Goal: Task Accomplishment & Management: Use online tool/utility

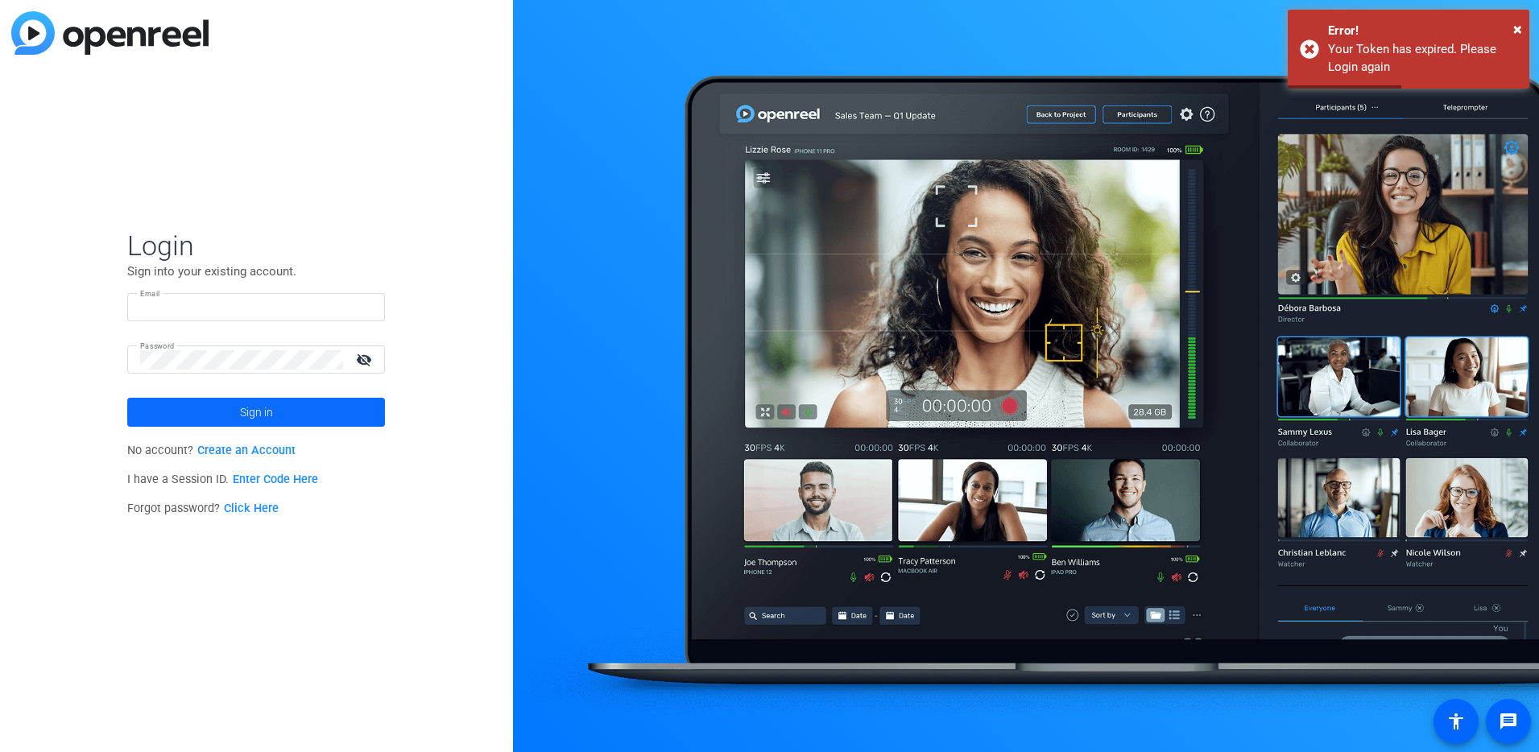
type input "[EMAIL_ADDRESS][DOMAIN_NAME]"
click at [291, 407] on span at bounding box center [256, 412] width 258 height 39
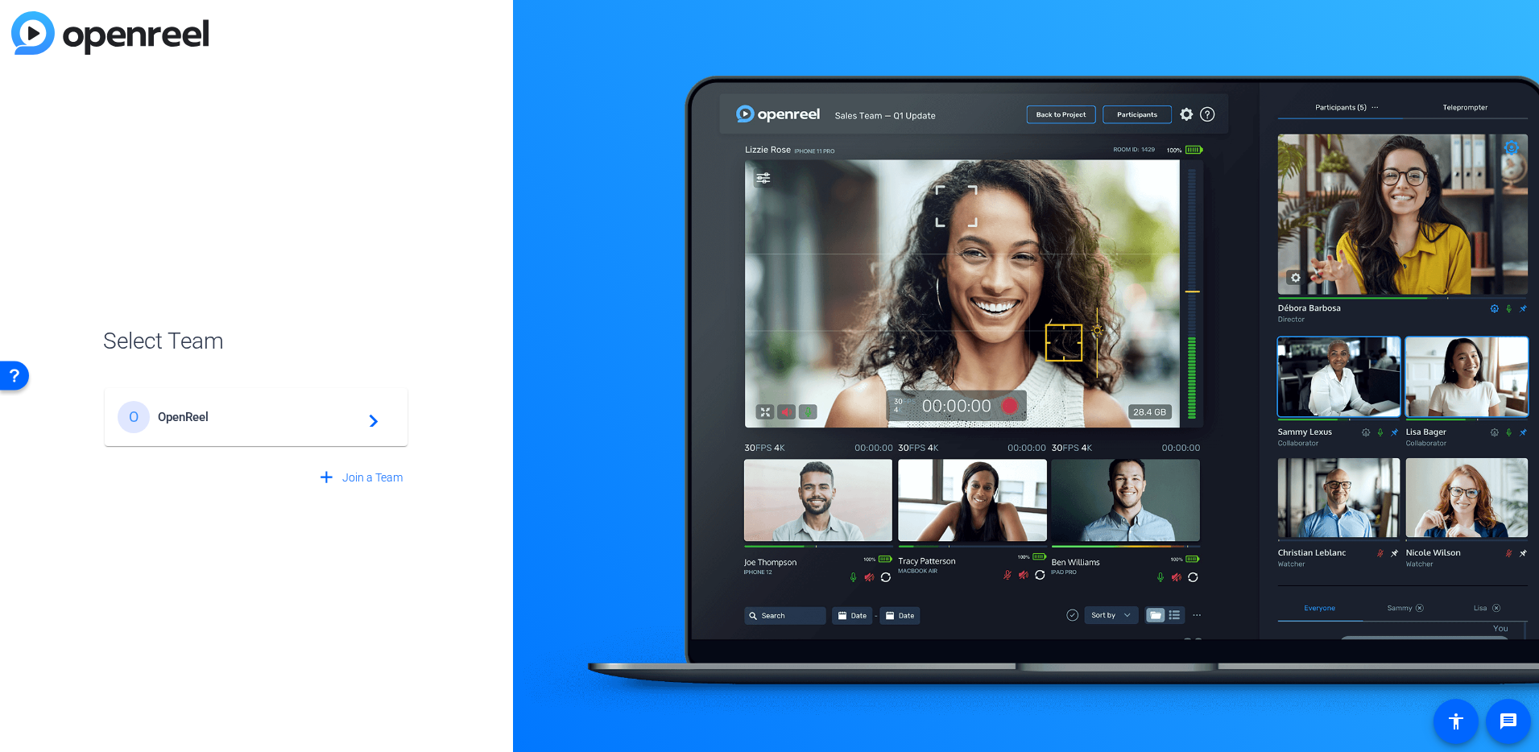
click at [206, 424] on div "O OpenReel navigate_next" at bounding box center [256, 417] width 277 height 32
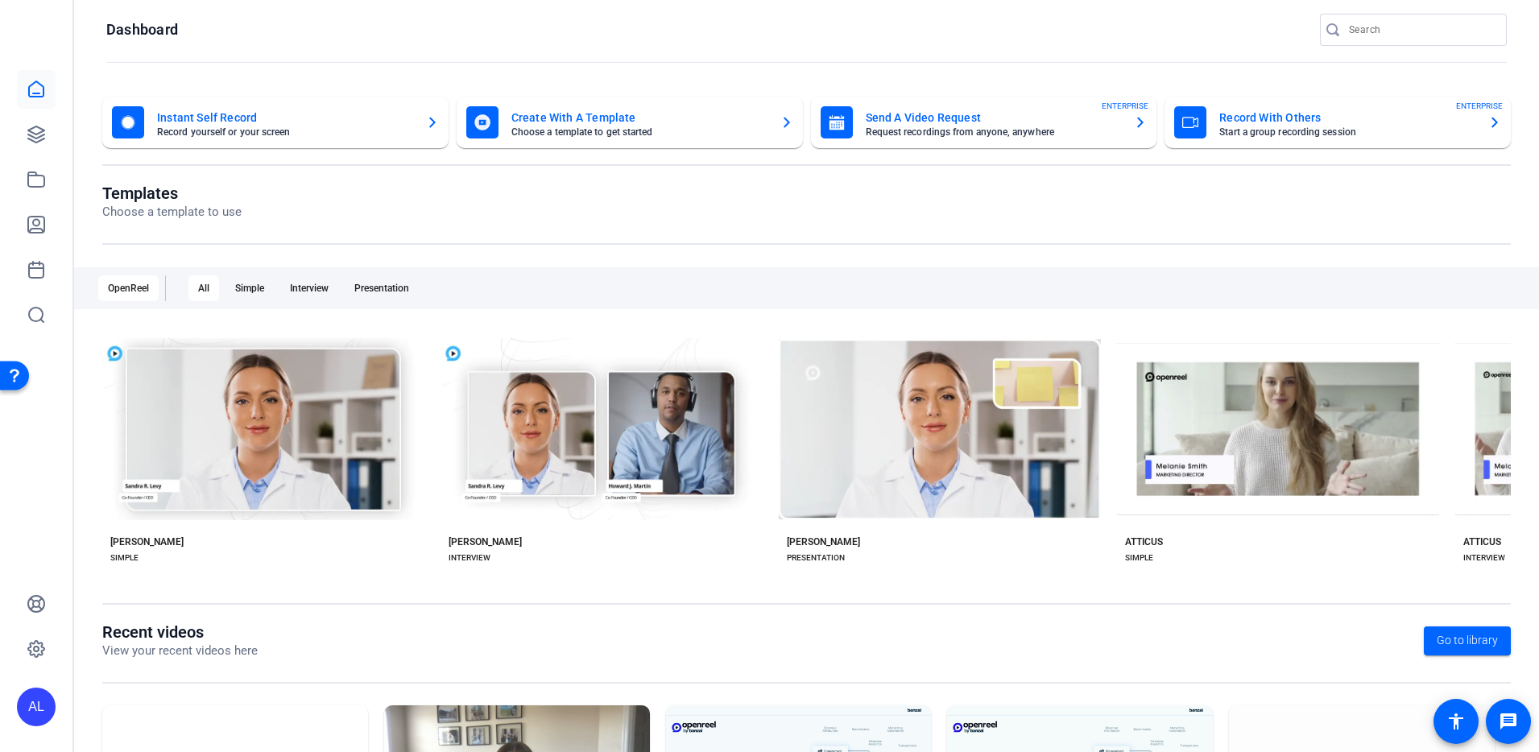
scroll to position [23, 0]
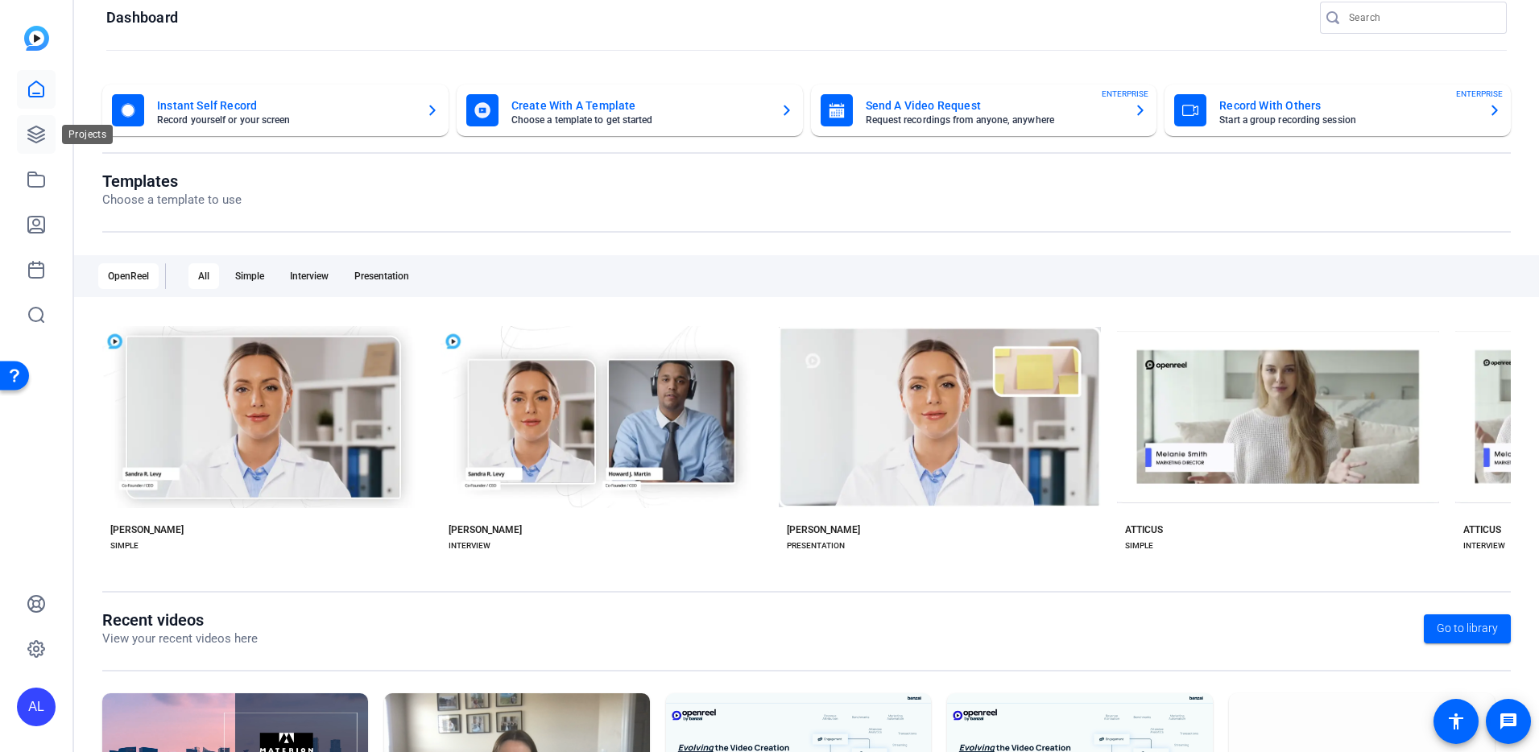
click at [38, 138] on icon at bounding box center [36, 134] width 16 height 16
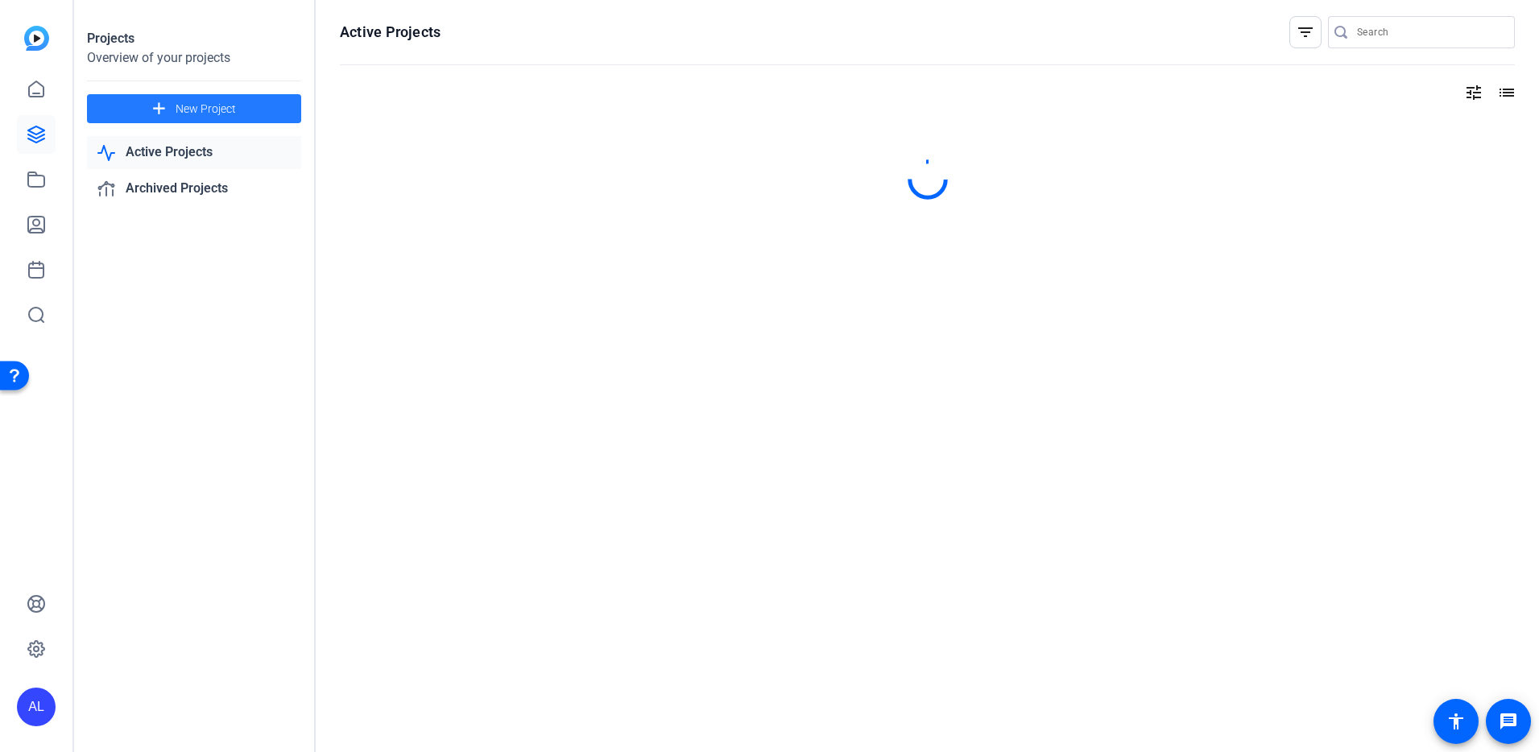
click at [212, 111] on span "New Project" at bounding box center [206, 109] width 60 height 17
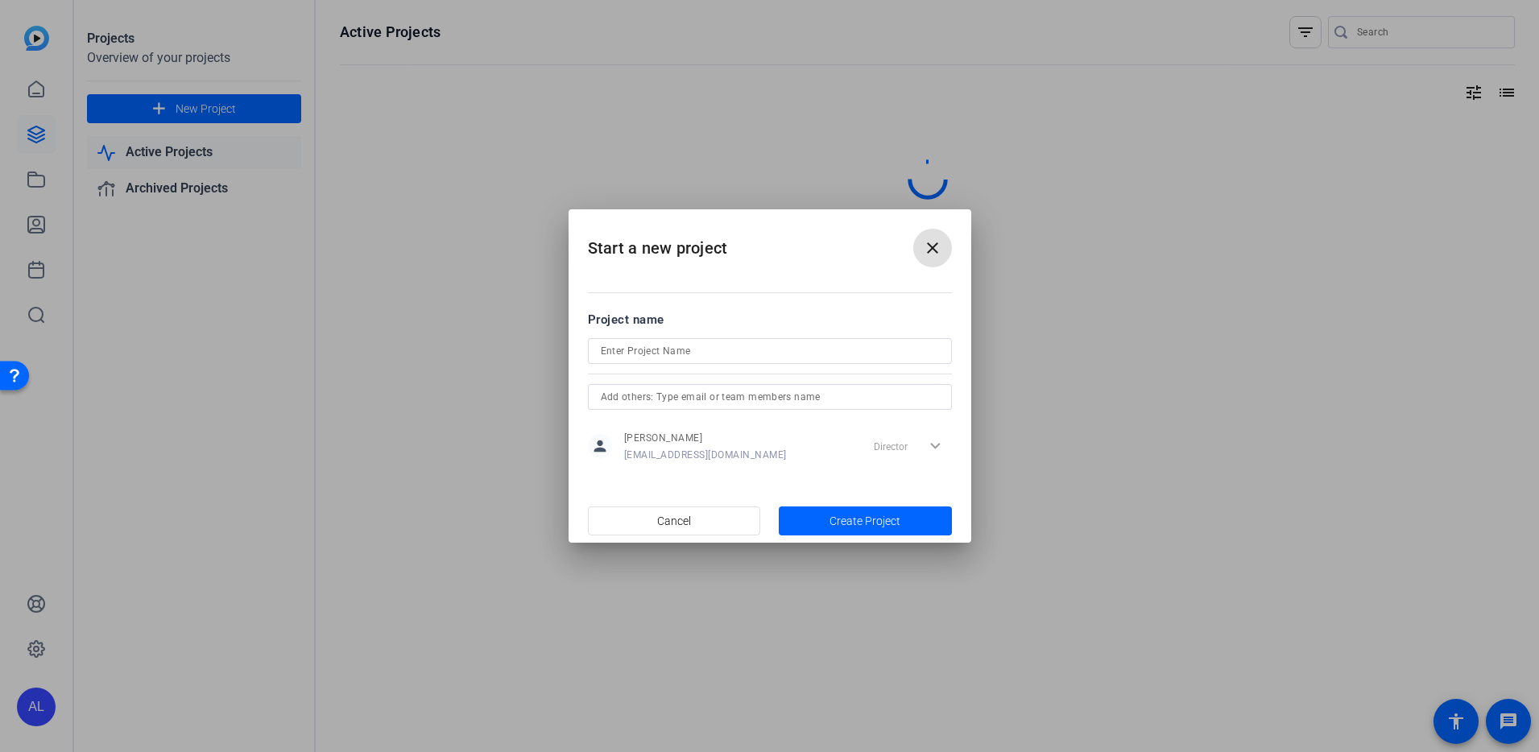
click at [772, 346] on input at bounding box center [770, 351] width 338 height 19
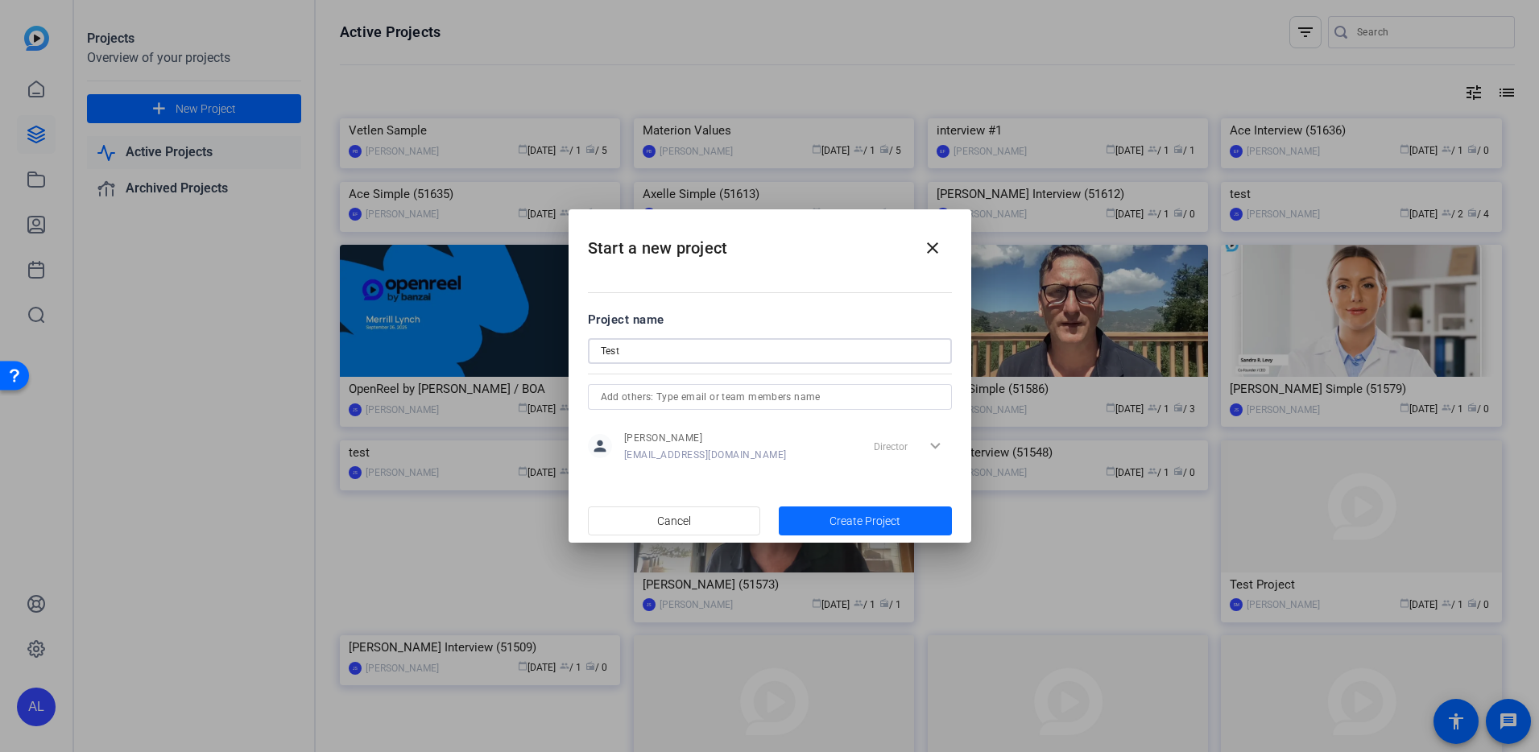
type input "Test"
click at [896, 532] on span "button" at bounding box center [865, 521] width 173 height 39
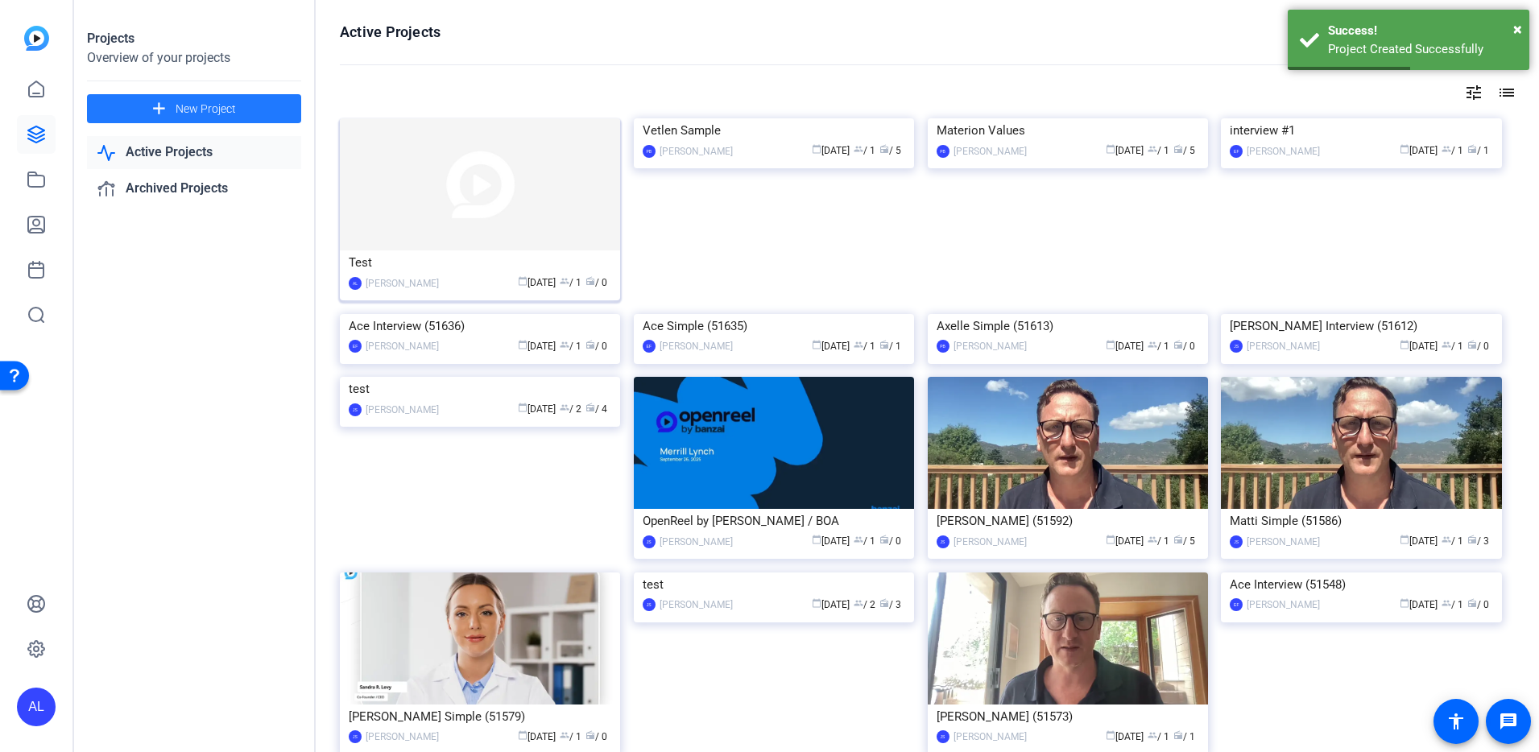
click at [445, 193] on img at bounding box center [480, 184] width 280 height 132
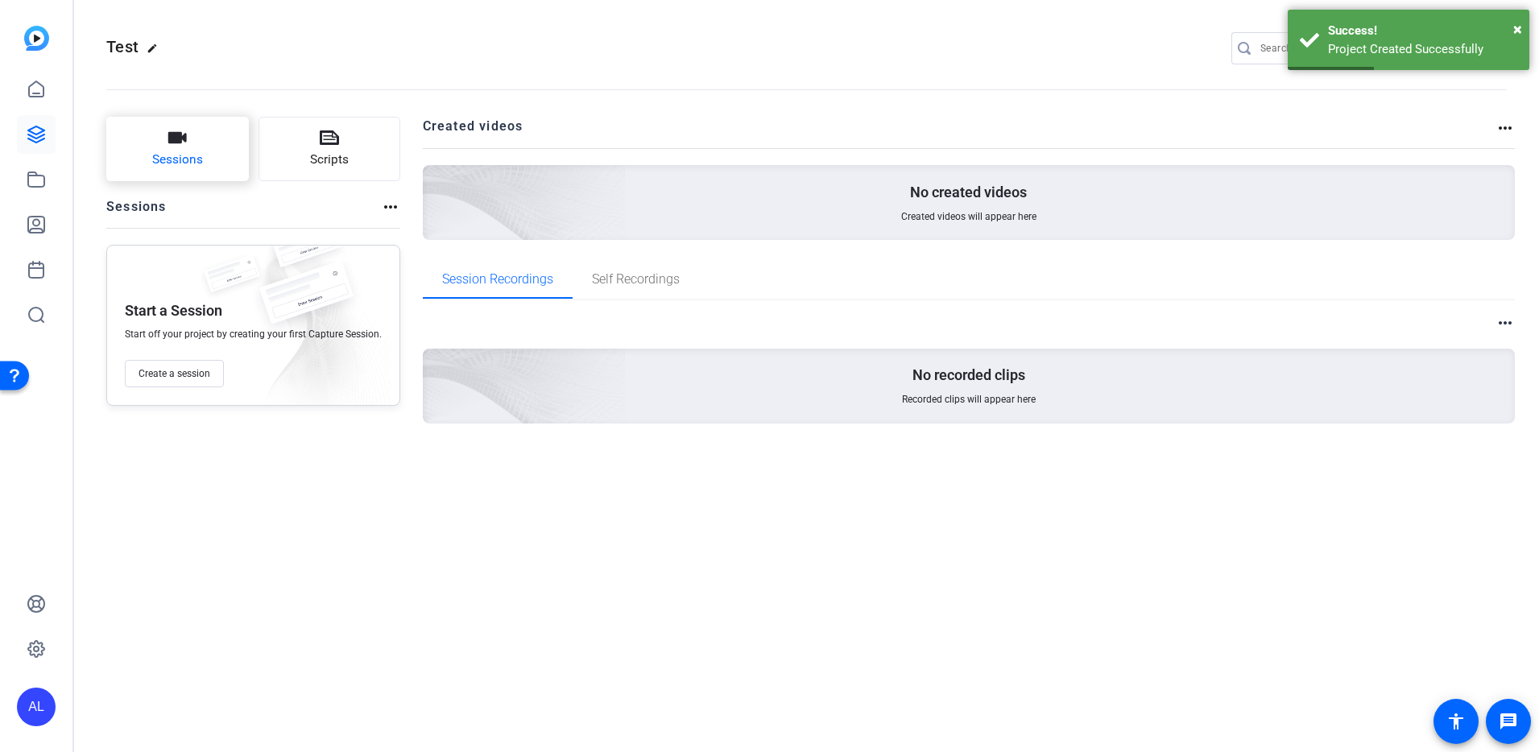
click at [199, 164] on span "Sessions" at bounding box center [177, 160] width 51 height 19
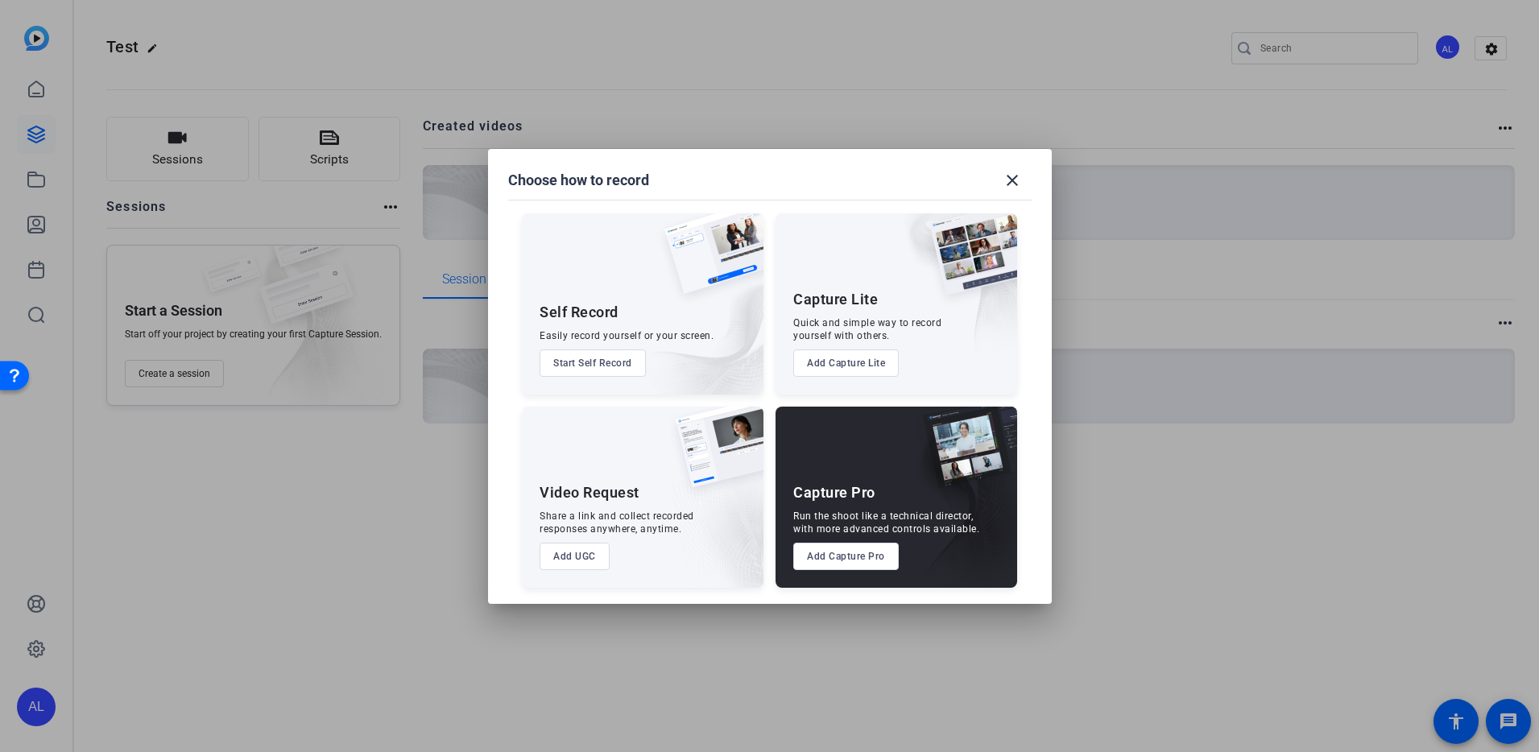
click at [861, 356] on button "Add Capture Lite" at bounding box center [846, 363] width 106 height 27
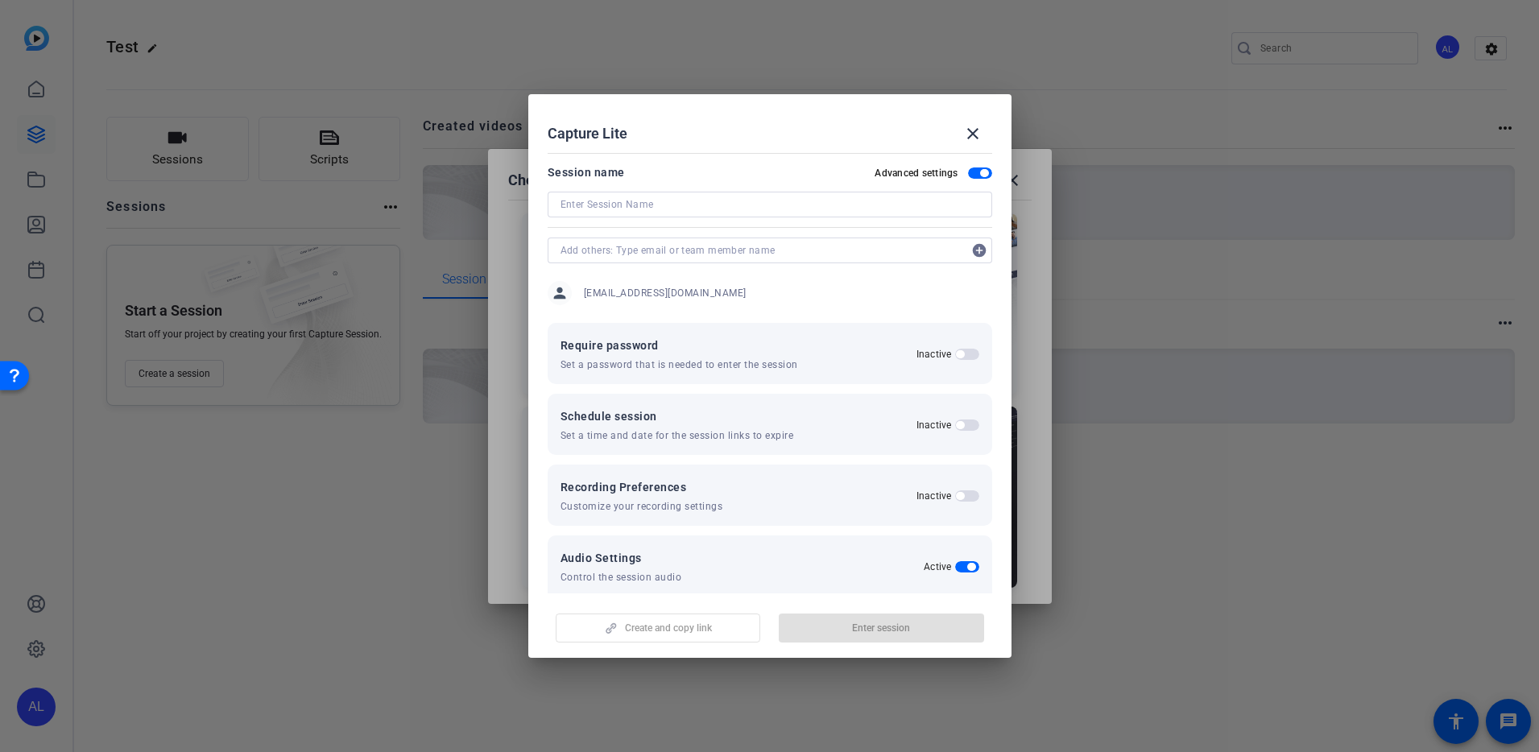
click at [691, 204] on input at bounding box center [770, 204] width 419 height 19
type input "Test"
click at [932, 630] on span "button" at bounding box center [881, 628] width 205 height 39
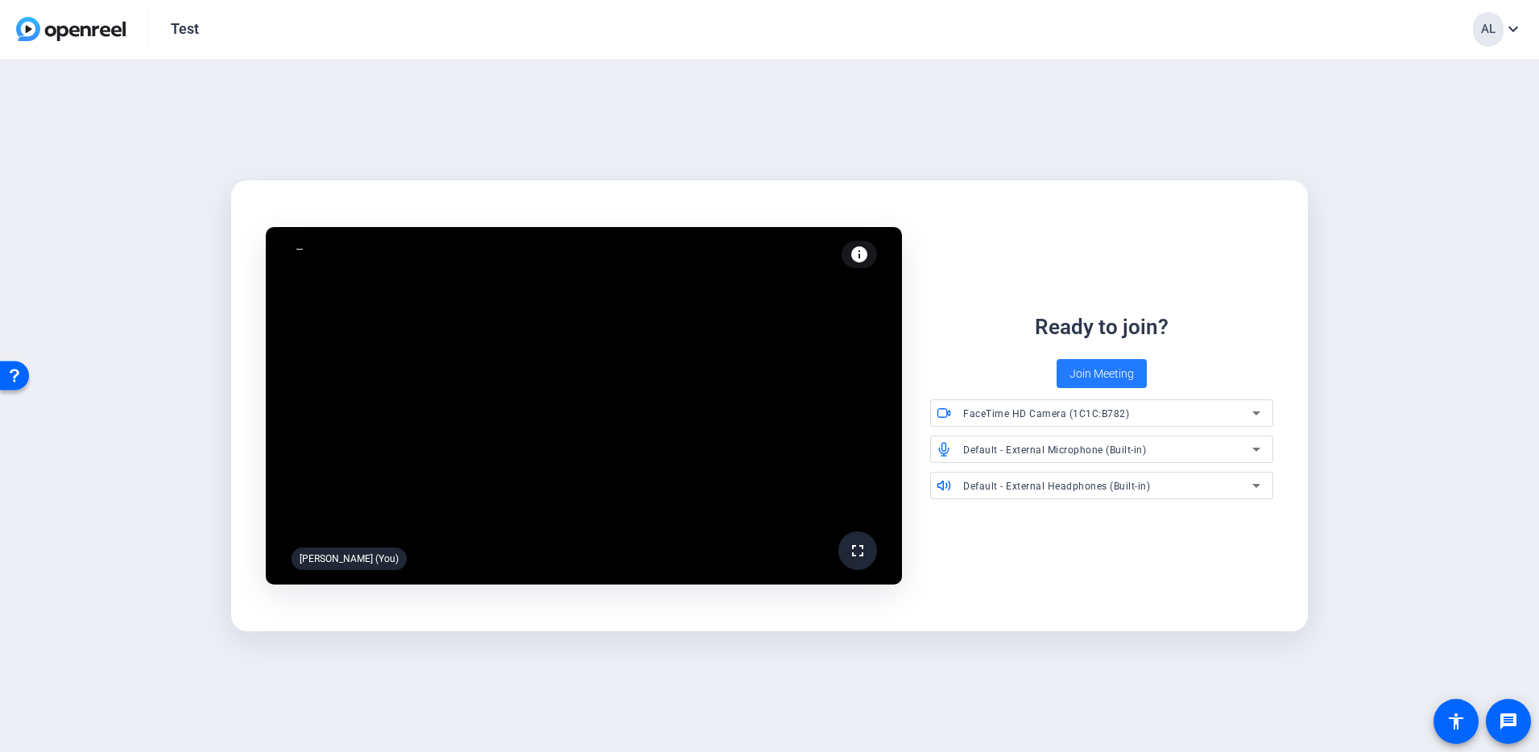
click at [1100, 373] on span "Join Meeting" at bounding box center [1102, 374] width 64 height 17
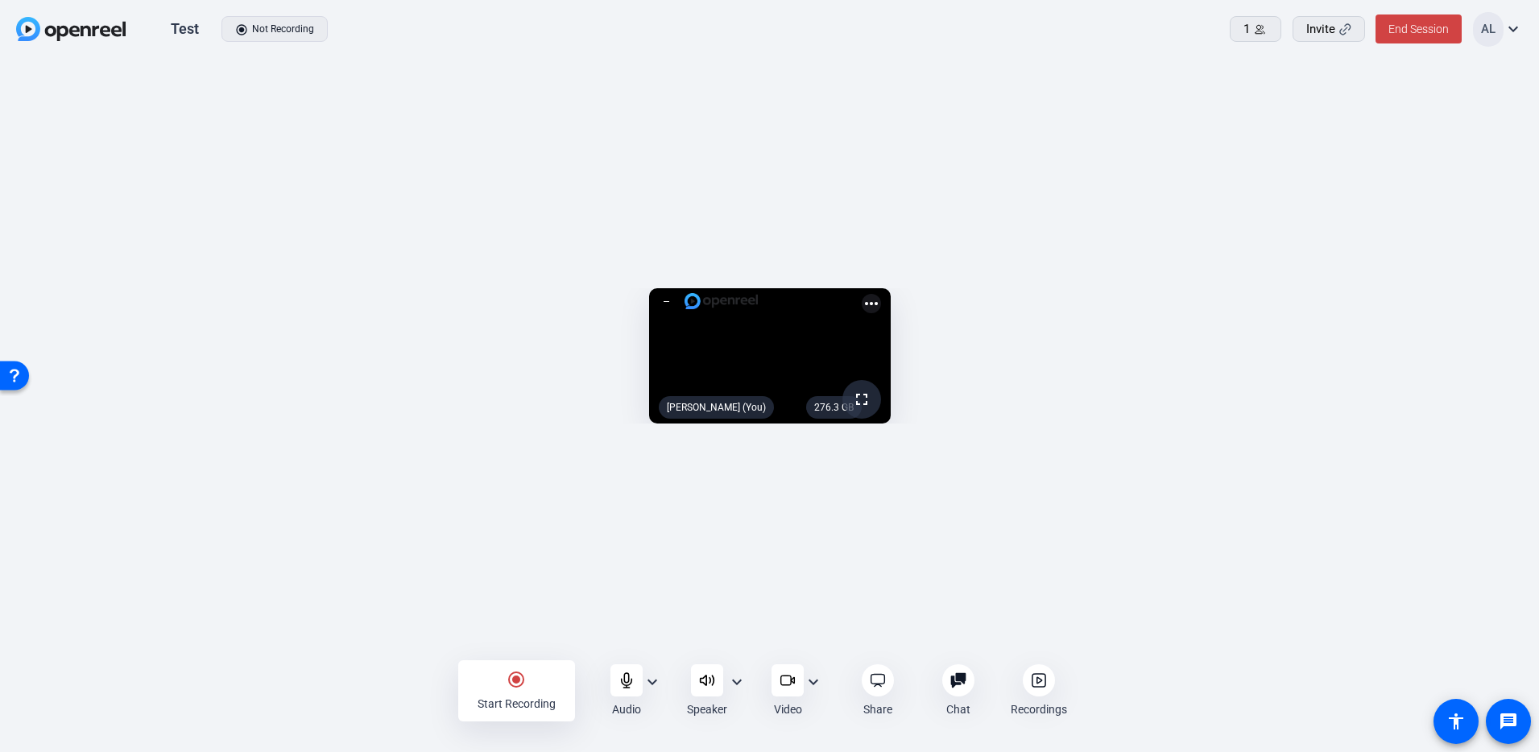
click at [515, 694] on div "radio_button_checked Start Recording" at bounding box center [516, 690] width 117 height 61
click at [523, 685] on mat-icon "stop_circle" at bounding box center [516, 679] width 19 height 19
click at [878, 695] on div at bounding box center [878, 681] width 32 height 32
click at [947, 673] on div at bounding box center [958, 681] width 32 height 32
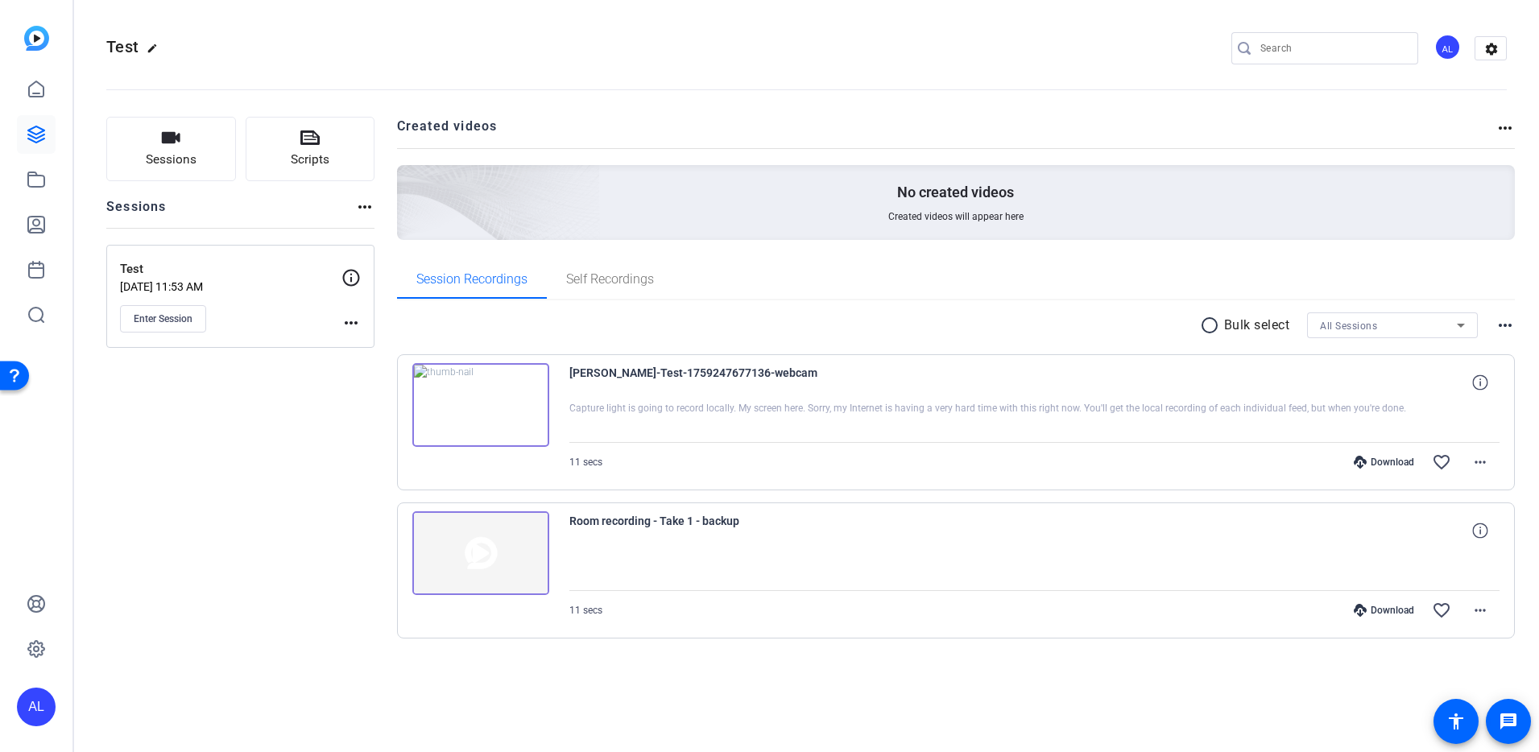
click at [528, 418] on img at bounding box center [480, 405] width 137 height 84
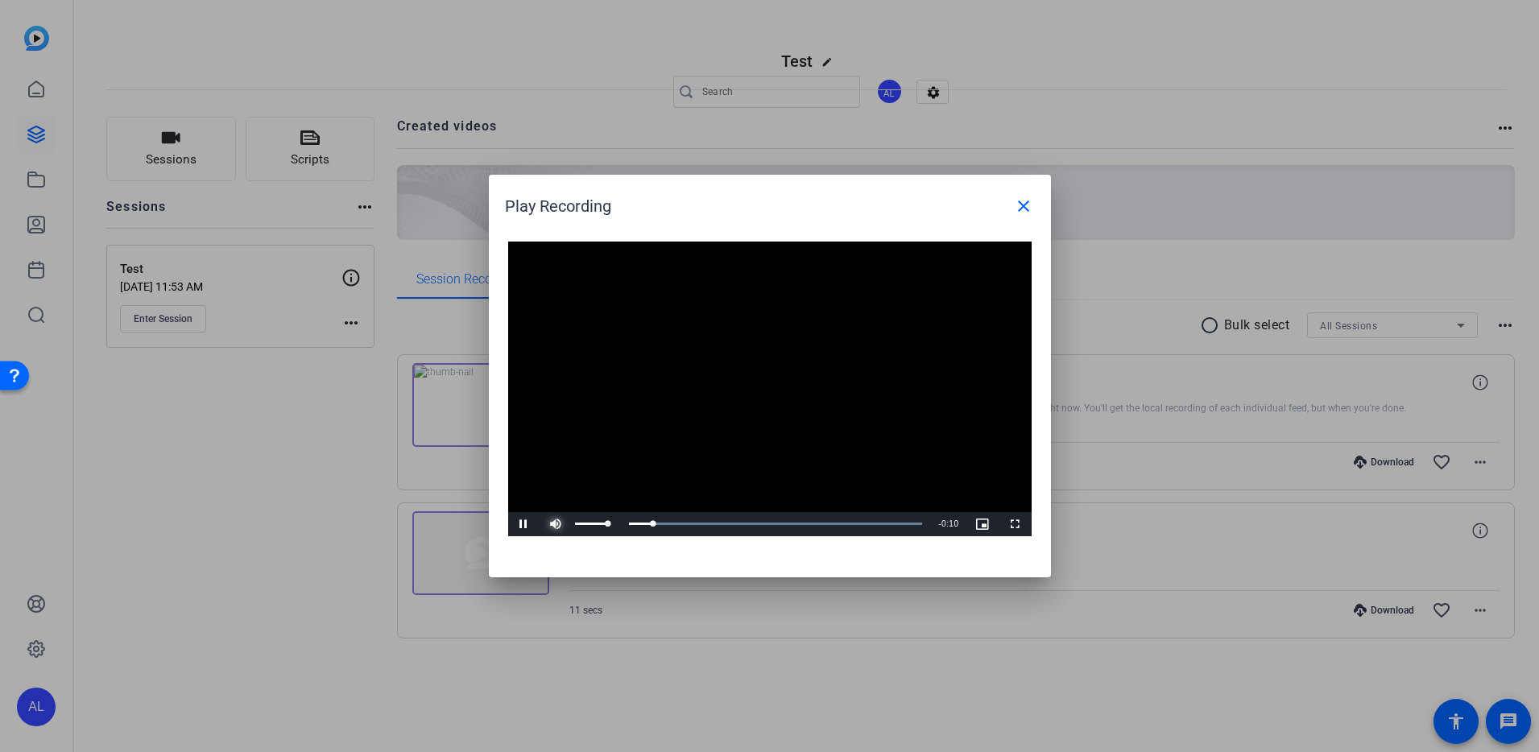
click at [552, 524] on span "Video Player" at bounding box center [556, 524] width 32 height 0
click at [1041, 196] on span at bounding box center [1023, 206] width 39 height 39
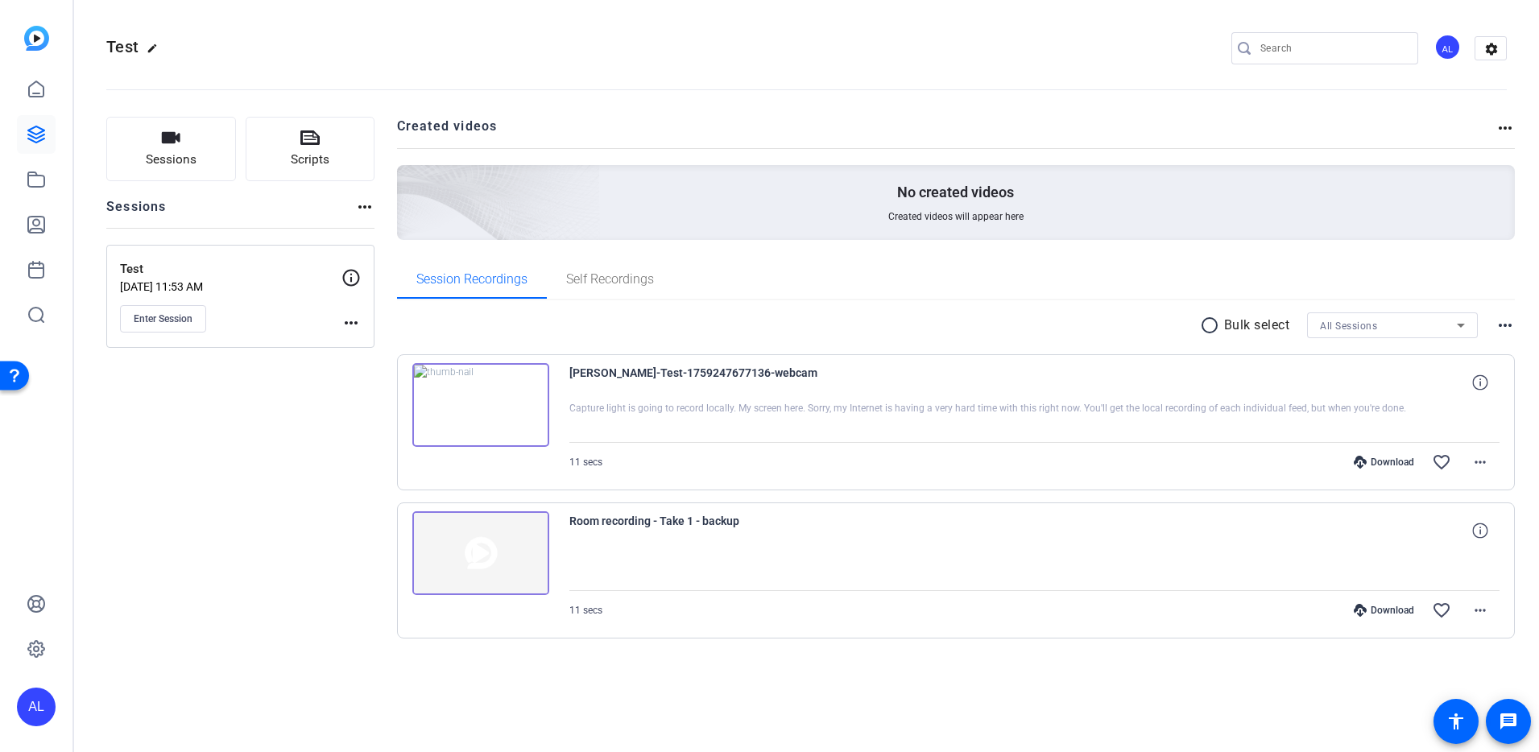
click at [486, 529] on img at bounding box center [480, 553] width 137 height 84
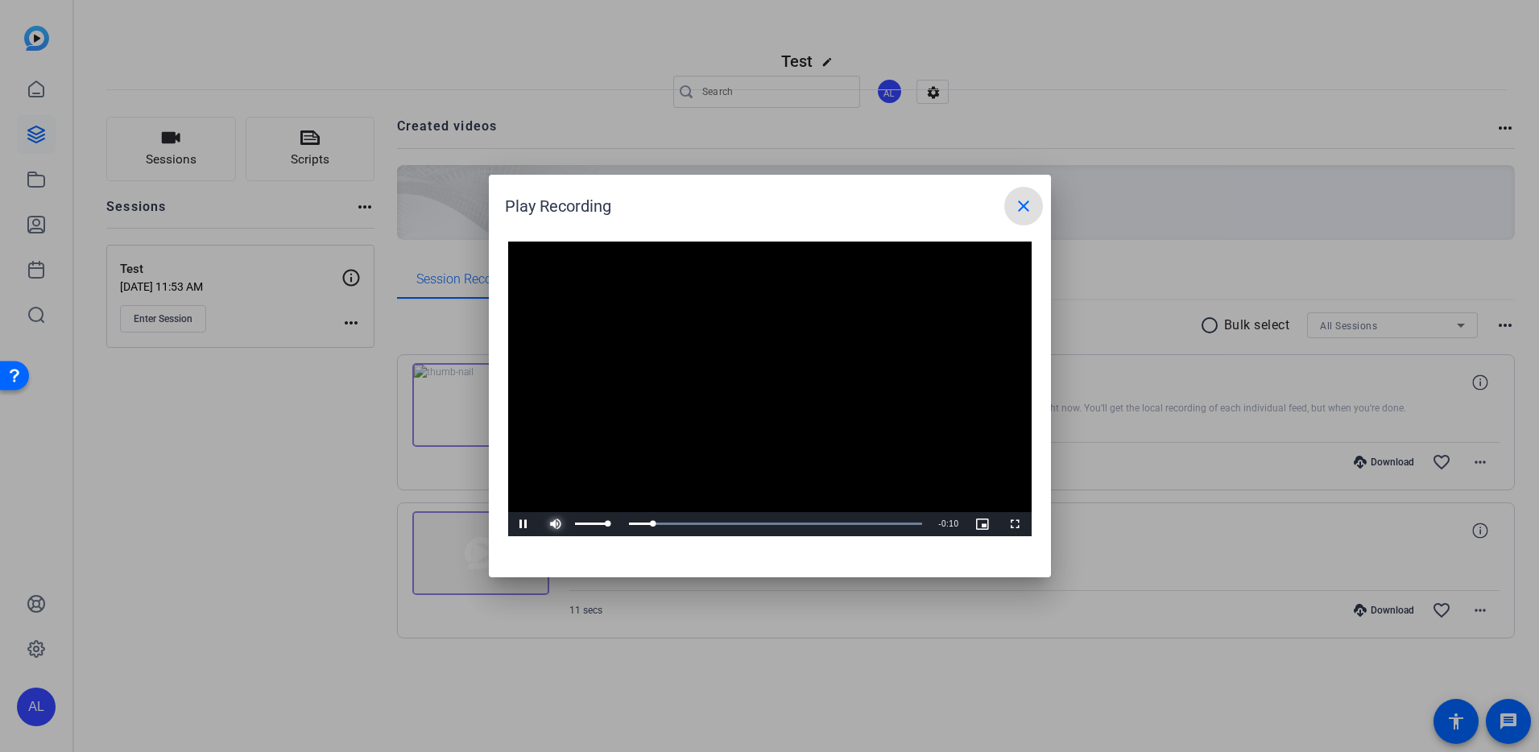
click at [556, 524] on span "Video Player" at bounding box center [556, 524] width 32 height 0
click at [1032, 205] on mat-icon "close" at bounding box center [1023, 206] width 19 height 19
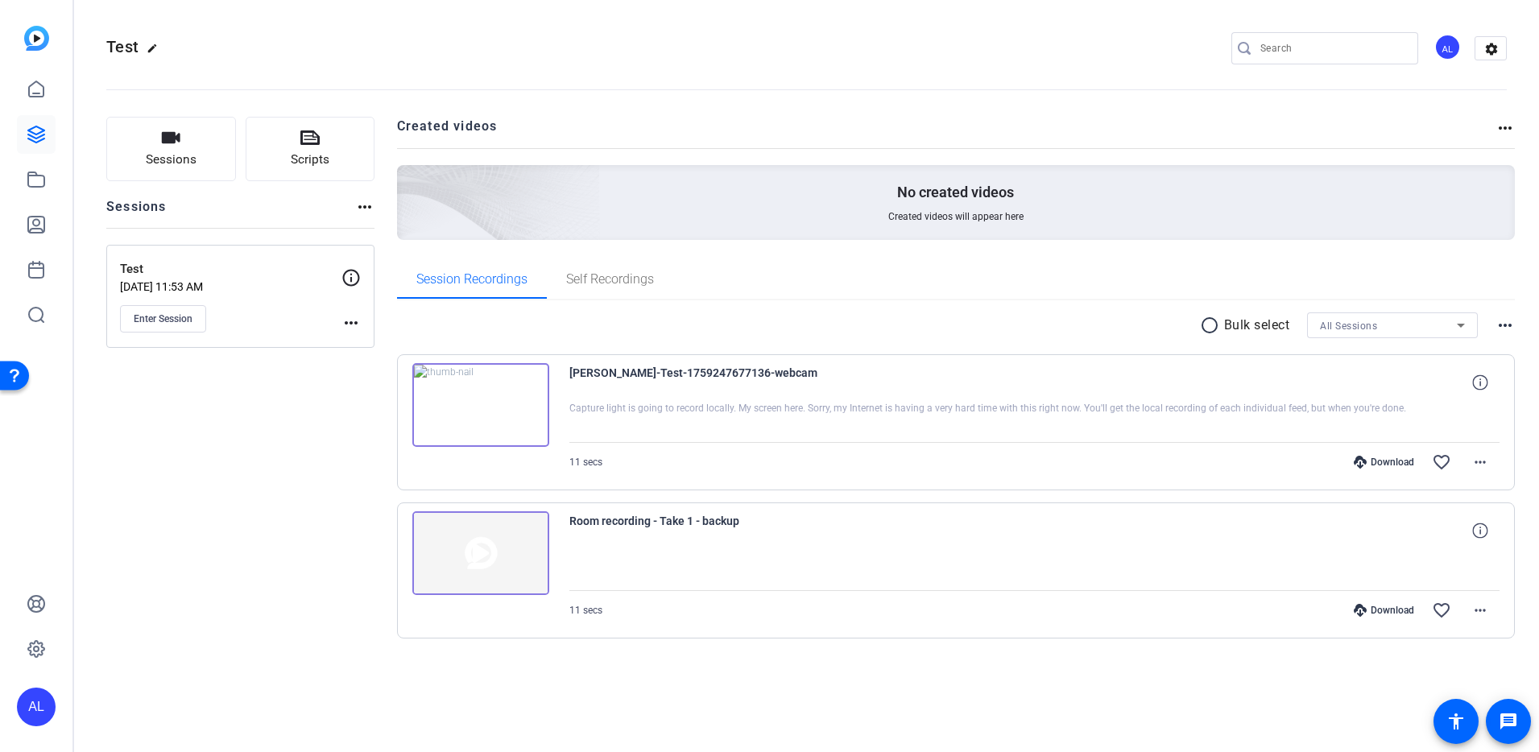
click at [349, 323] on mat-icon "more_horiz" at bounding box center [351, 322] width 19 height 19
click at [42, 138] on div at bounding box center [769, 376] width 1539 height 752
click at [41, 98] on link at bounding box center [36, 89] width 39 height 39
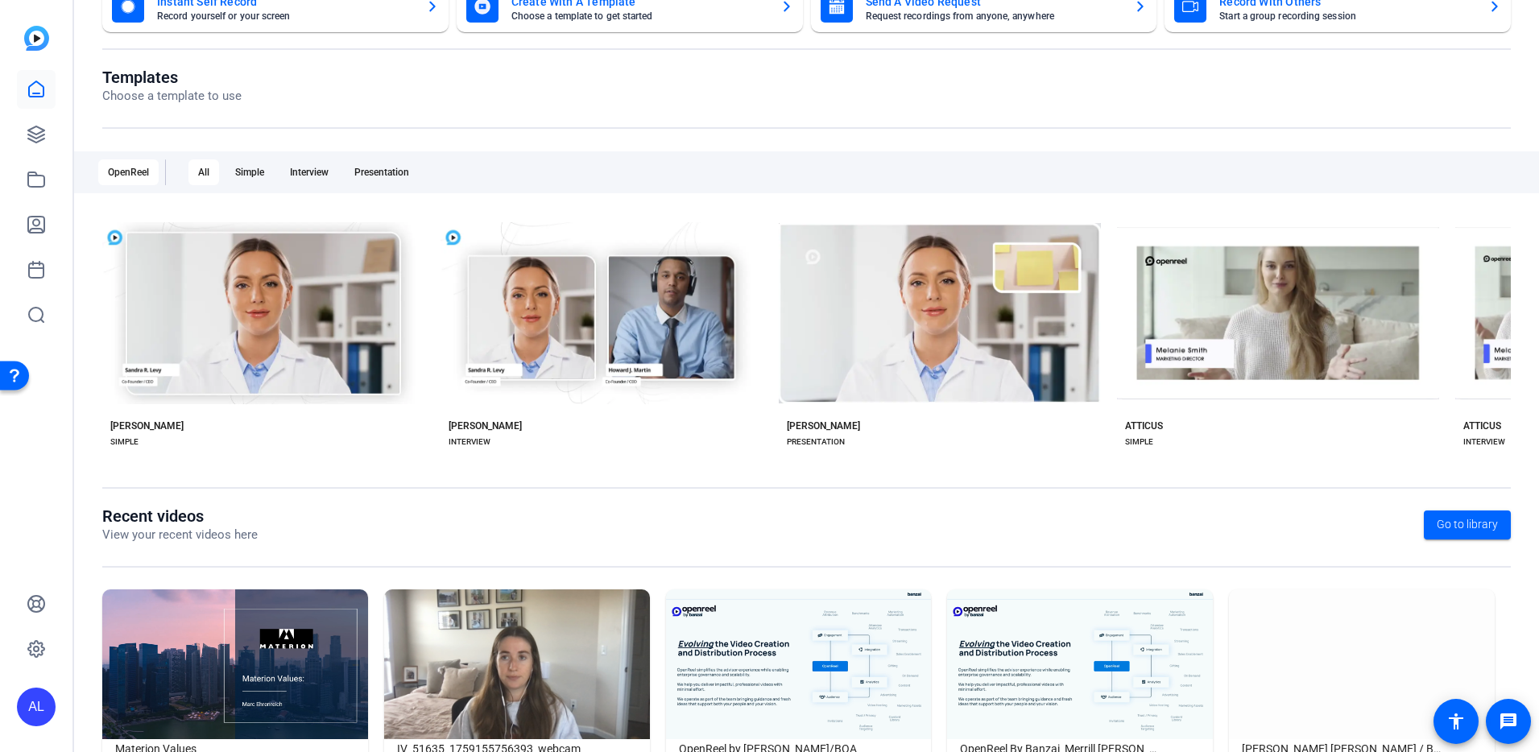
scroll to position [89, 0]
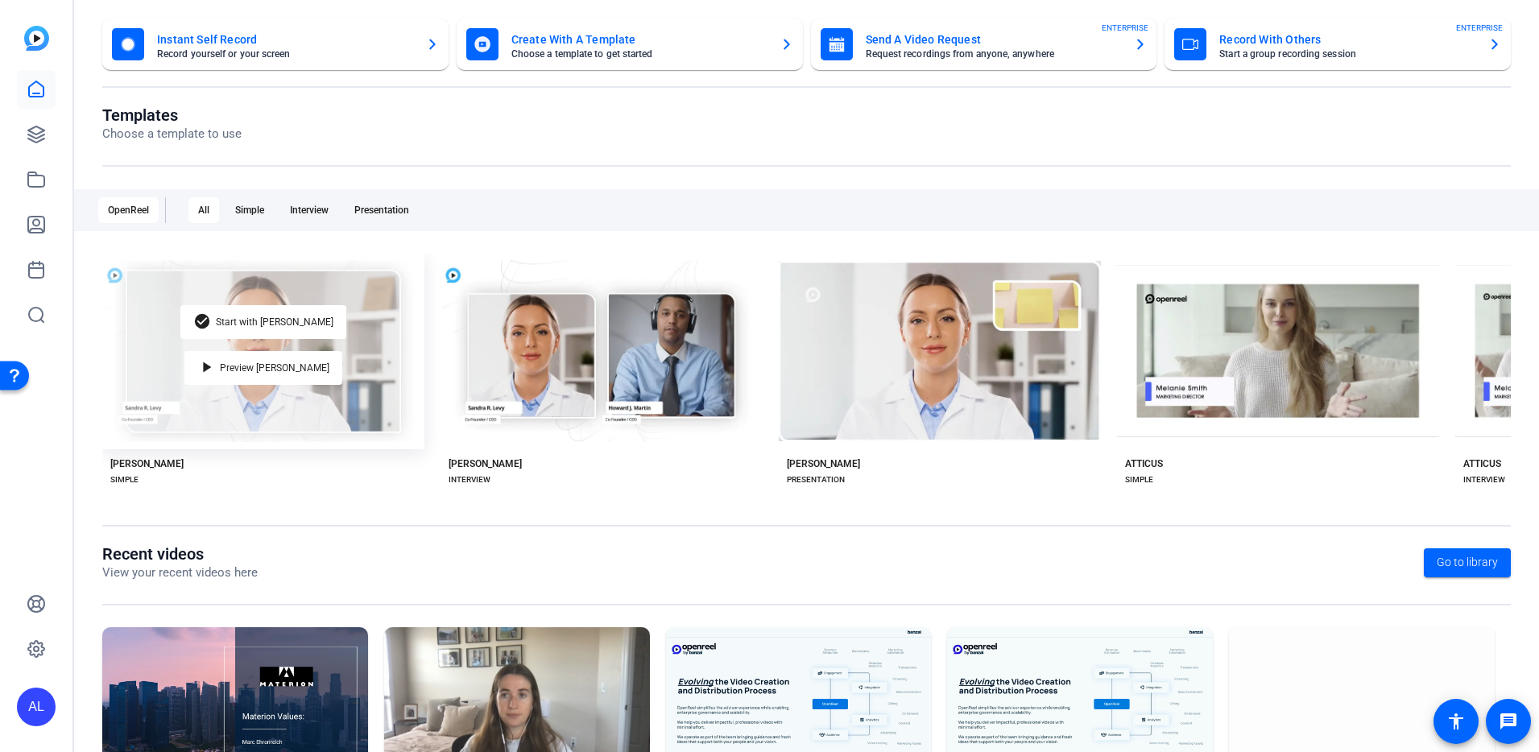
click at [362, 354] on div "check_circle Start with Matti play_arrow Preview Matti" at bounding box center [263, 351] width 322 height 197
click at [316, 359] on div "play_arrow Preview Matti" at bounding box center [263, 368] width 158 height 34
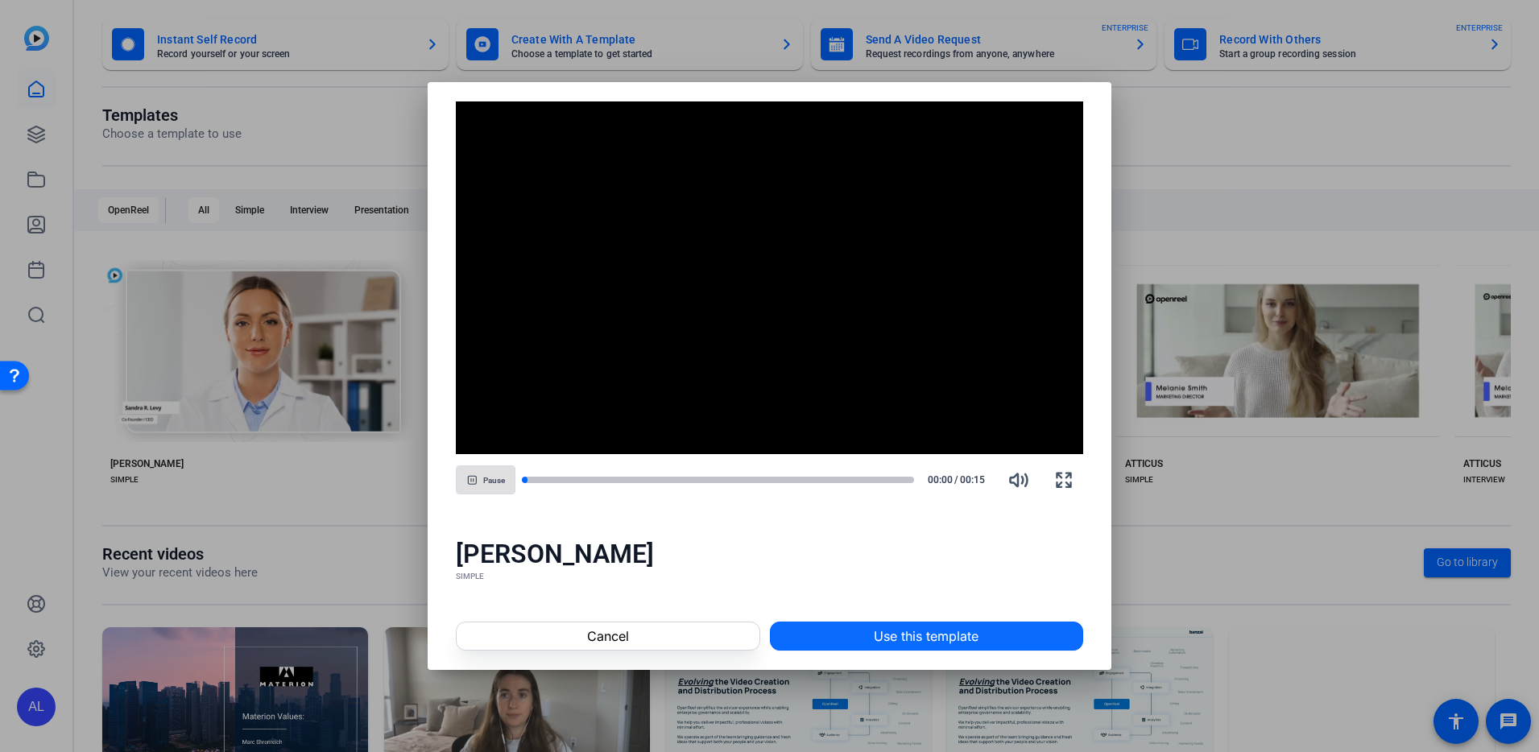
click at [923, 635] on span "Use this template" at bounding box center [926, 636] width 105 height 19
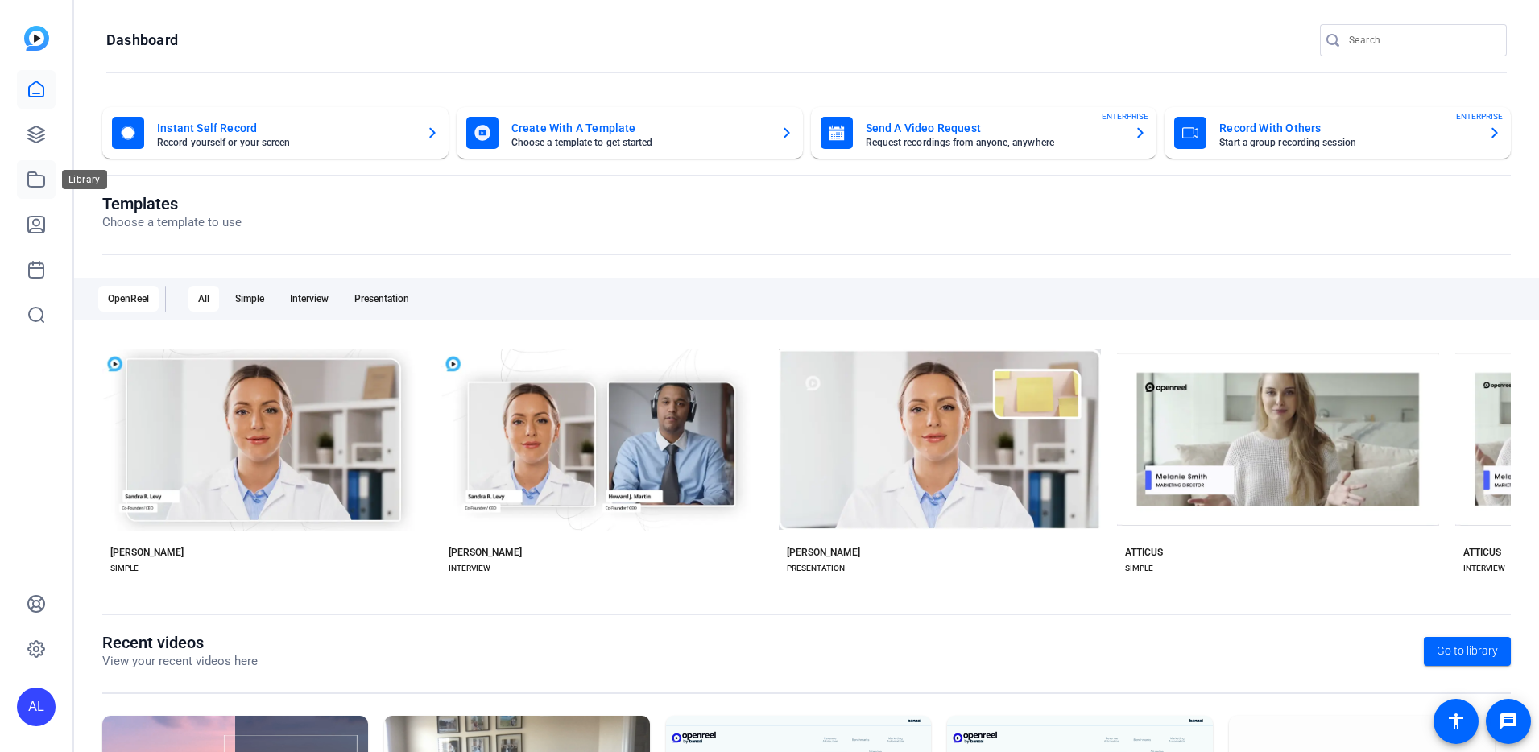
click at [39, 183] on icon at bounding box center [36, 179] width 19 height 19
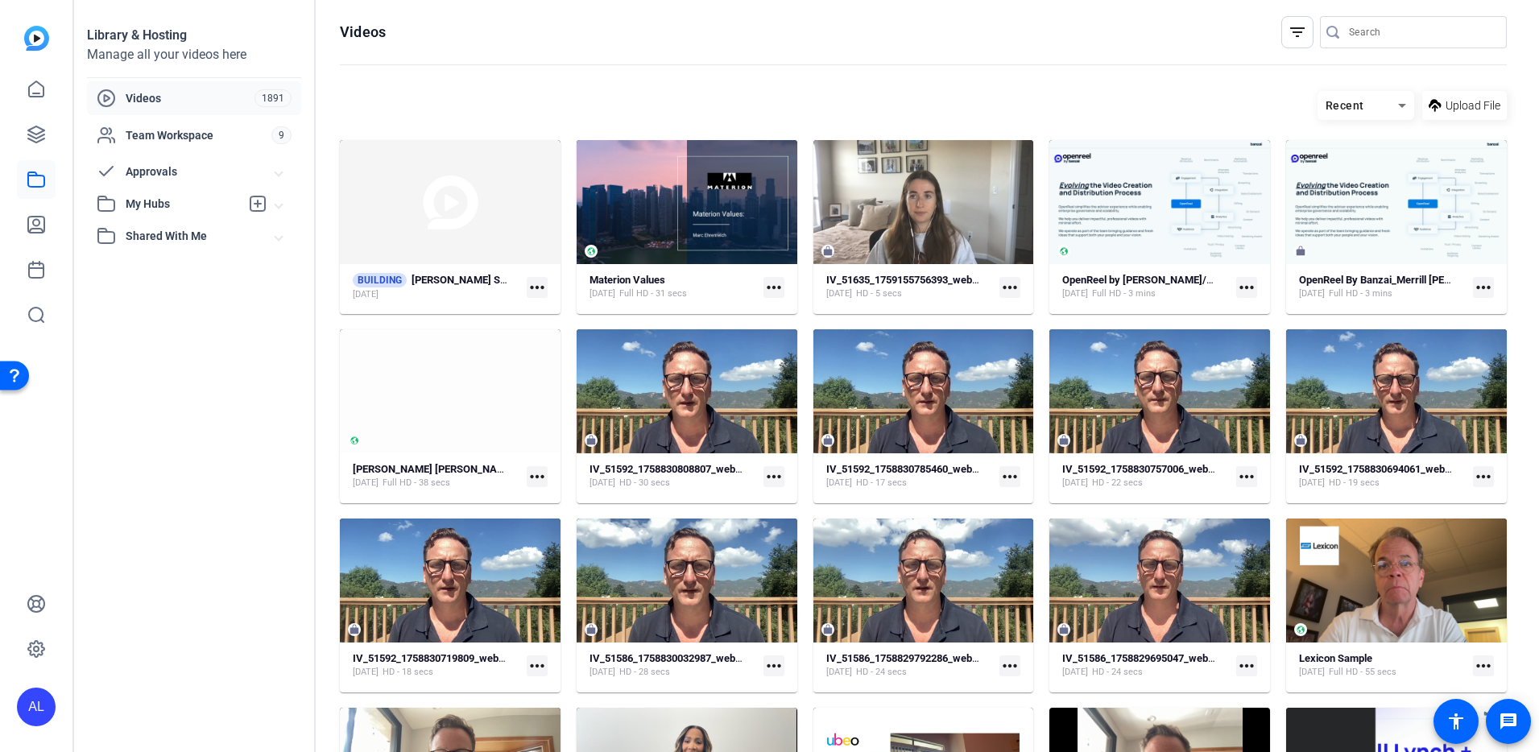
click at [192, 196] on span "My Hubs" at bounding box center [183, 204] width 114 height 17
click at [129, 251] on link "[PERSON_NAME]' Videos 6" at bounding box center [199, 240] width 205 height 32
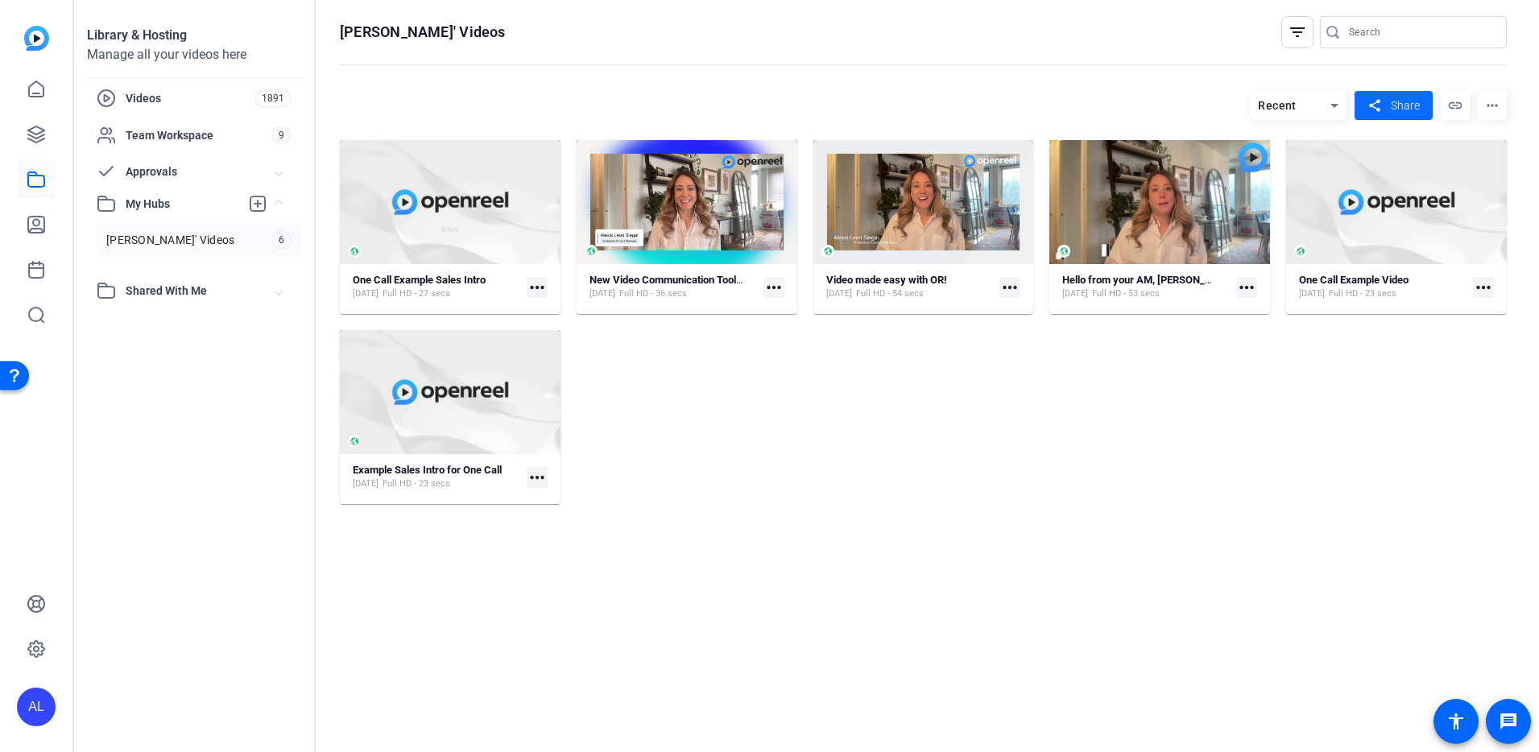
click at [1393, 102] on span "Share" at bounding box center [1405, 105] width 29 height 17
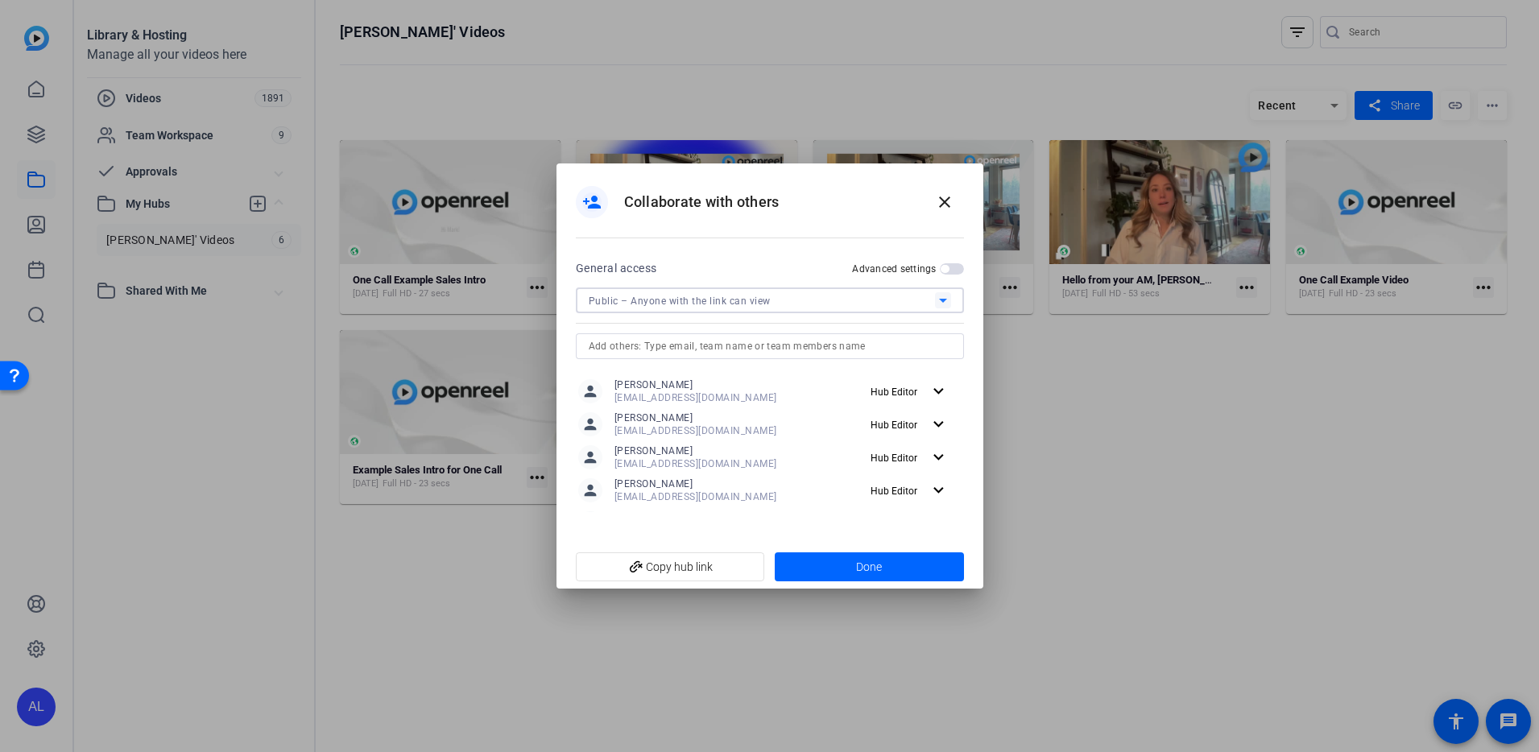
click at [859, 296] on div "Public – Anyone with the link can view" at bounding box center [762, 301] width 346 height 20
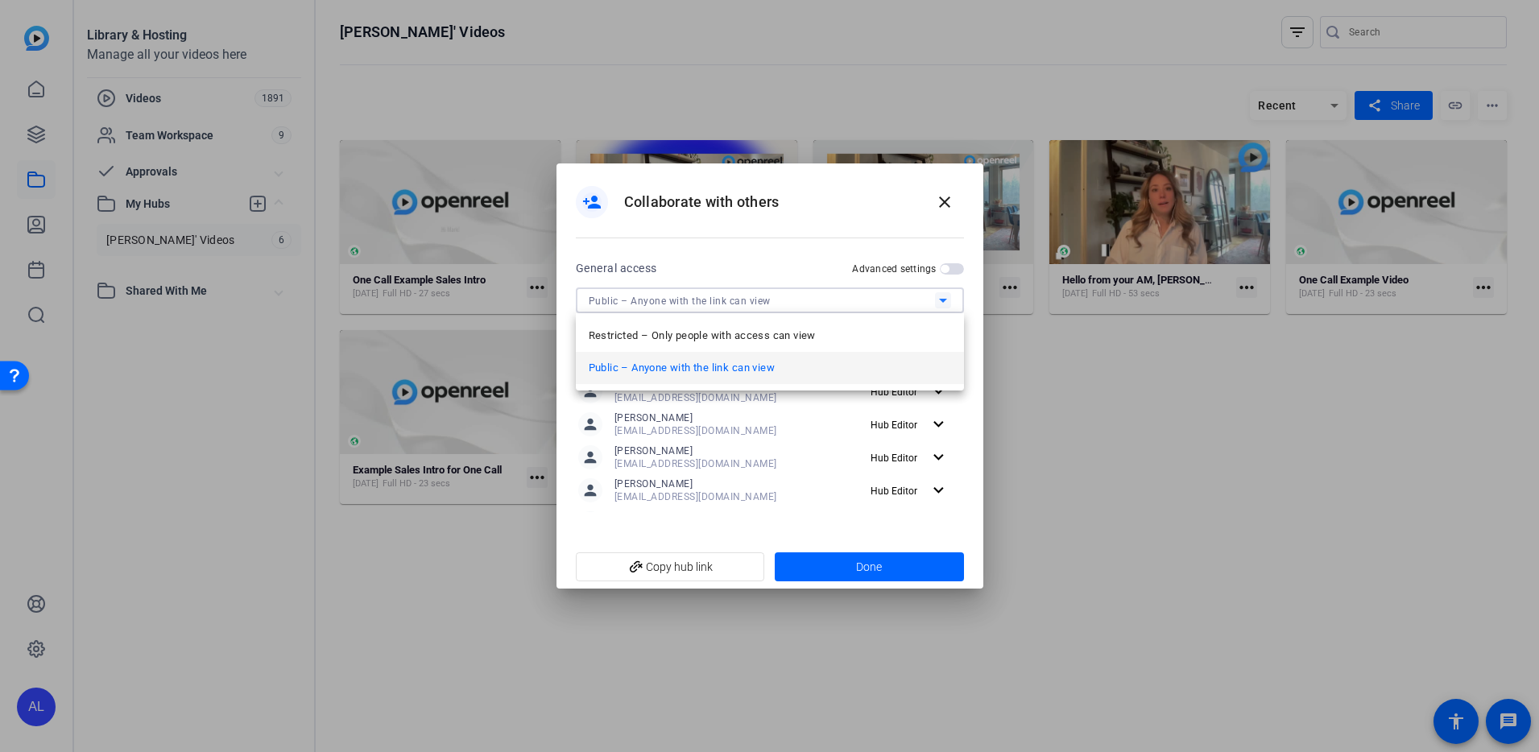
click at [942, 266] on div at bounding box center [769, 376] width 1539 height 752
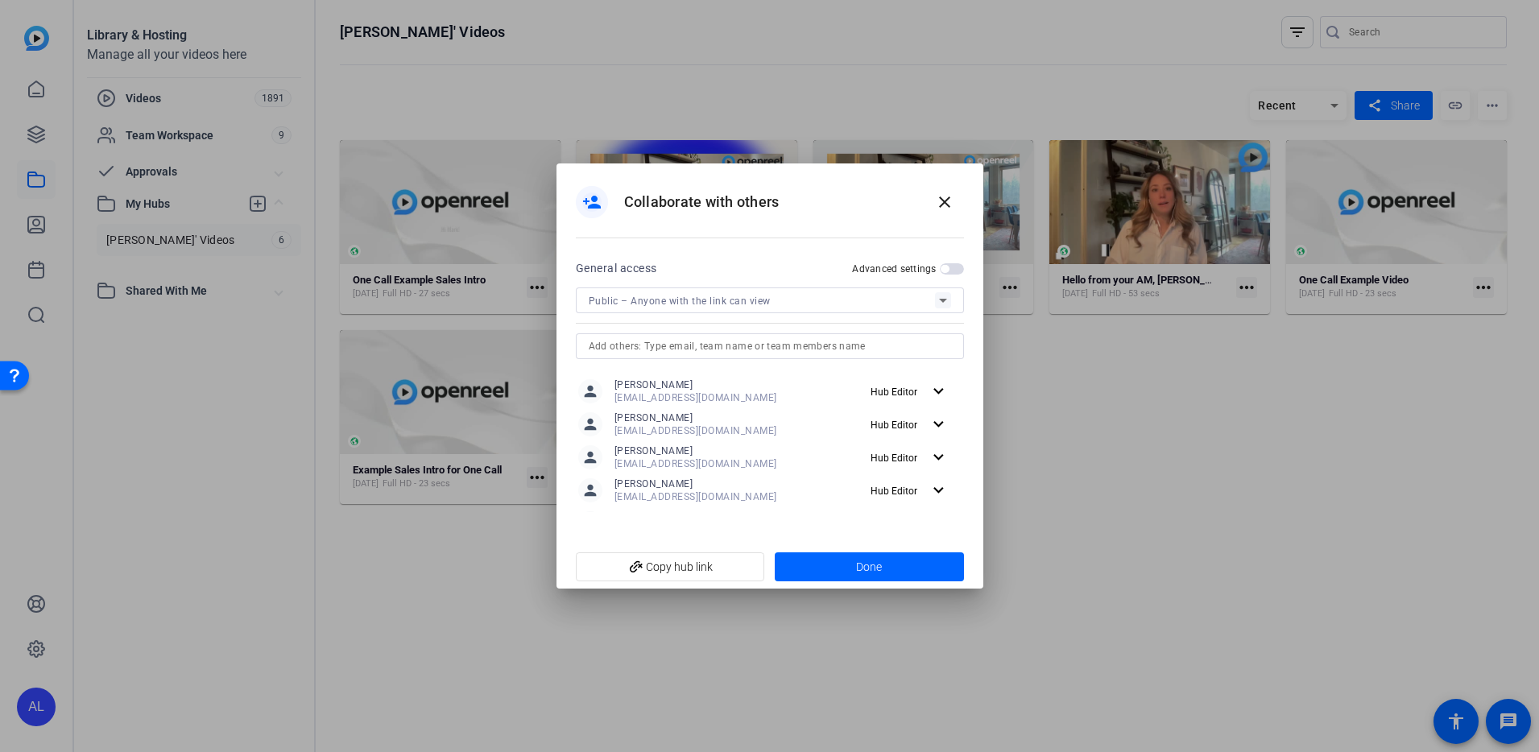
click at [945, 265] on span "button" at bounding box center [945, 269] width 8 height 8
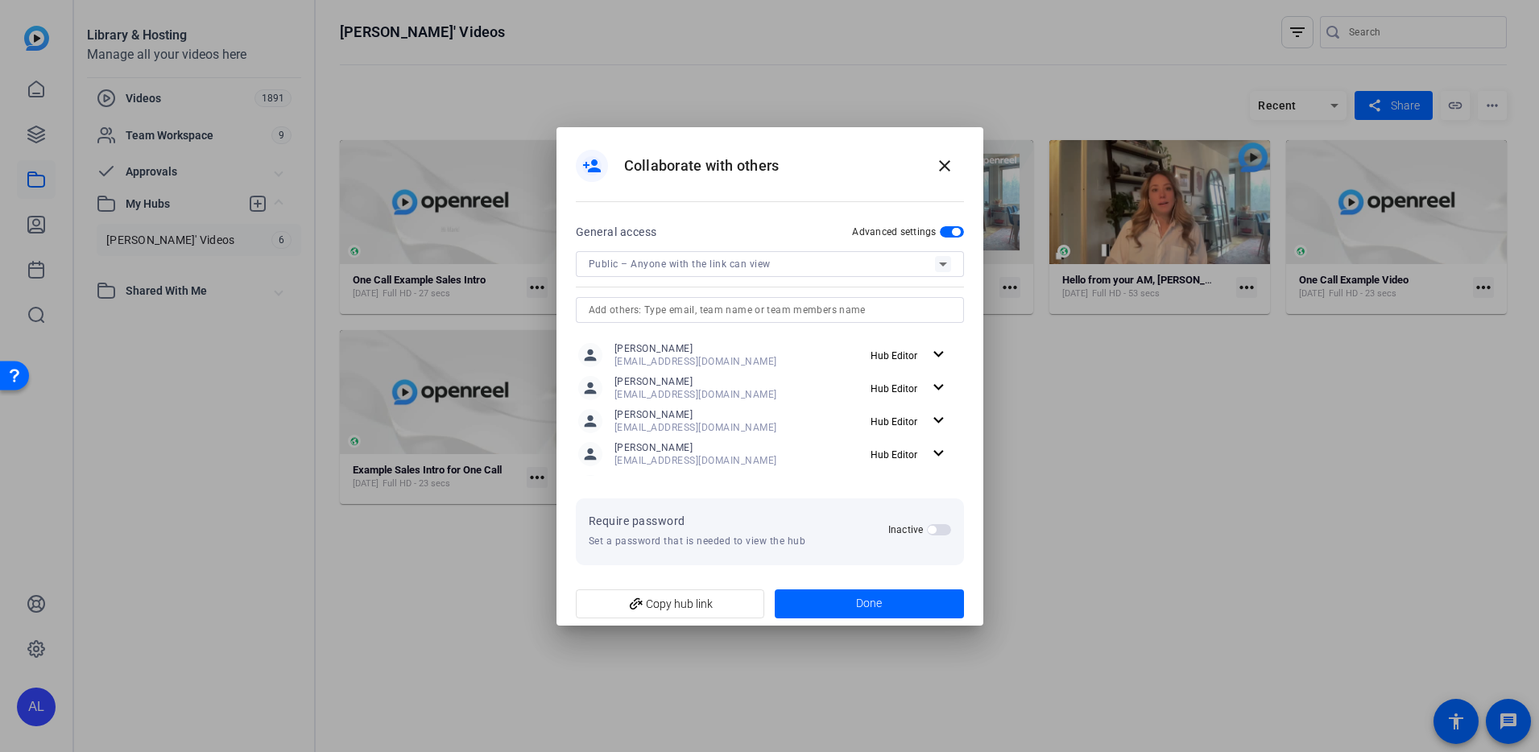
click at [973, 160] on div "person_add Collaborate with others close" at bounding box center [770, 174] width 427 height 94
click at [953, 169] on mat-icon "close" at bounding box center [944, 165] width 19 height 19
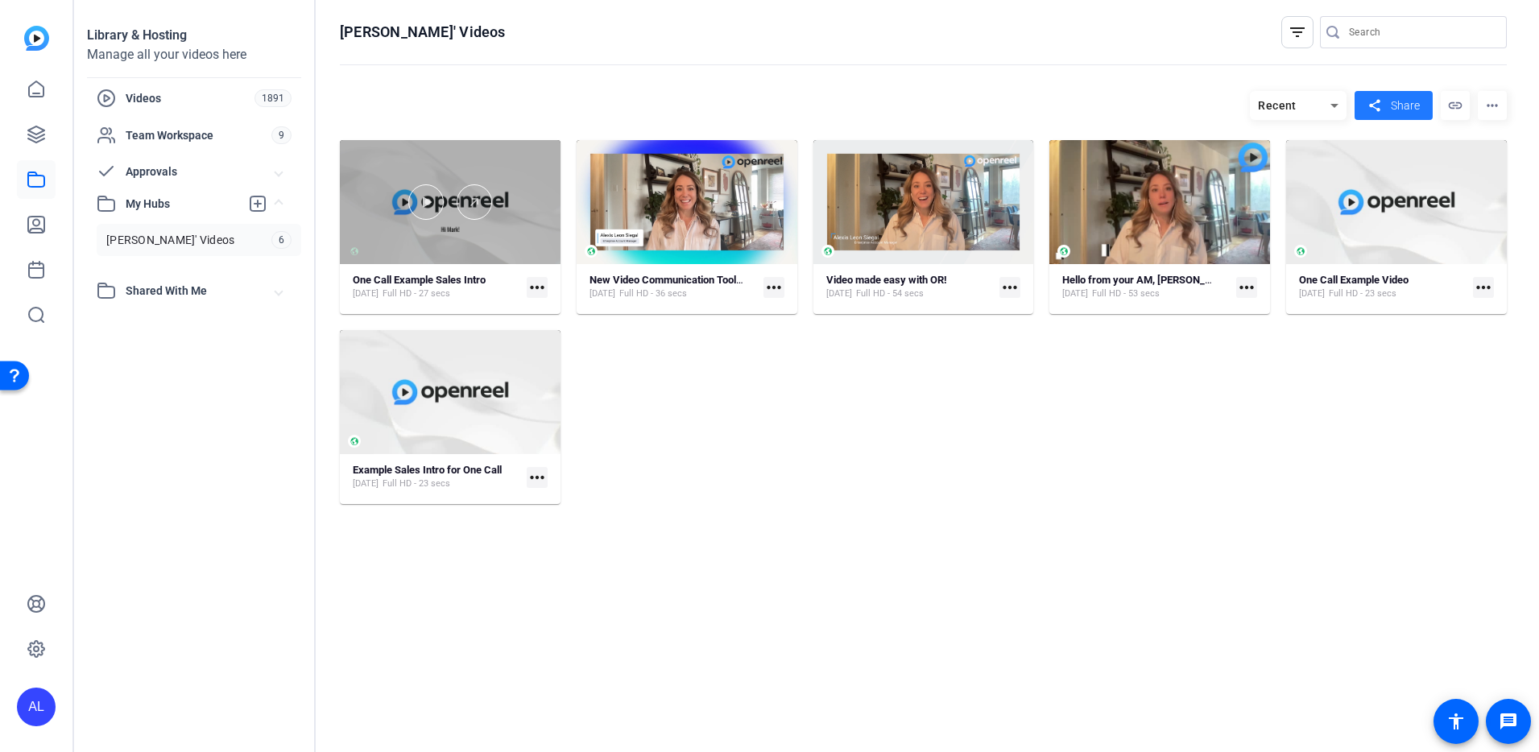
click at [471, 235] on div at bounding box center [450, 202] width 221 height 124
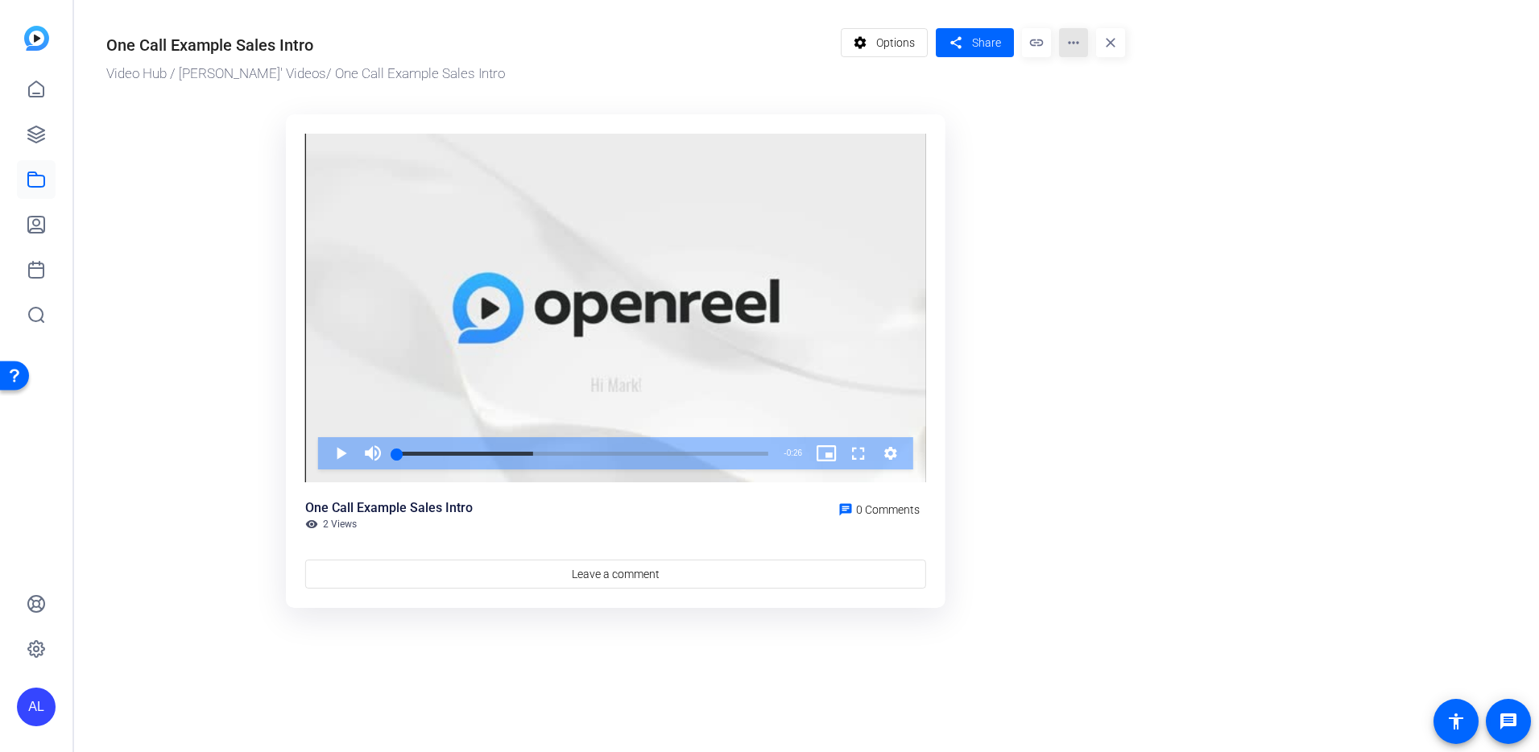
click at [1079, 49] on mat-icon "more_horiz" at bounding box center [1073, 42] width 29 height 29
click at [54, 86] on div at bounding box center [769, 376] width 1539 height 752
click at [31, 127] on icon at bounding box center [36, 134] width 19 height 19
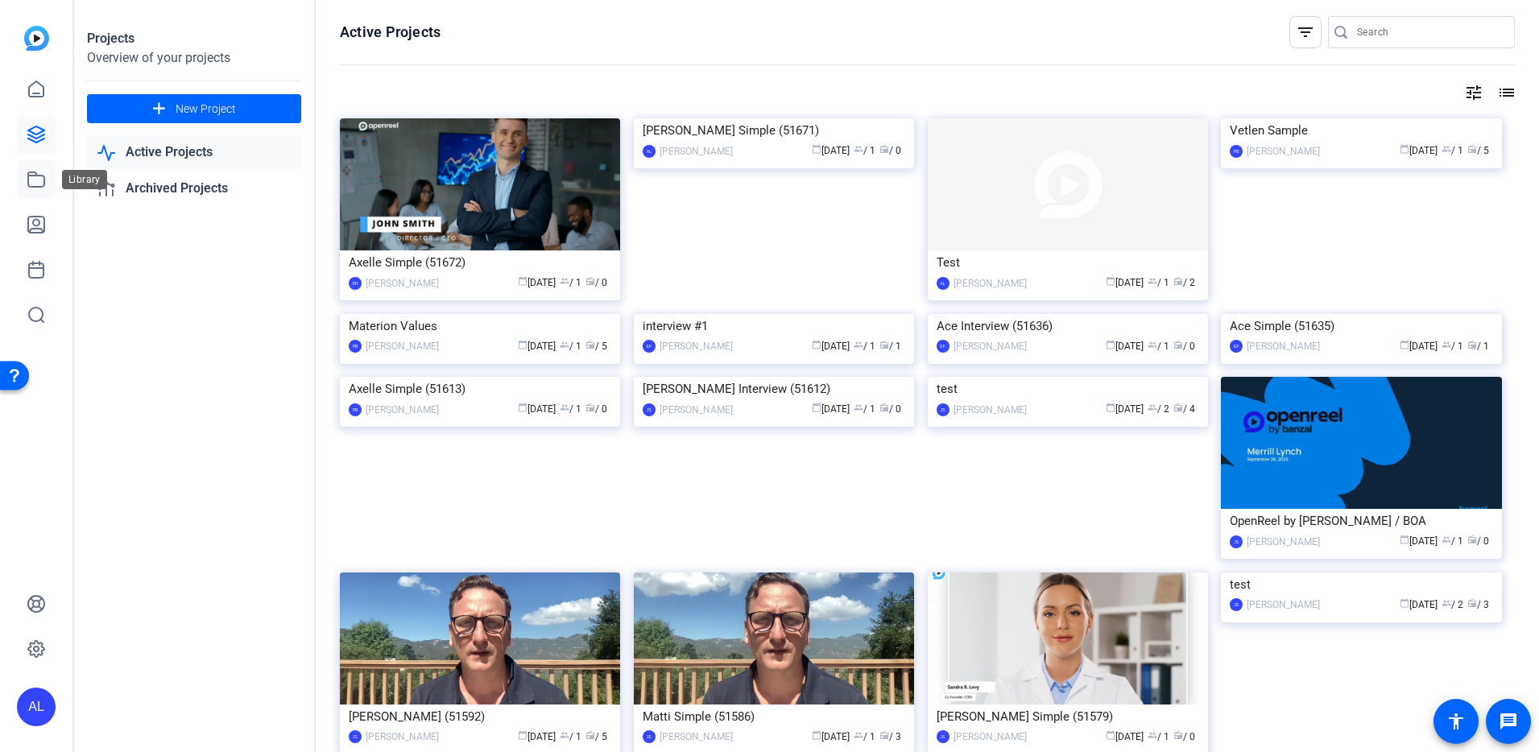
click at [37, 187] on icon at bounding box center [36, 179] width 16 height 14
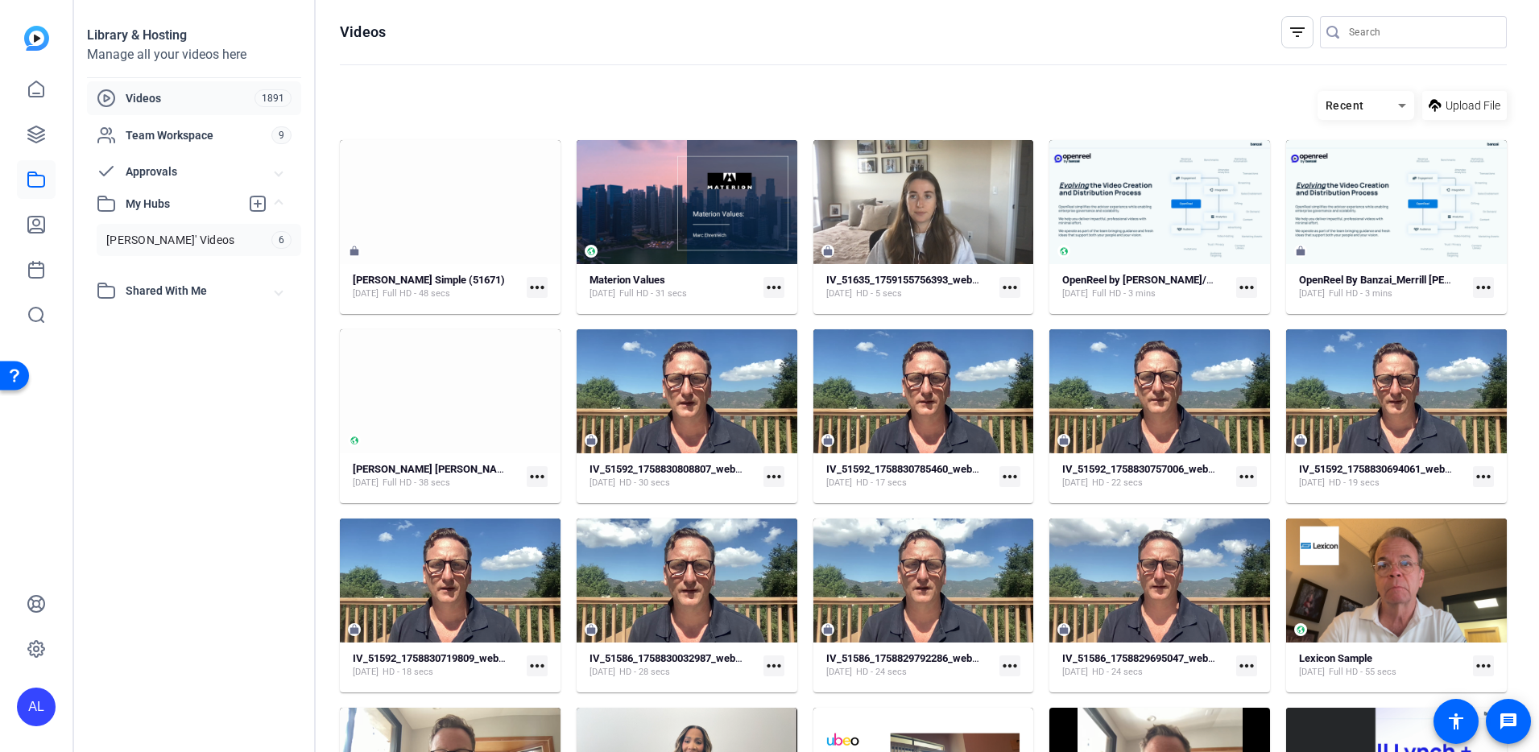
click at [222, 248] on link "Alexis' Videos 6" at bounding box center [199, 240] width 205 height 32
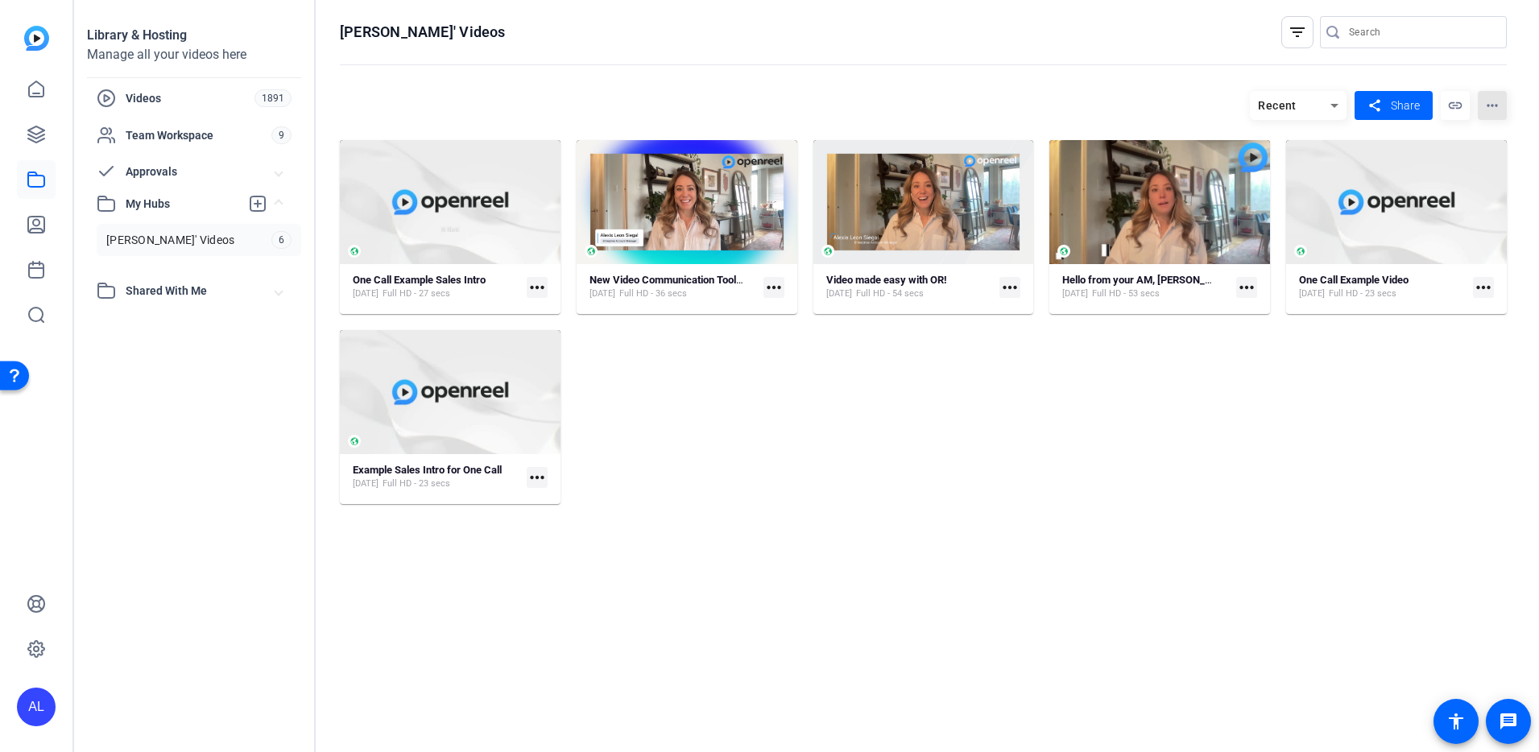
click at [1497, 103] on mat-icon "more_horiz" at bounding box center [1492, 105] width 29 height 29
click at [1451, 130] on span "Analytics" at bounding box center [1444, 134] width 43 height 11
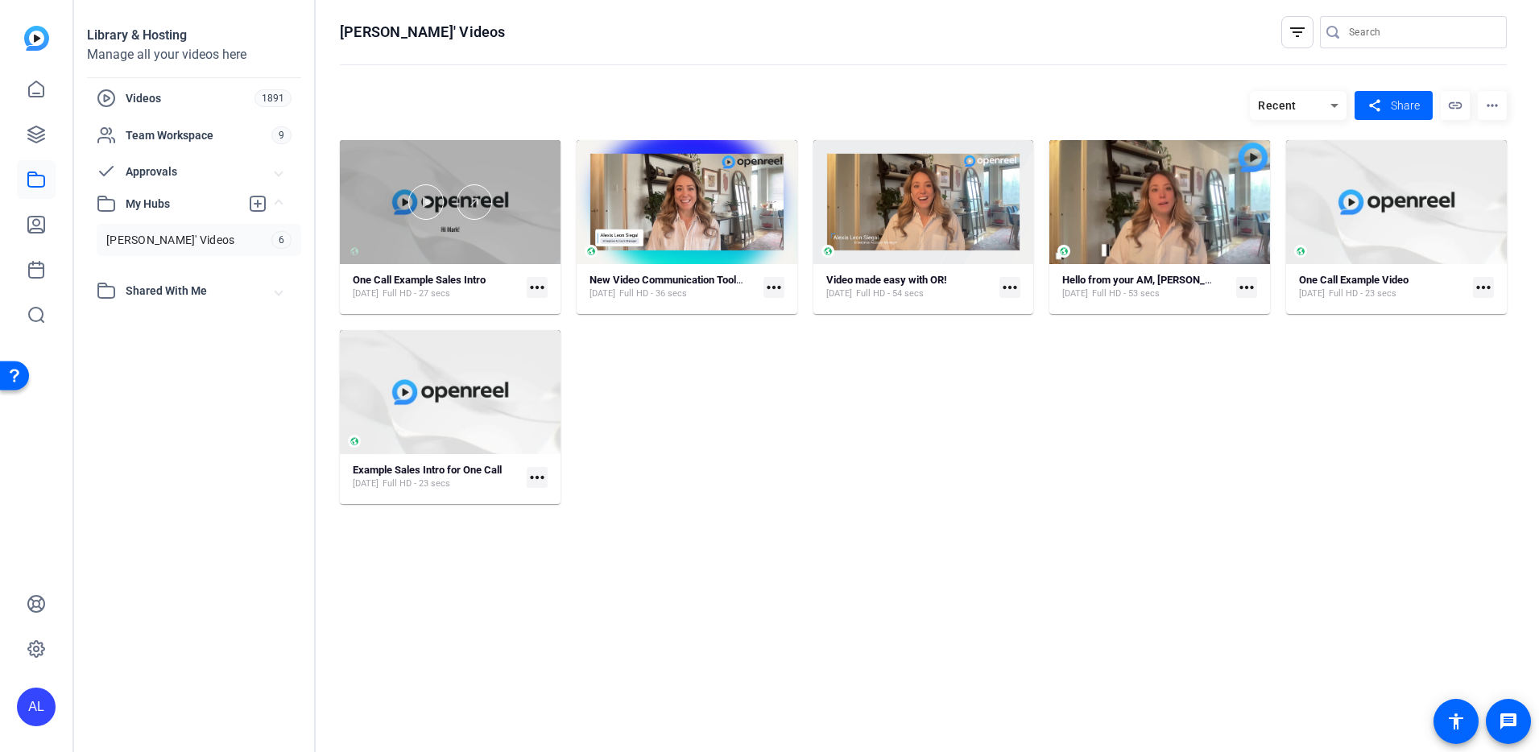
click at [502, 241] on div at bounding box center [450, 202] width 221 height 124
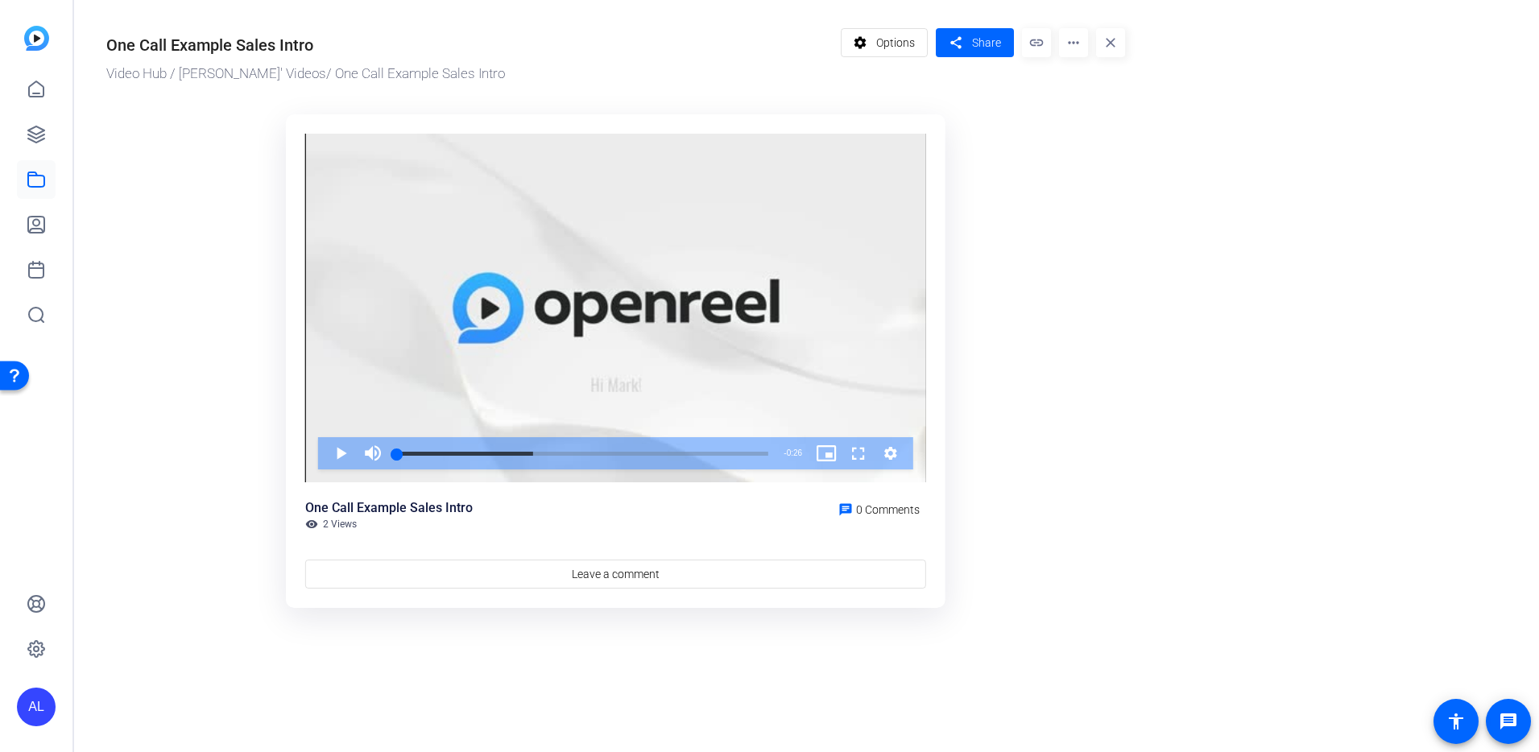
click at [1091, 43] on div "settings Options share Share link more_horiz close" at bounding box center [983, 56] width 285 height 56
click at [1065, 45] on mat-icon "more_horiz" at bounding box center [1073, 42] width 29 height 29
click at [1079, 76] on span "Analytics" at bounding box center [1105, 71] width 67 height 19
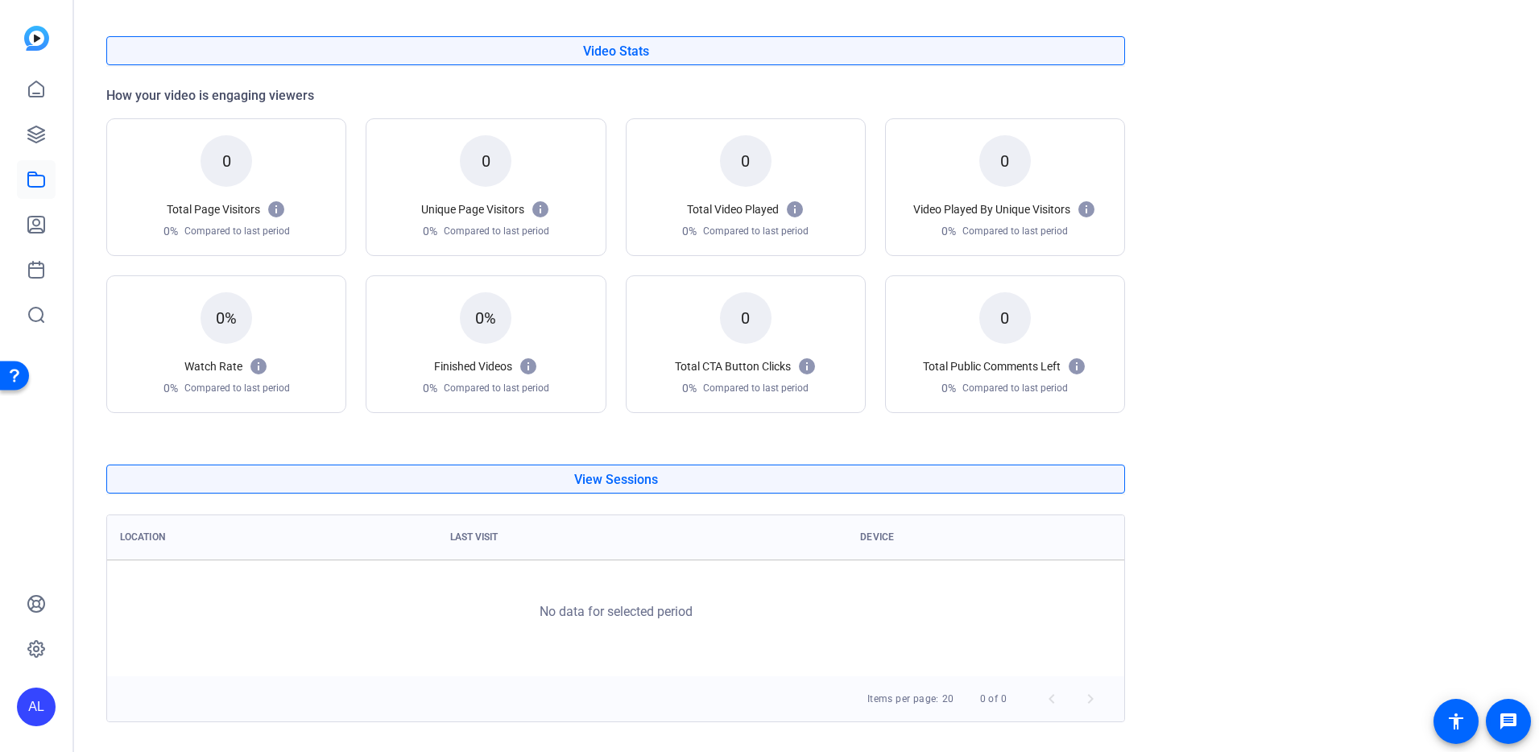
scroll to position [160, 0]
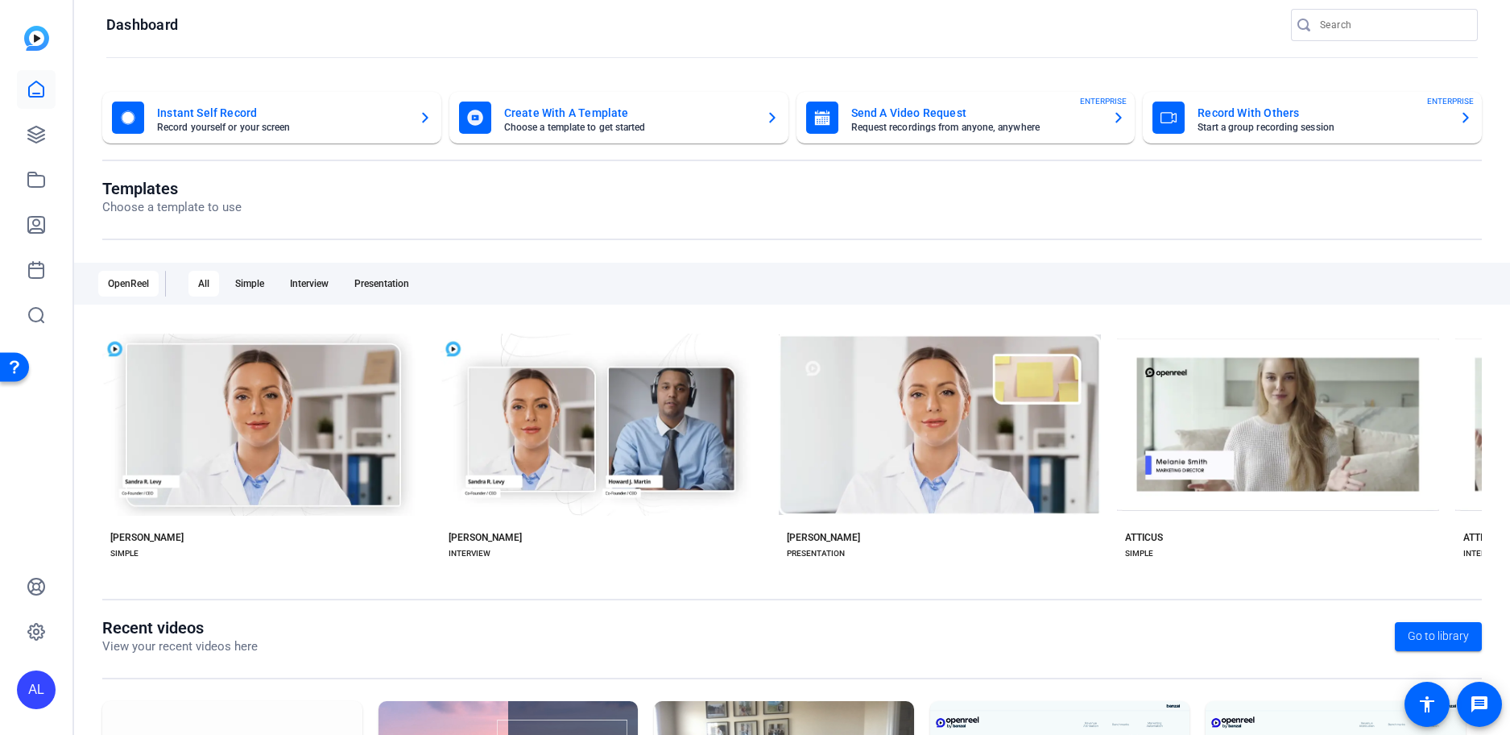
scroll to position [31, 0]
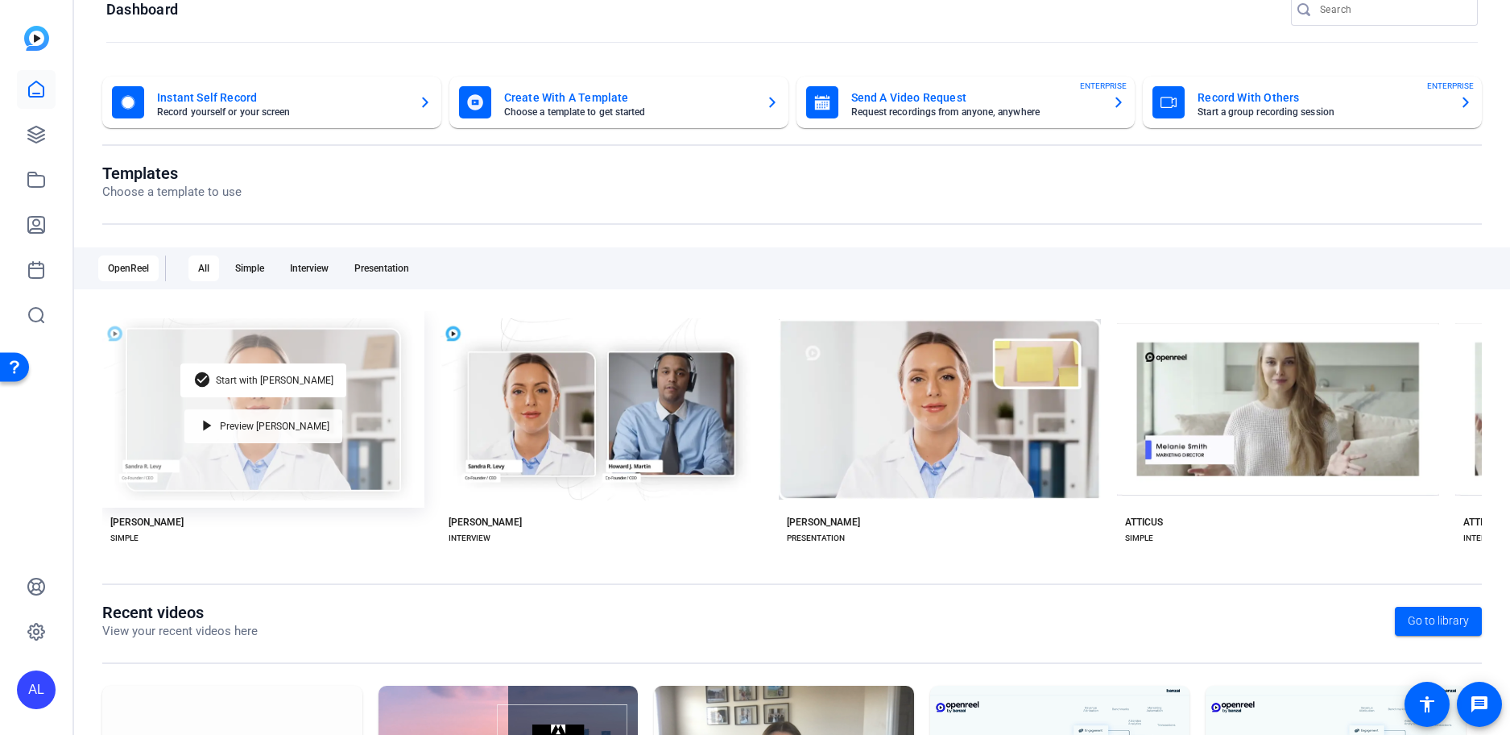
click at [293, 421] on span "Preview [PERSON_NAME]" at bounding box center [275, 426] width 110 height 10
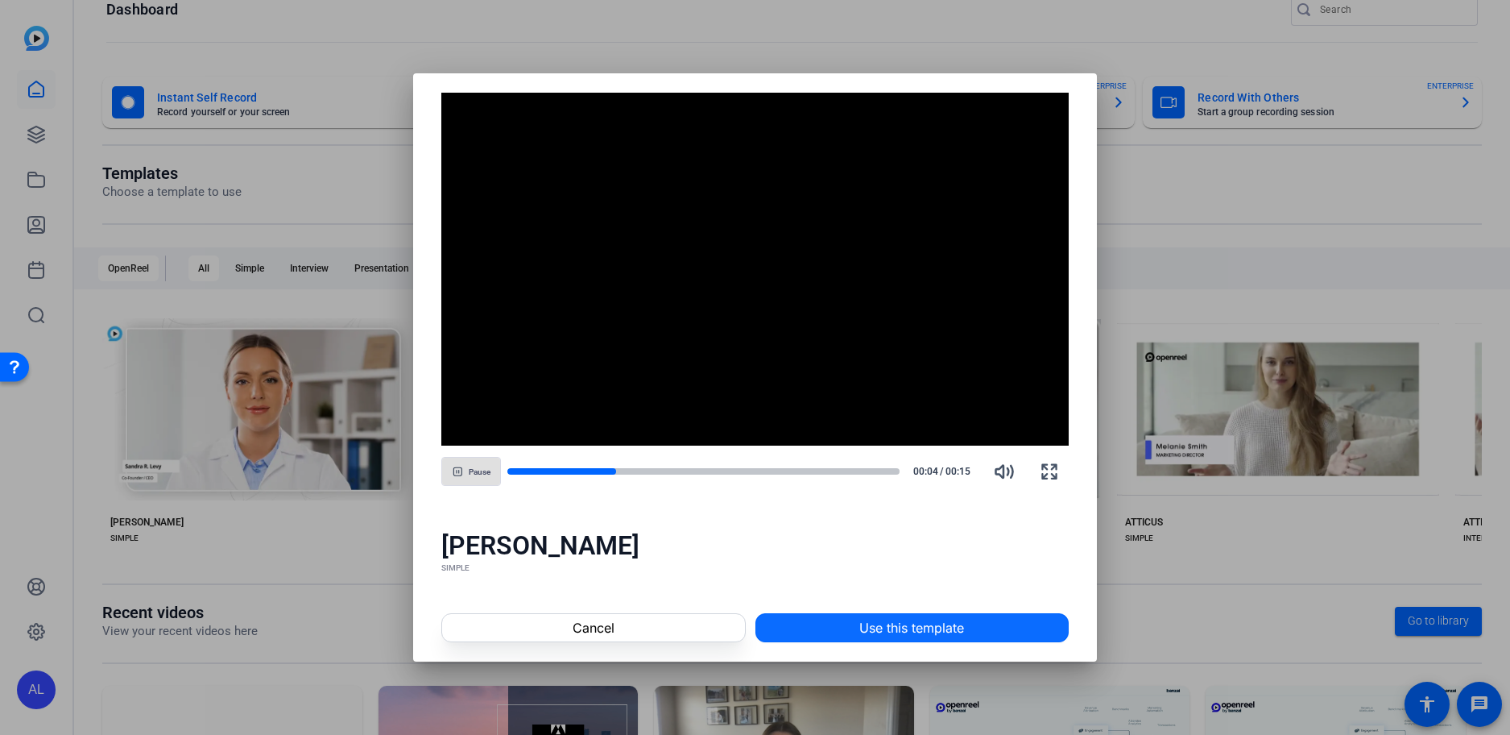
click at [996, 642] on span at bounding box center [912, 627] width 312 height 39
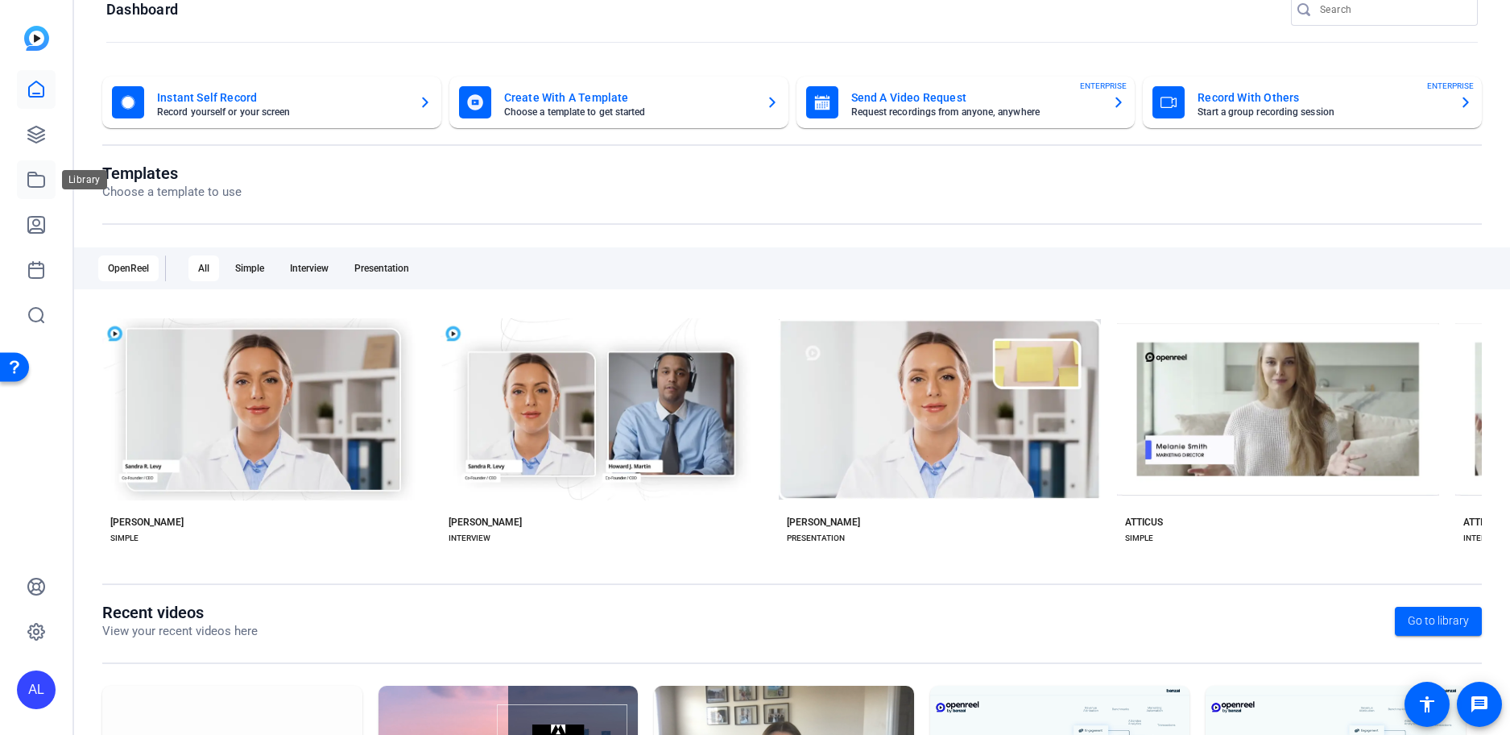
click at [36, 176] on icon at bounding box center [36, 179] width 16 height 14
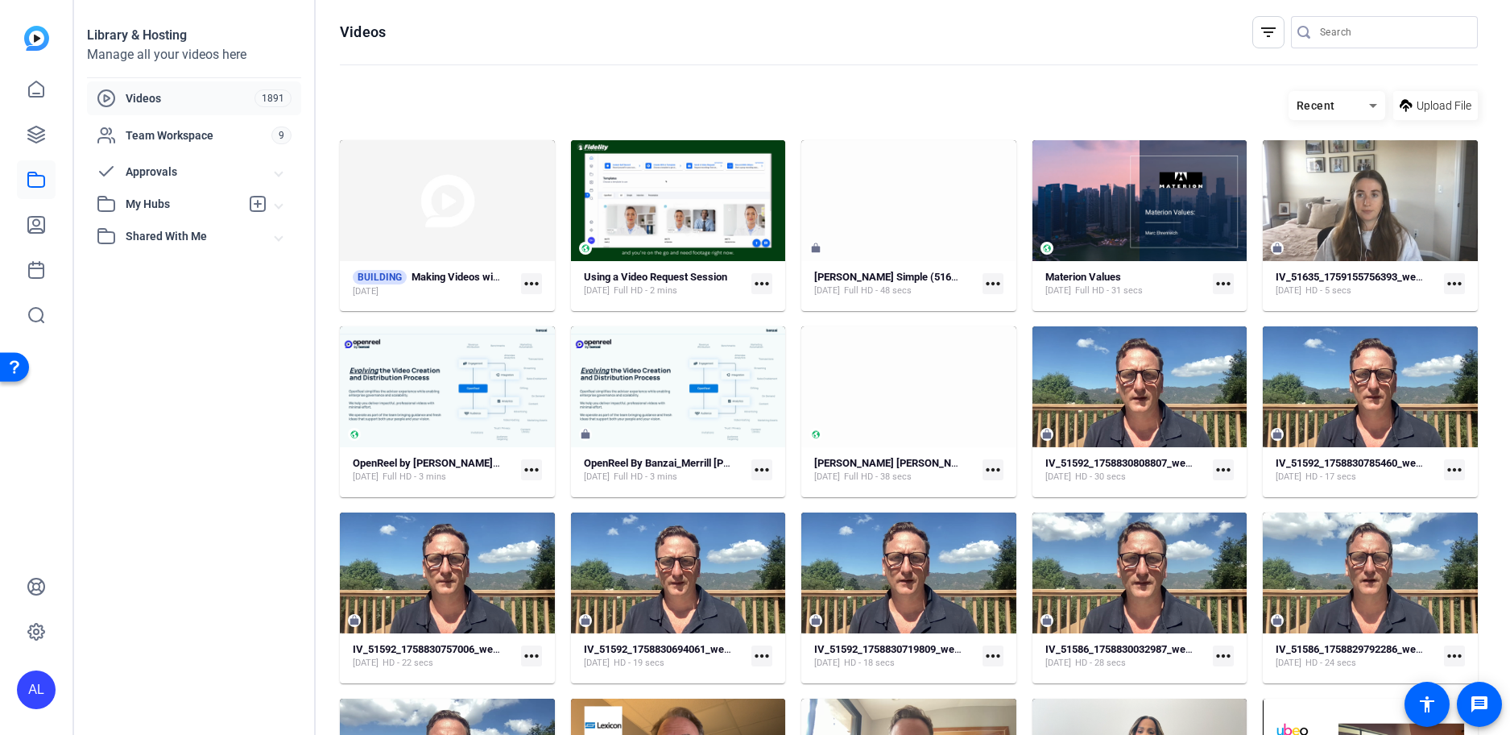
click at [240, 207] on span "My Hubs" at bounding box center [186, 203] width 179 height 19
click at [239, 235] on link "Alexis' Videos 6" at bounding box center [199, 240] width 205 height 32
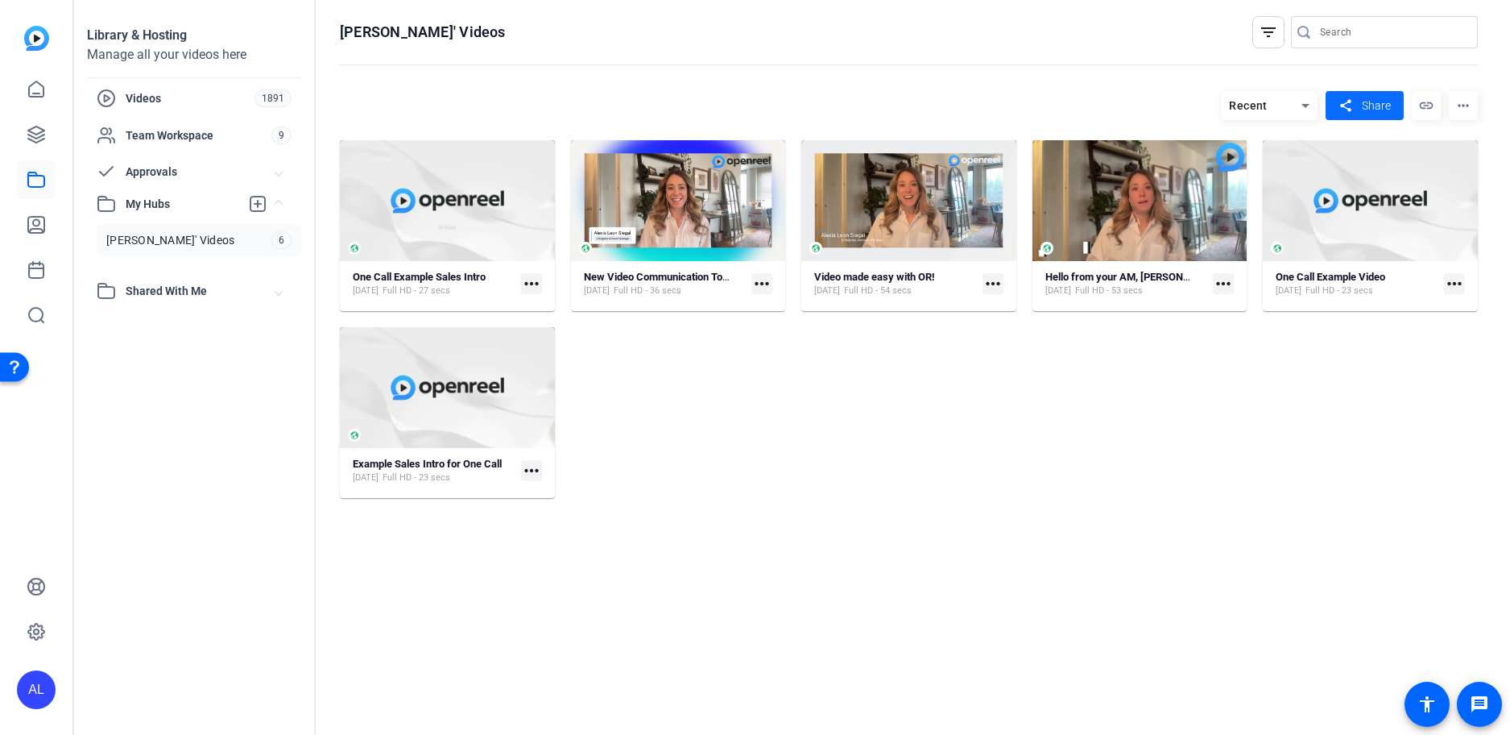
click at [1378, 122] on span at bounding box center [1365, 105] width 78 height 39
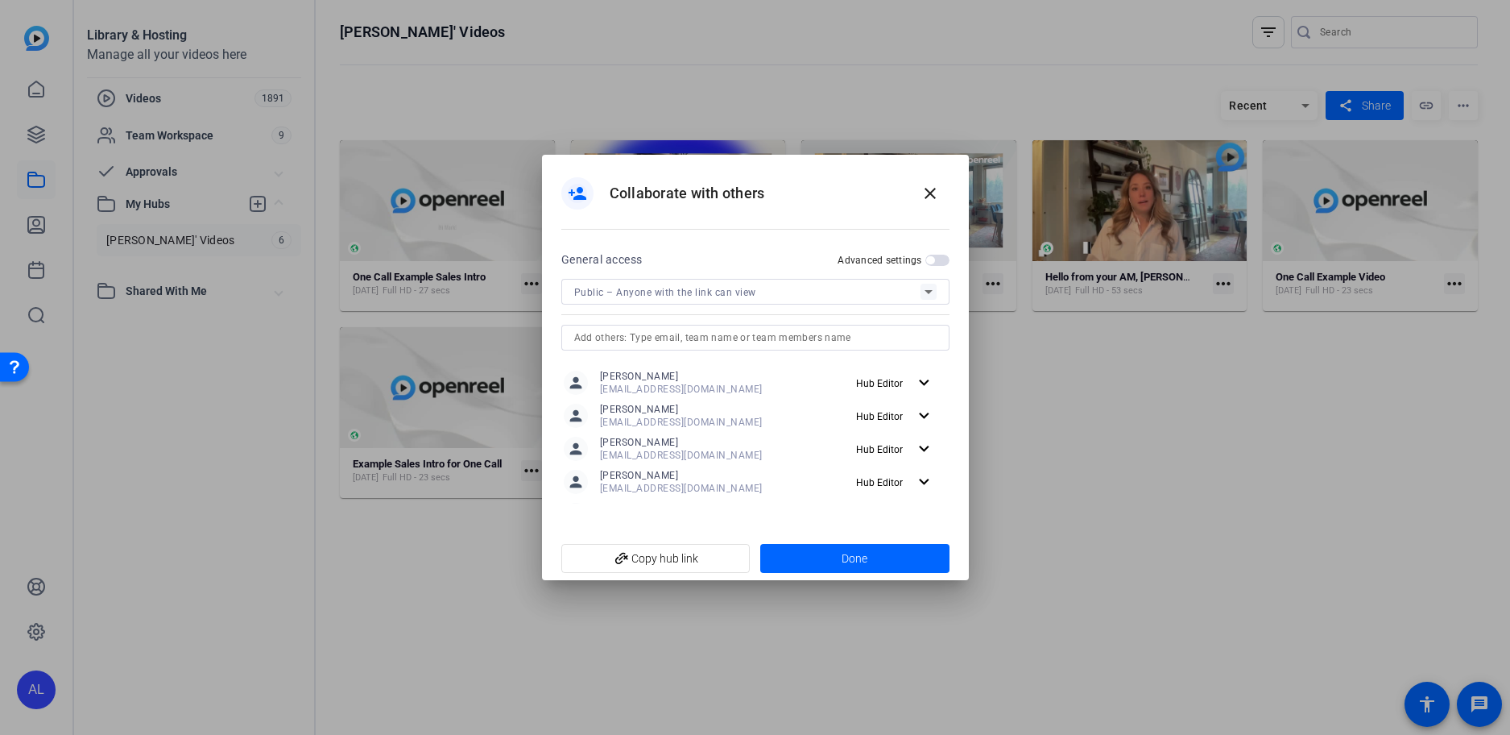
click at [934, 263] on span "button" at bounding box center [937, 260] width 24 height 11
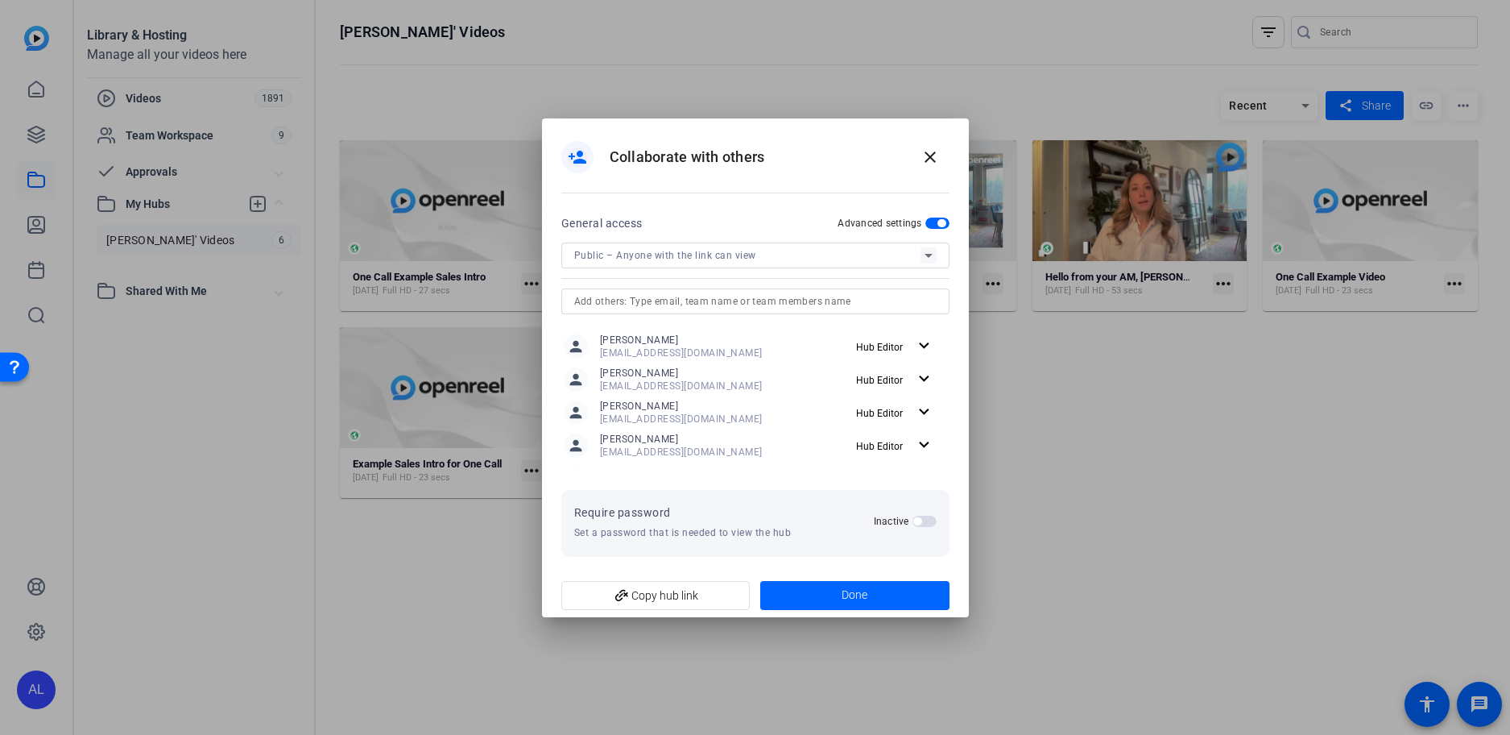
click at [891, 264] on div "Public – Anyone with the link can view" at bounding box center [747, 255] width 346 height 20
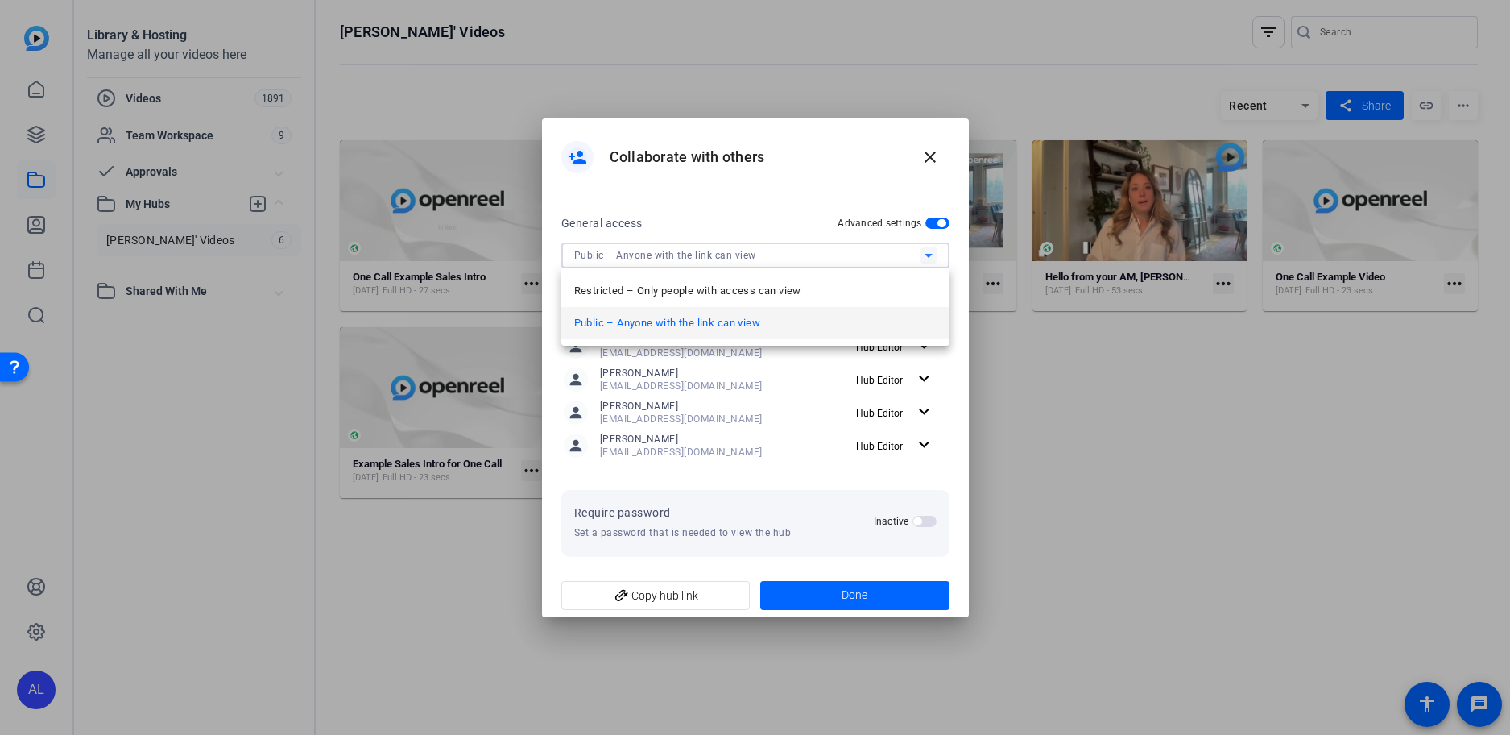
click at [754, 54] on div at bounding box center [755, 367] width 1510 height 735
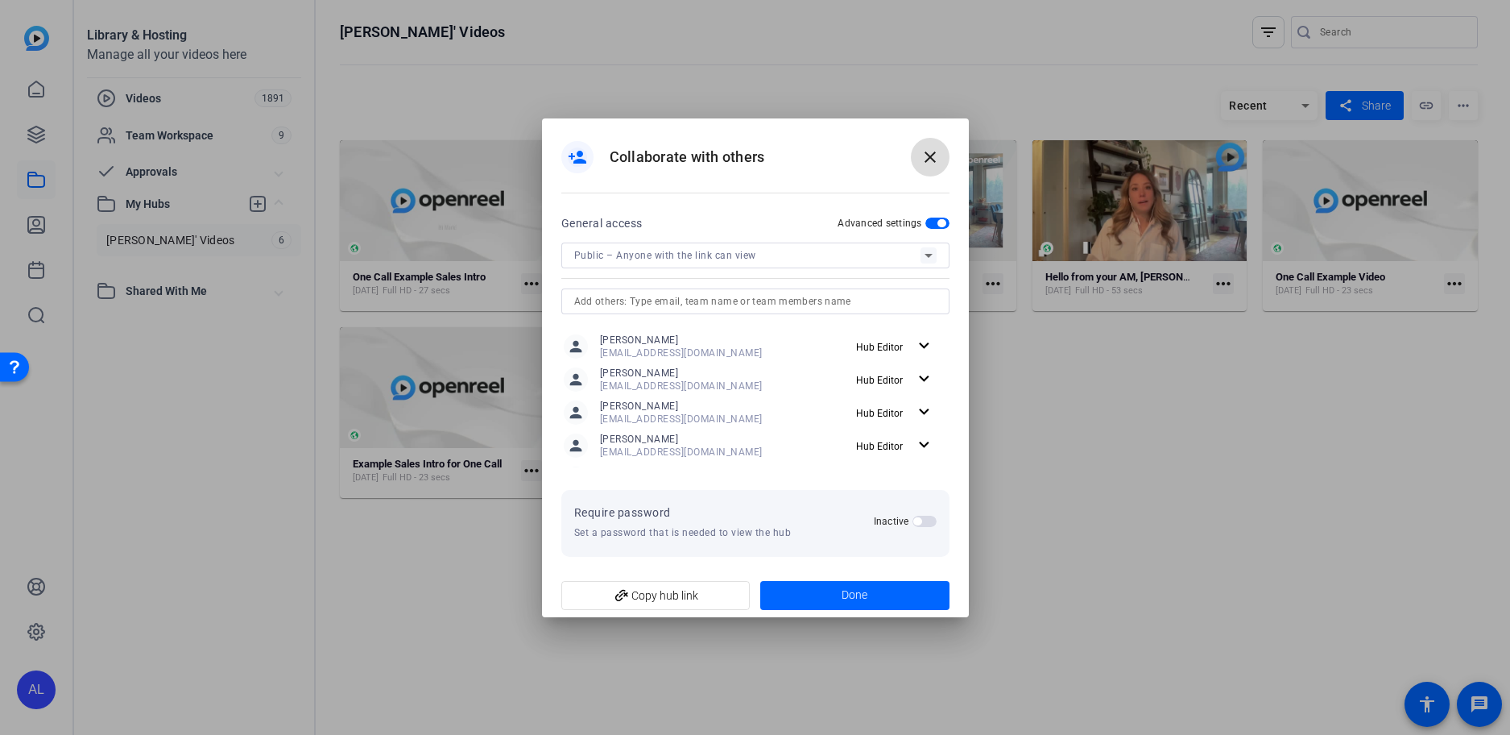
click at [938, 152] on mat-icon "close" at bounding box center [930, 156] width 19 height 19
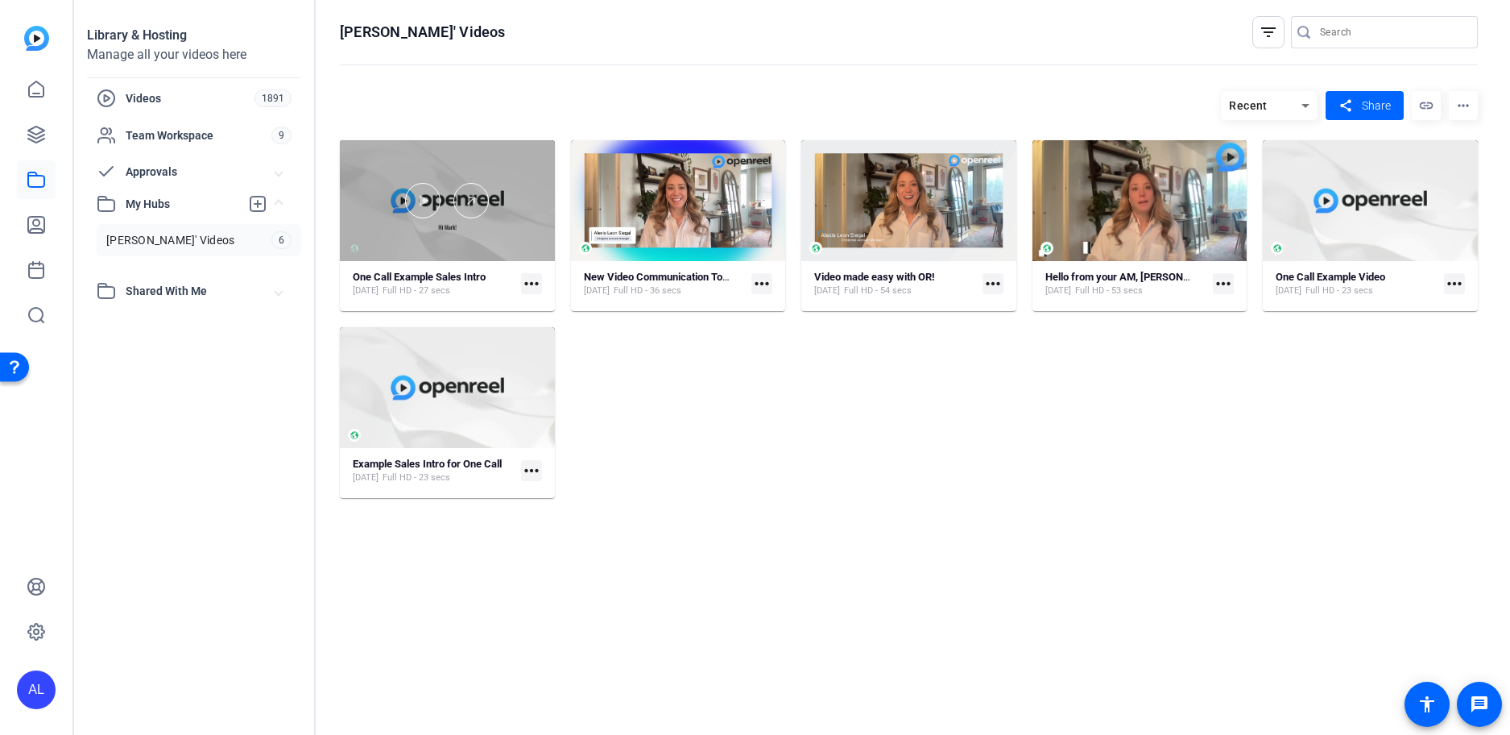
click at [517, 212] on div at bounding box center [447, 200] width 215 height 35
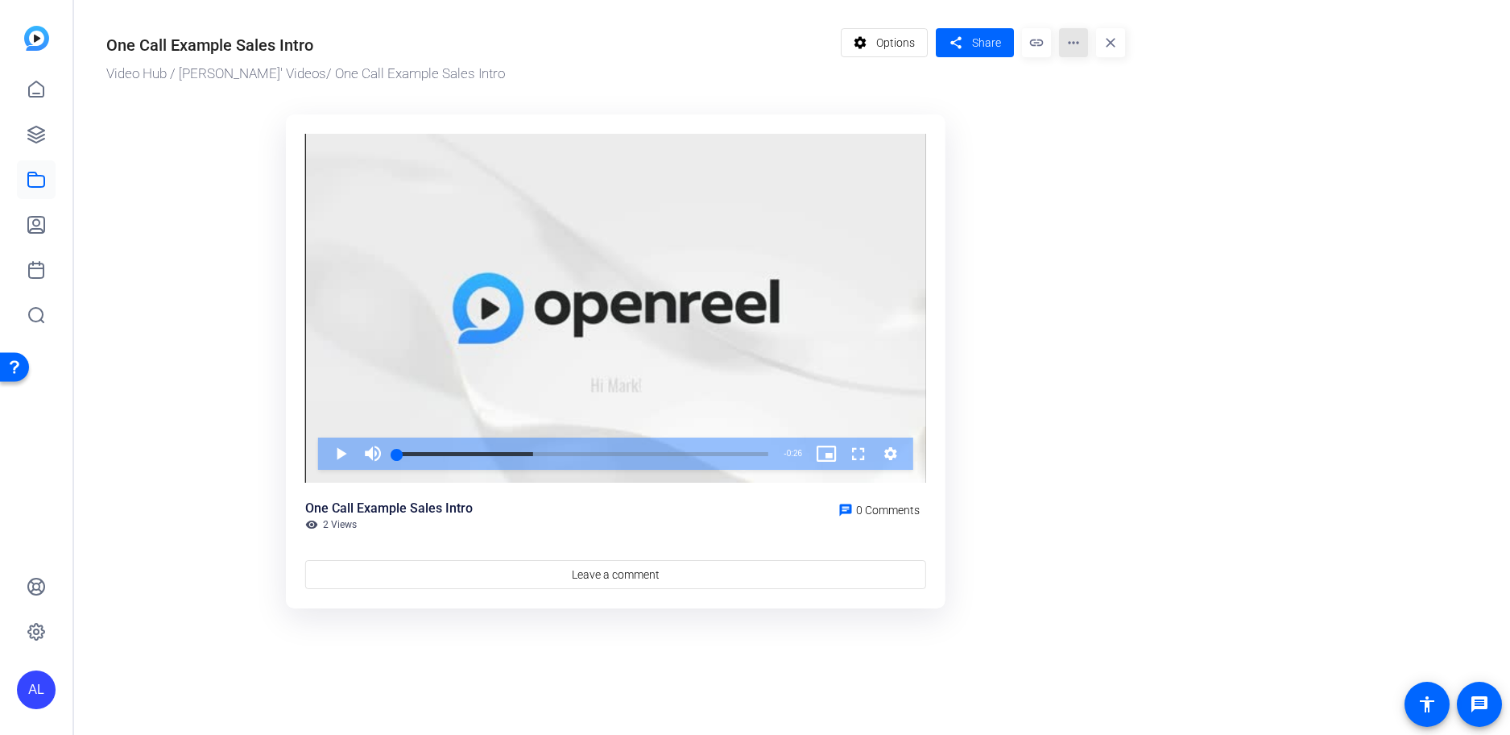
click at [1068, 50] on mat-icon "more_horiz" at bounding box center [1073, 42] width 29 height 29
click at [994, 48] on div at bounding box center [755, 367] width 1510 height 735
click at [980, 46] on span "Share" at bounding box center [986, 43] width 29 height 17
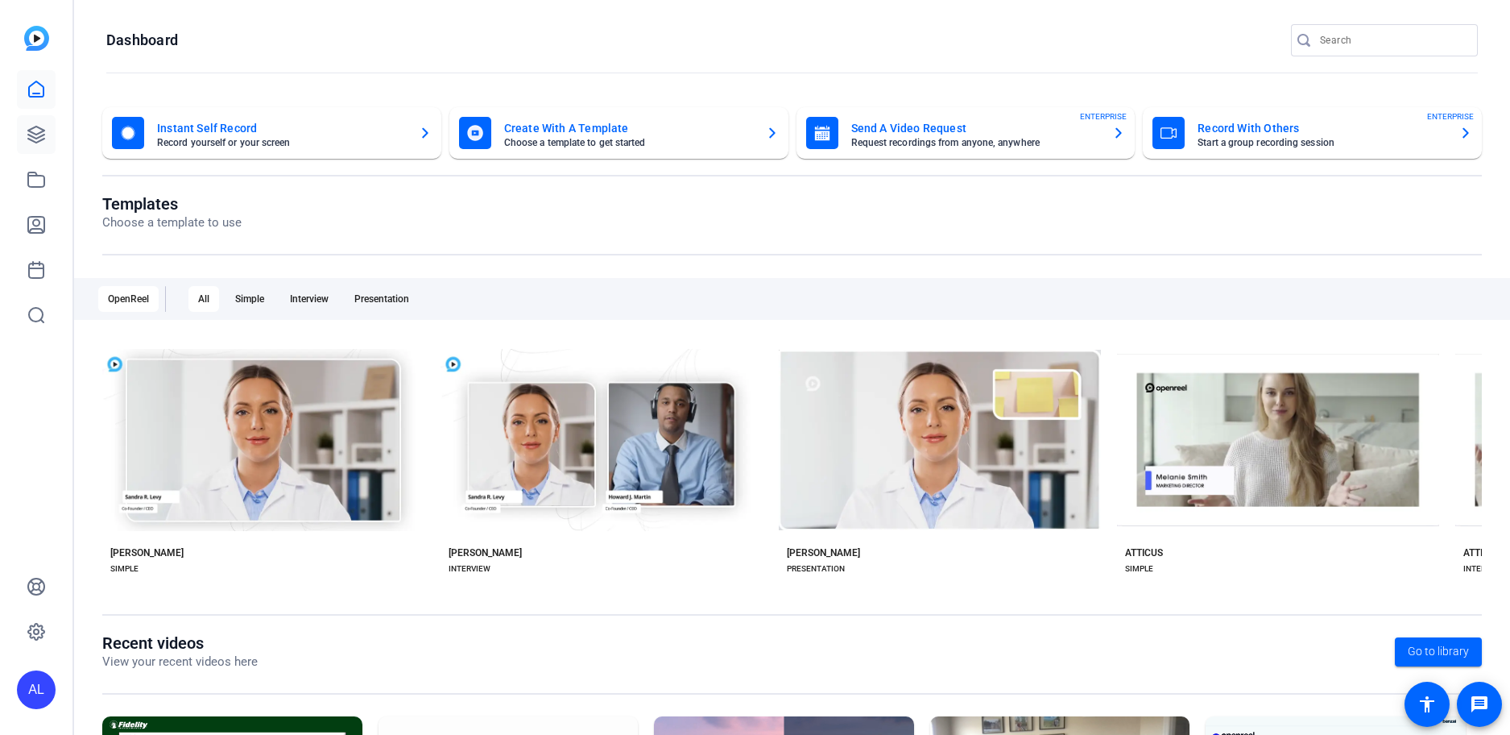
click at [37, 143] on icon at bounding box center [36, 134] width 19 height 19
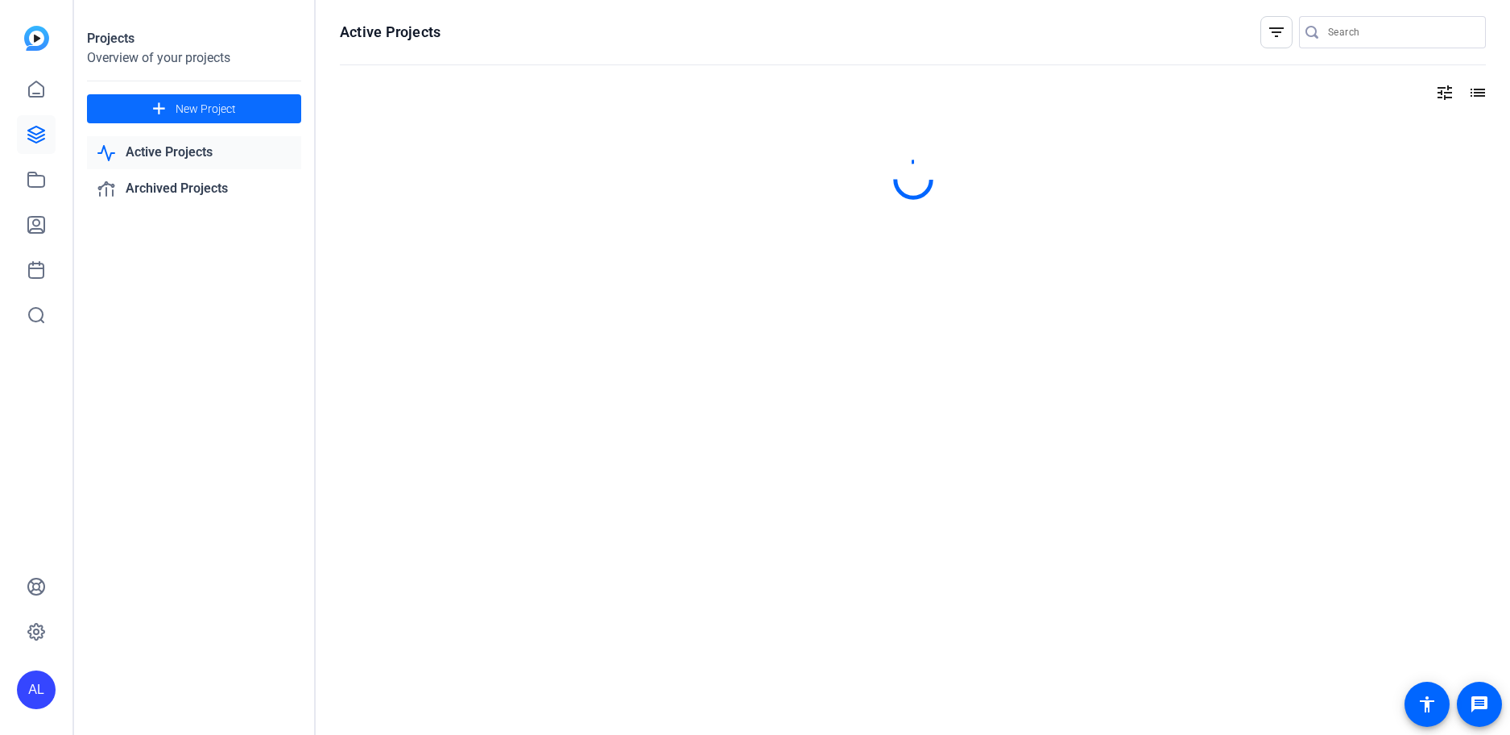
click at [203, 98] on span at bounding box center [194, 108] width 214 height 39
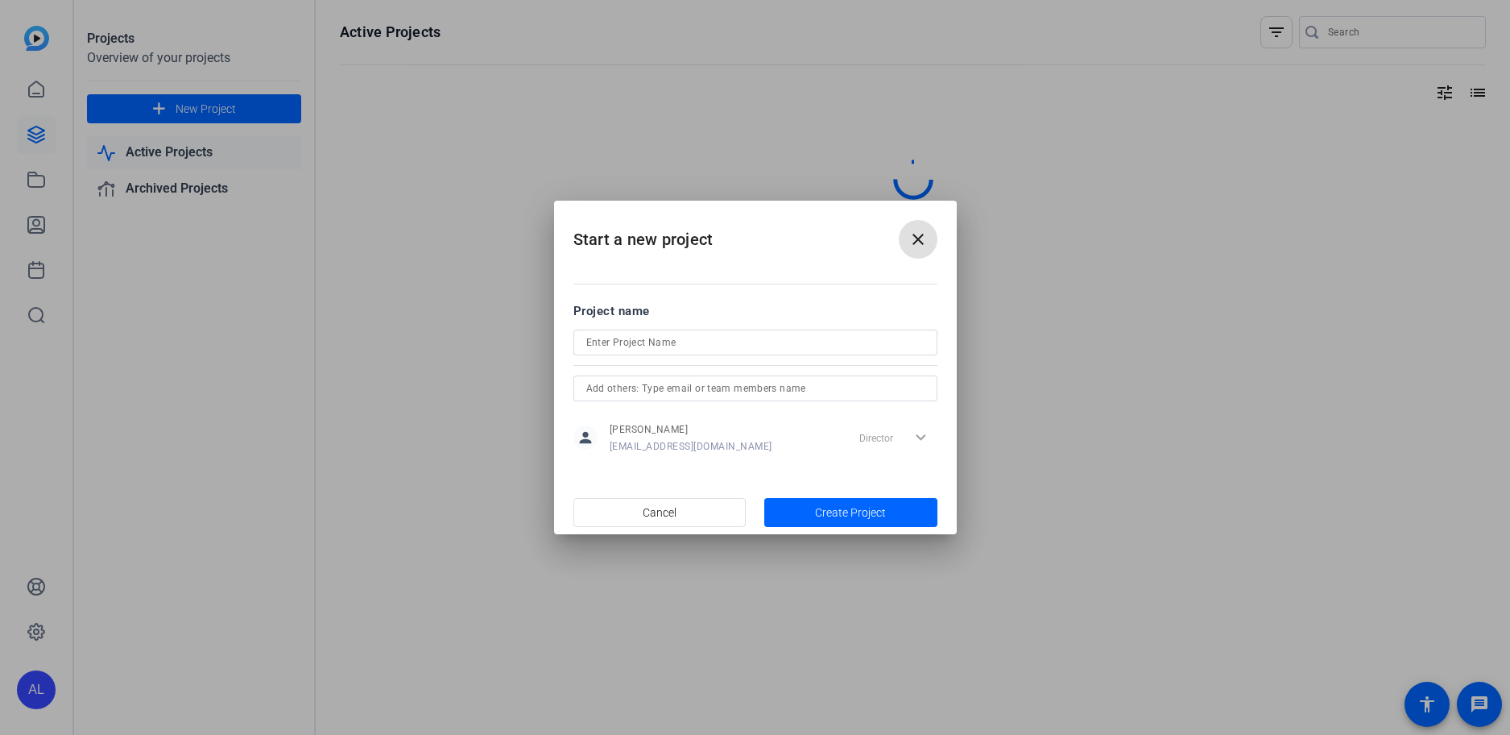
click at [652, 346] on input at bounding box center [755, 342] width 338 height 19
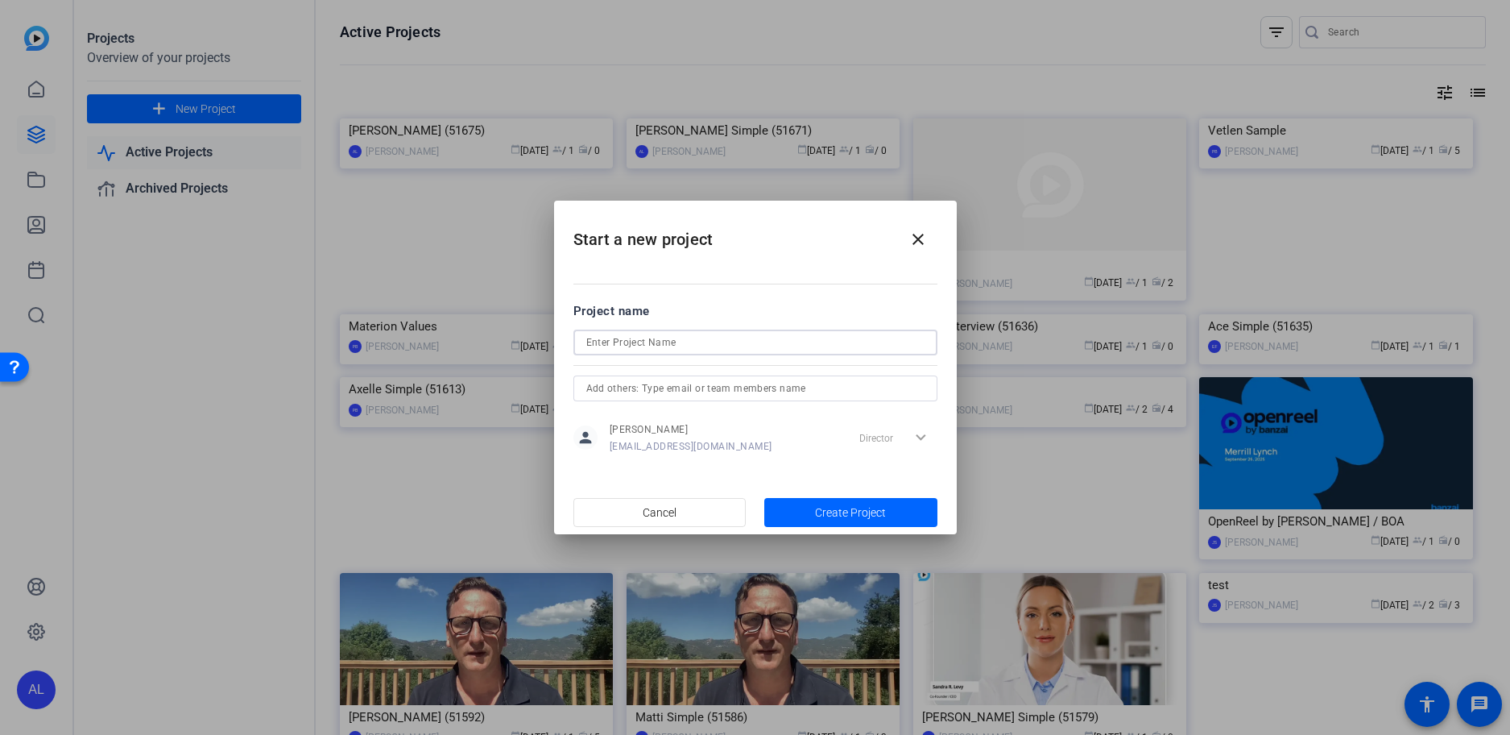
type input "Y"
type input "TEST"
click at [866, 507] on span "Create Project" at bounding box center [850, 512] width 71 height 17
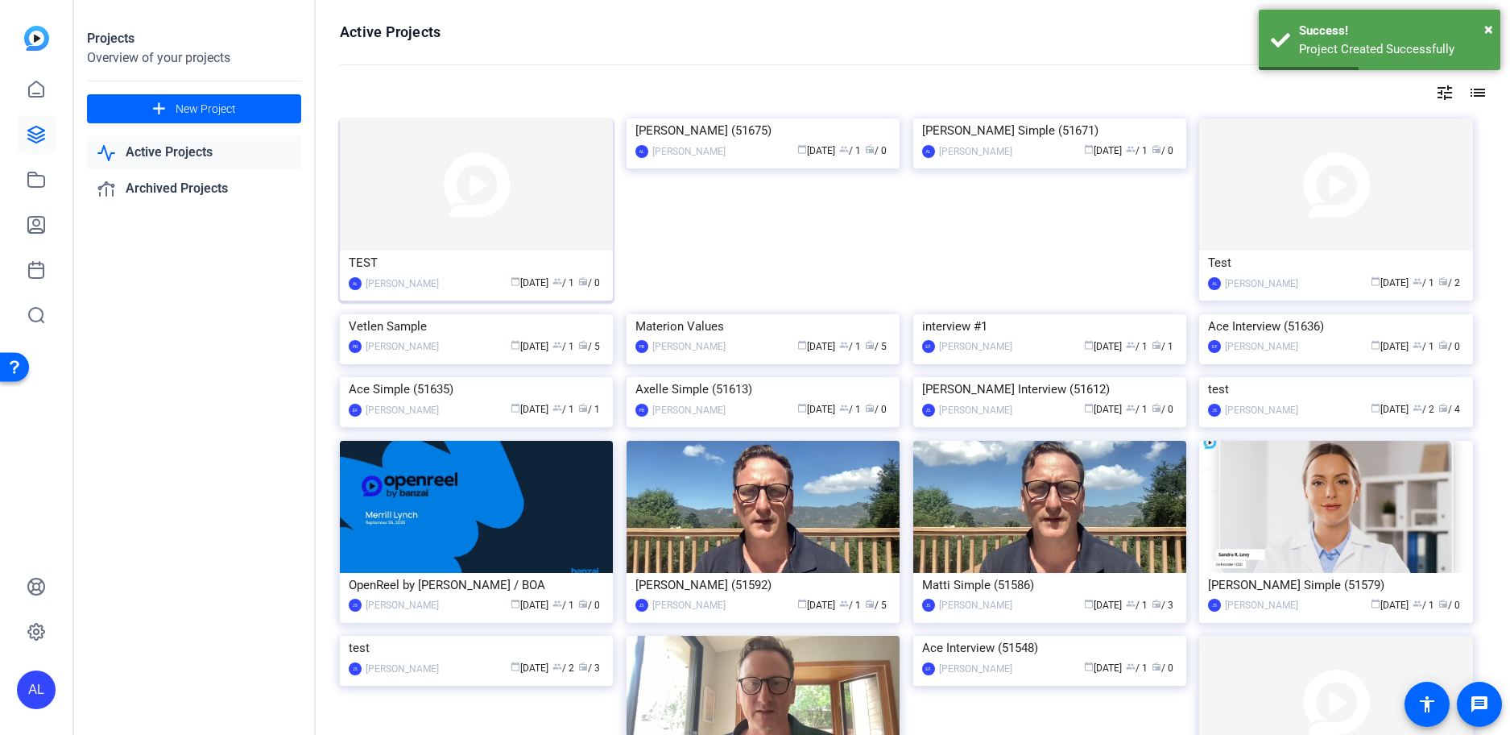
click at [528, 192] on img at bounding box center [476, 184] width 273 height 132
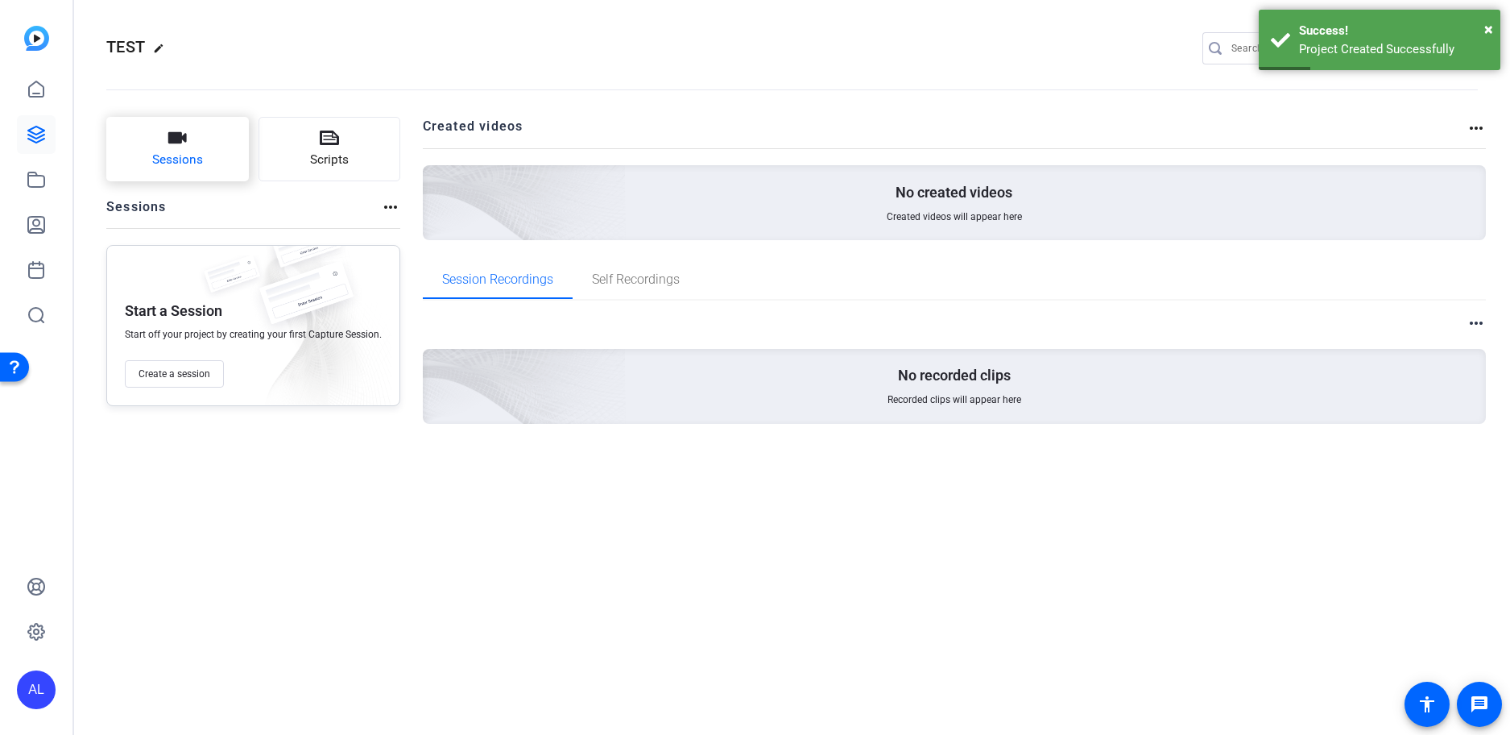
click at [186, 154] on span "Sessions" at bounding box center [177, 160] width 51 height 19
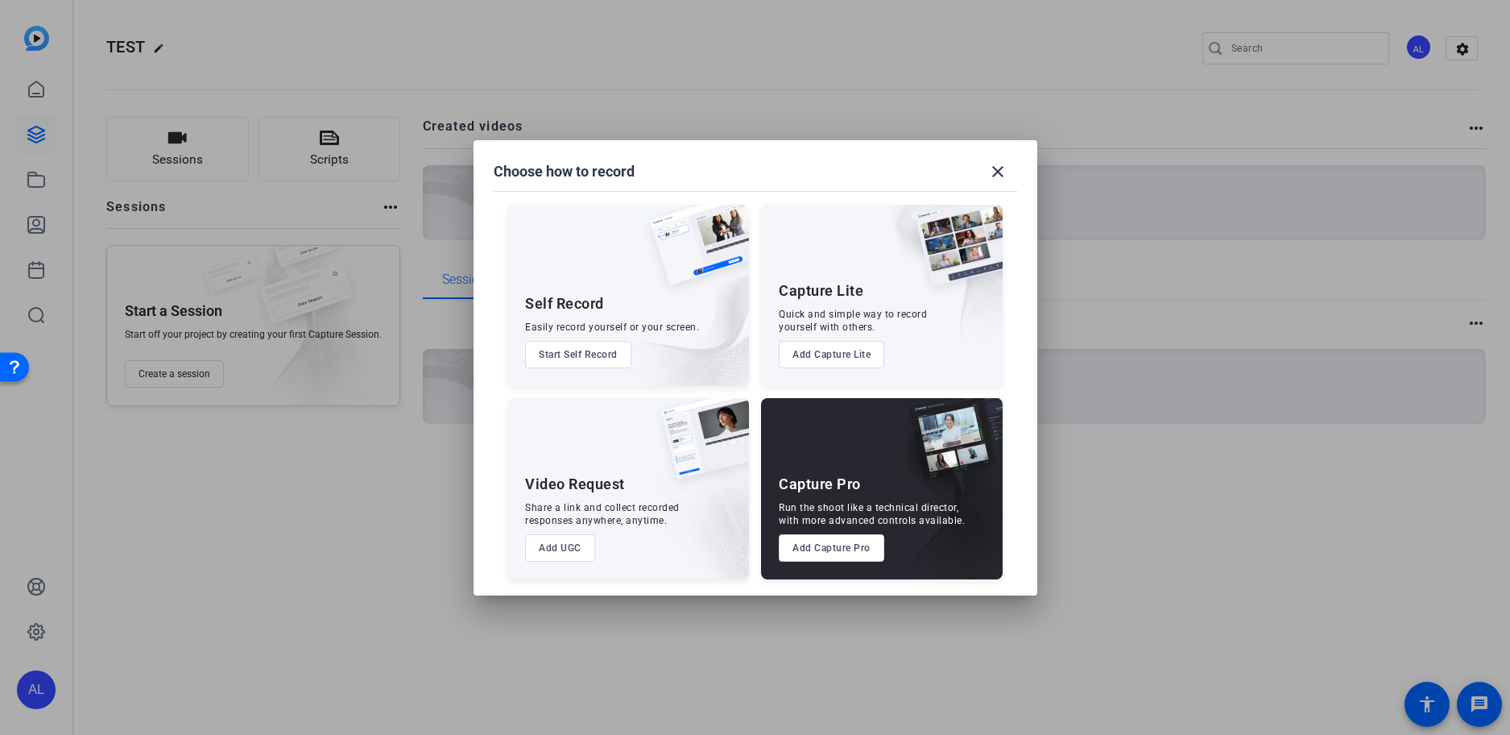
click at [549, 541] on button "Add UGC" at bounding box center [560, 547] width 70 height 27
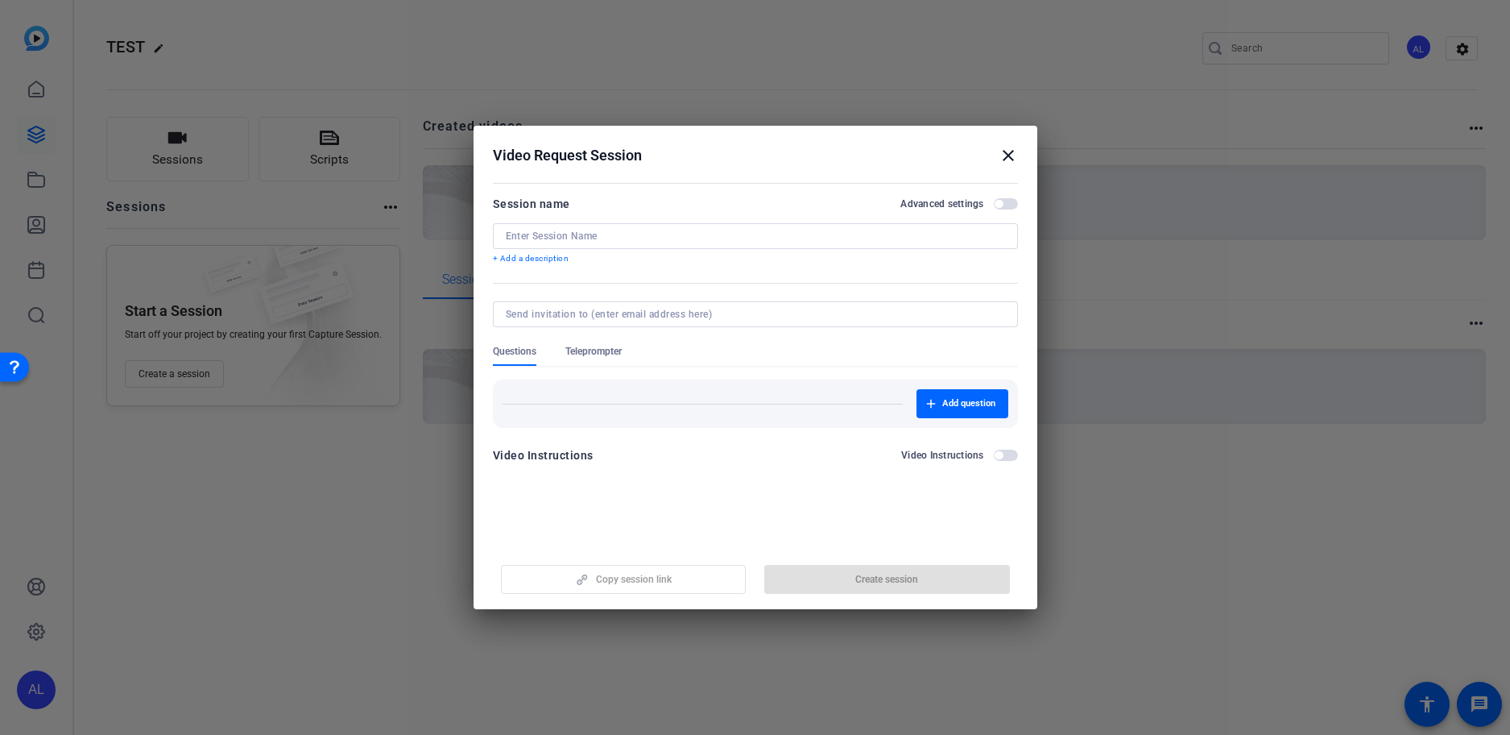
click at [602, 234] on input at bounding box center [755, 236] width 499 height 13
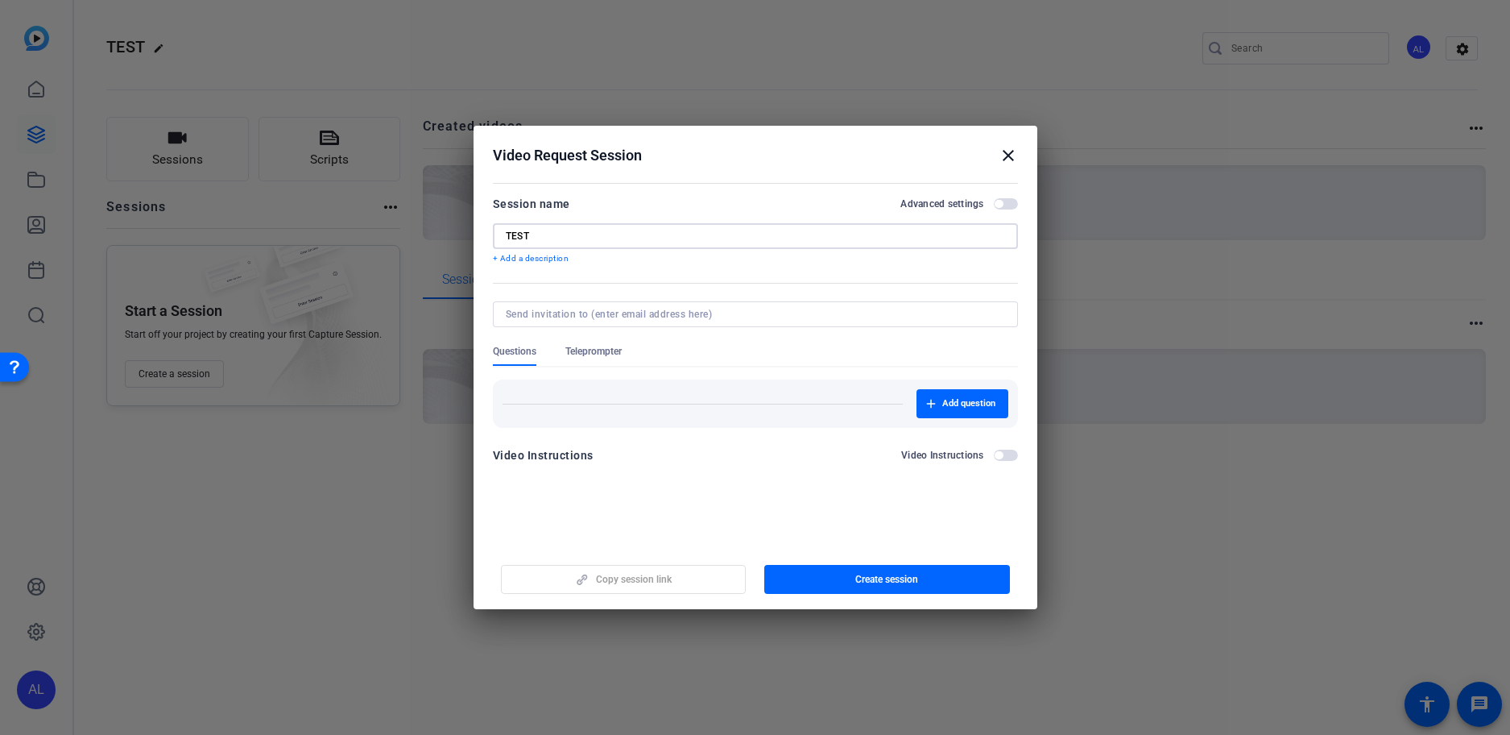
type input "TEST"
click at [1020, 152] on h2 "Video Request Session close" at bounding box center [756, 152] width 564 height 52
click at [1019, 151] on h2 "Video Request Session close" at bounding box center [756, 152] width 564 height 52
click at [1002, 153] on mat-icon "close" at bounding box center [1008, 155] width 19 height 19
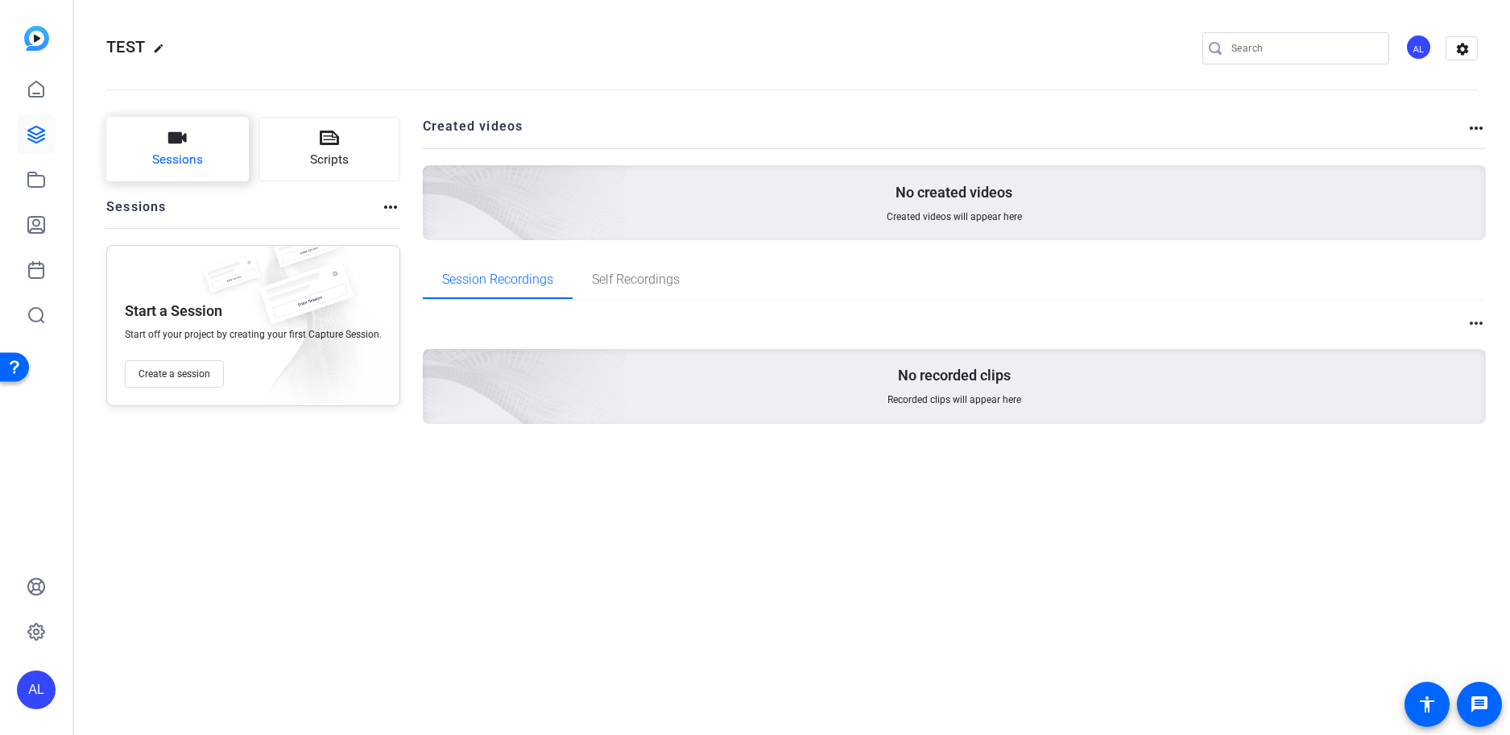
click at [203, 156] on button "Sessions" at bounding box center [177, 149] width 143 height 64
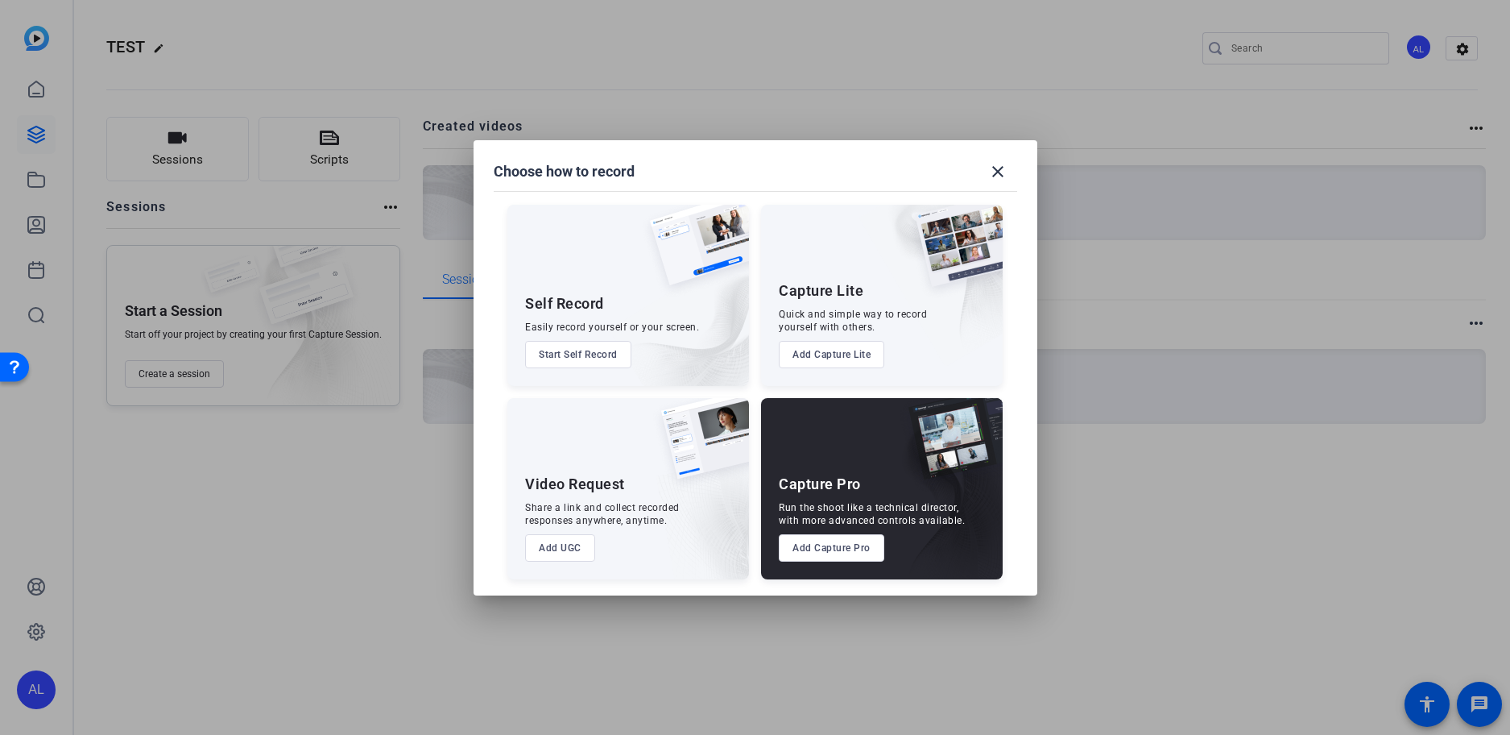
click at [835, 546] on button "Add Capture Pro" at bounding box center [832, 547] width 106 height 27
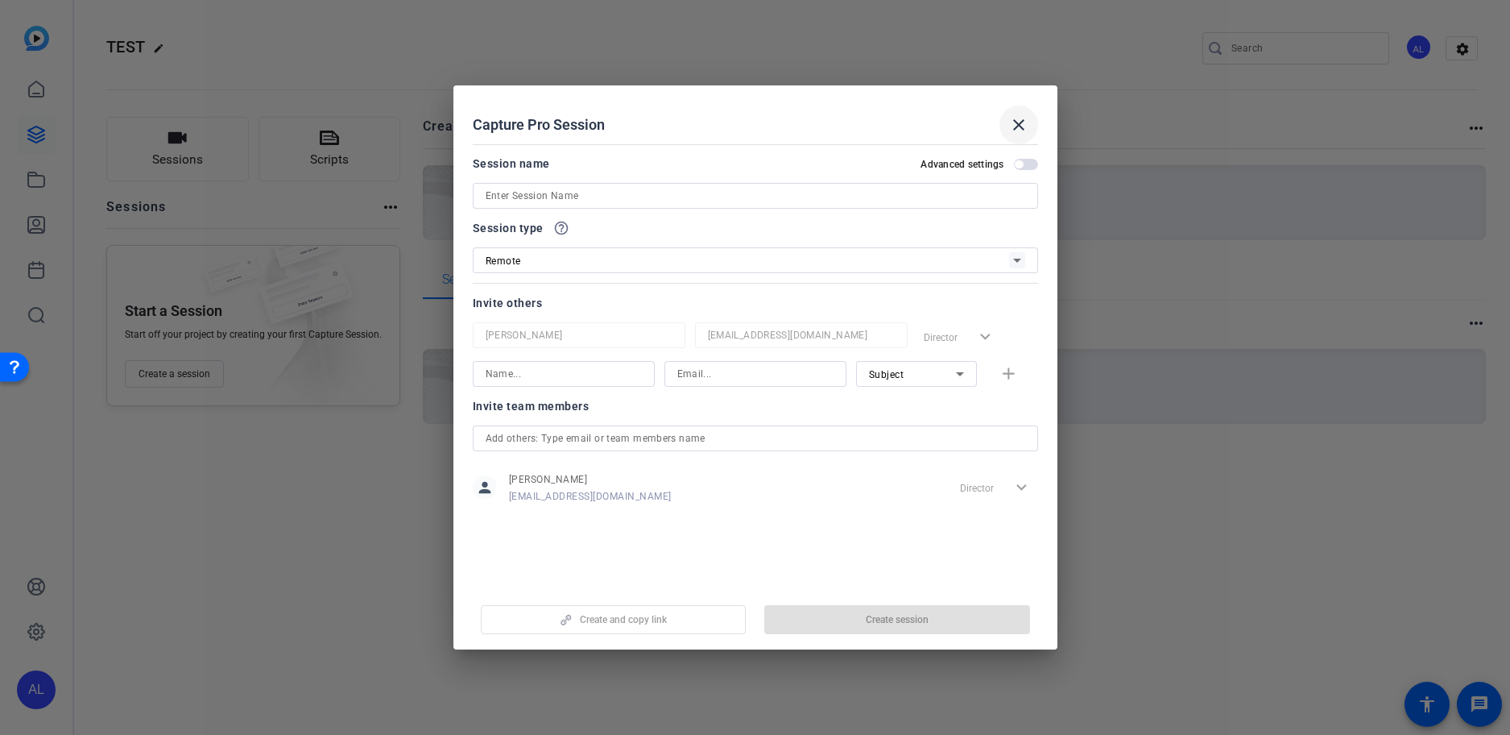
click at [1033, 120] on span at bounding box center [1019, 125] width 39 height 39
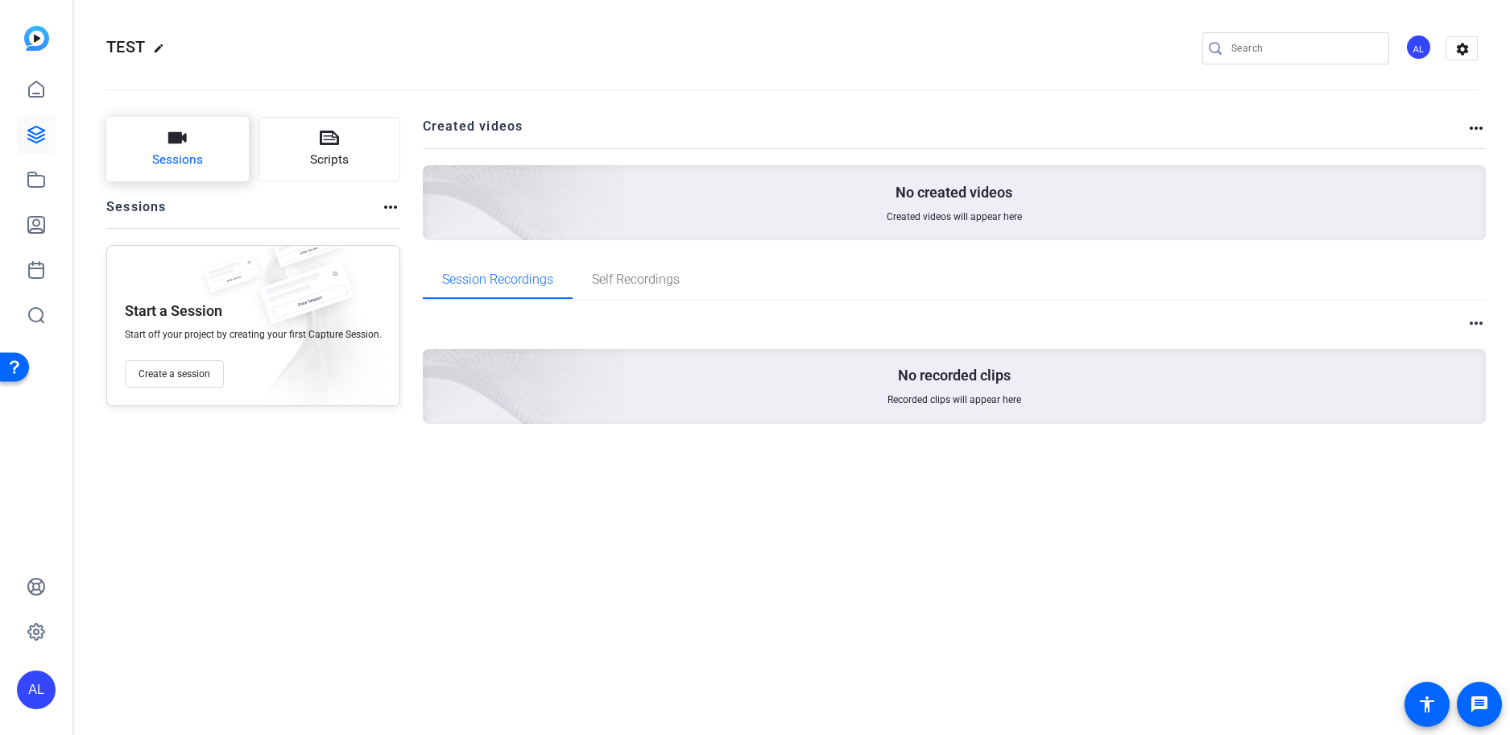
click at [198, 157] on span "Sessions" at bounding box center [177, 160] width 51 height 19
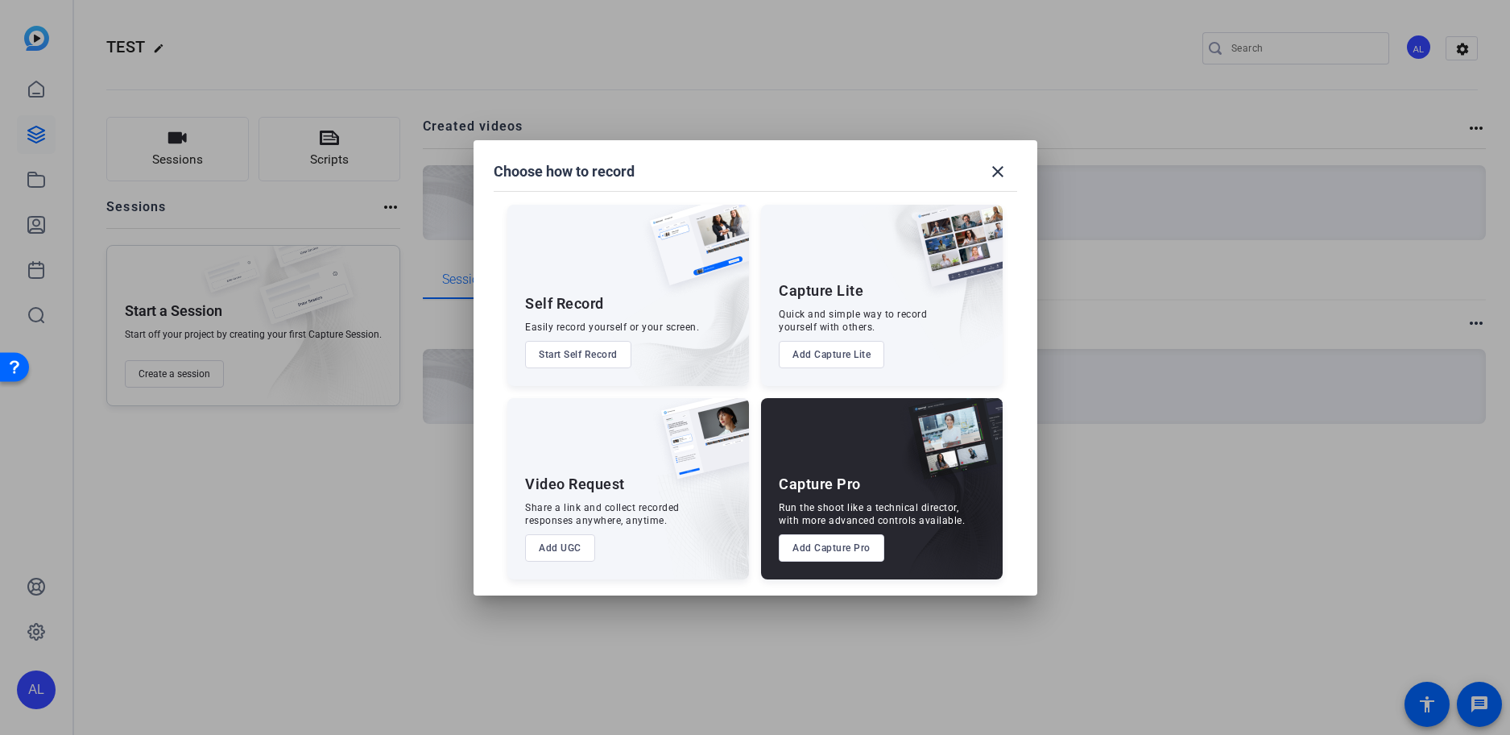
click at [832, 350] on button "Add Capture Lite" at bounding box center [832, 354] width 106 height 27
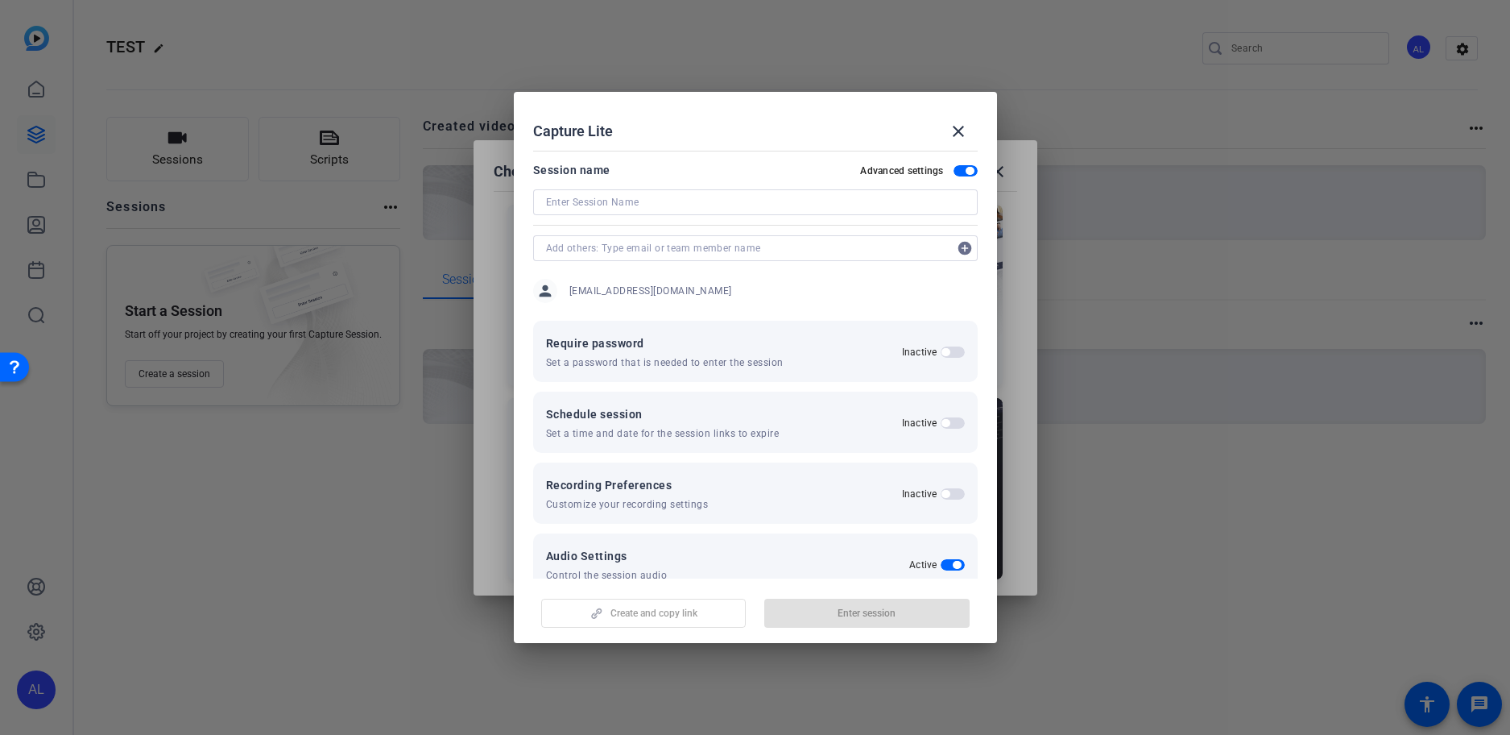
click at [755, 203] on input at bounding box center [755, 202] width 419 height 19
type input "TEST"
click at [880, 604] on span "button" at bounding box center [866, 613] width 205 height 39
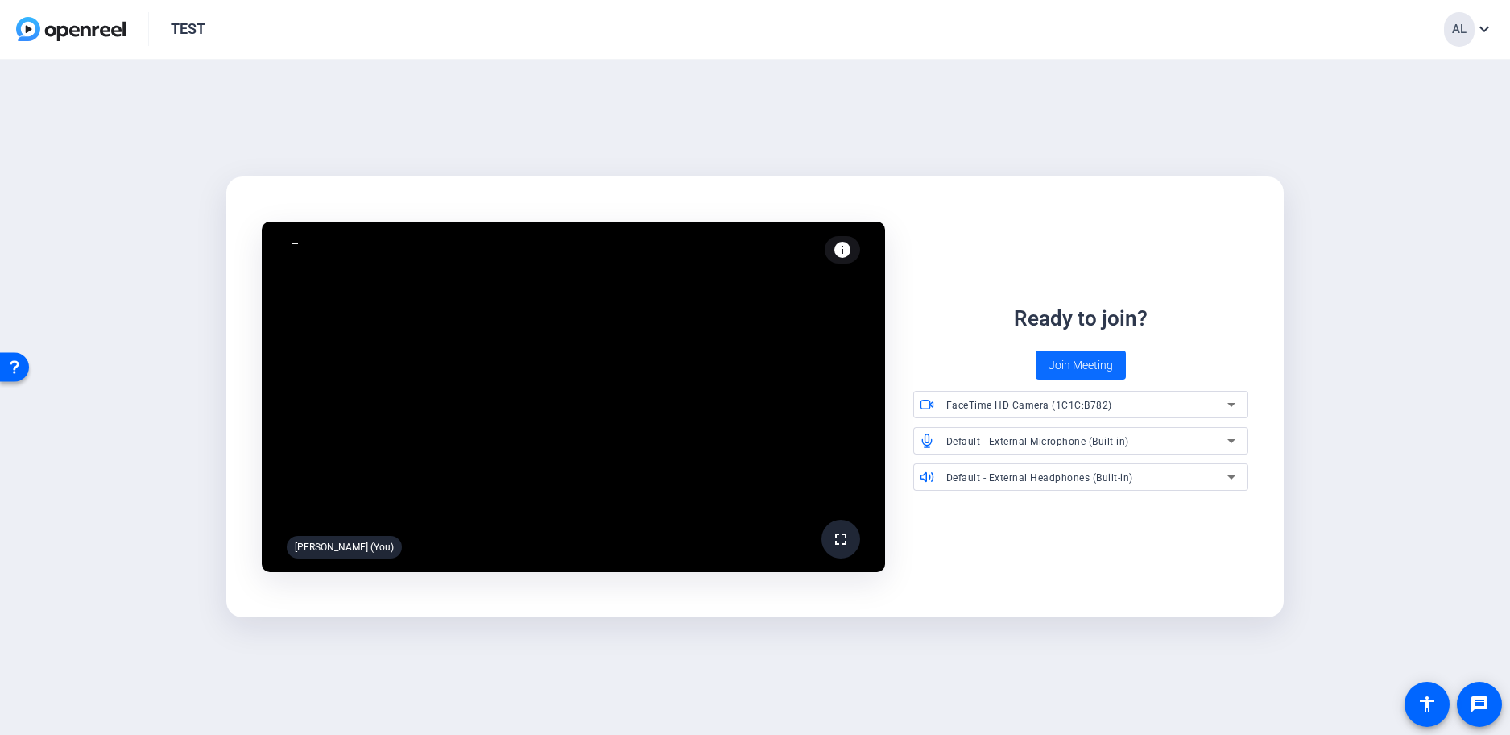
click at [1063, 370] on span "Join Meeting" at bounding box center [1081, 365] width 64 height 17
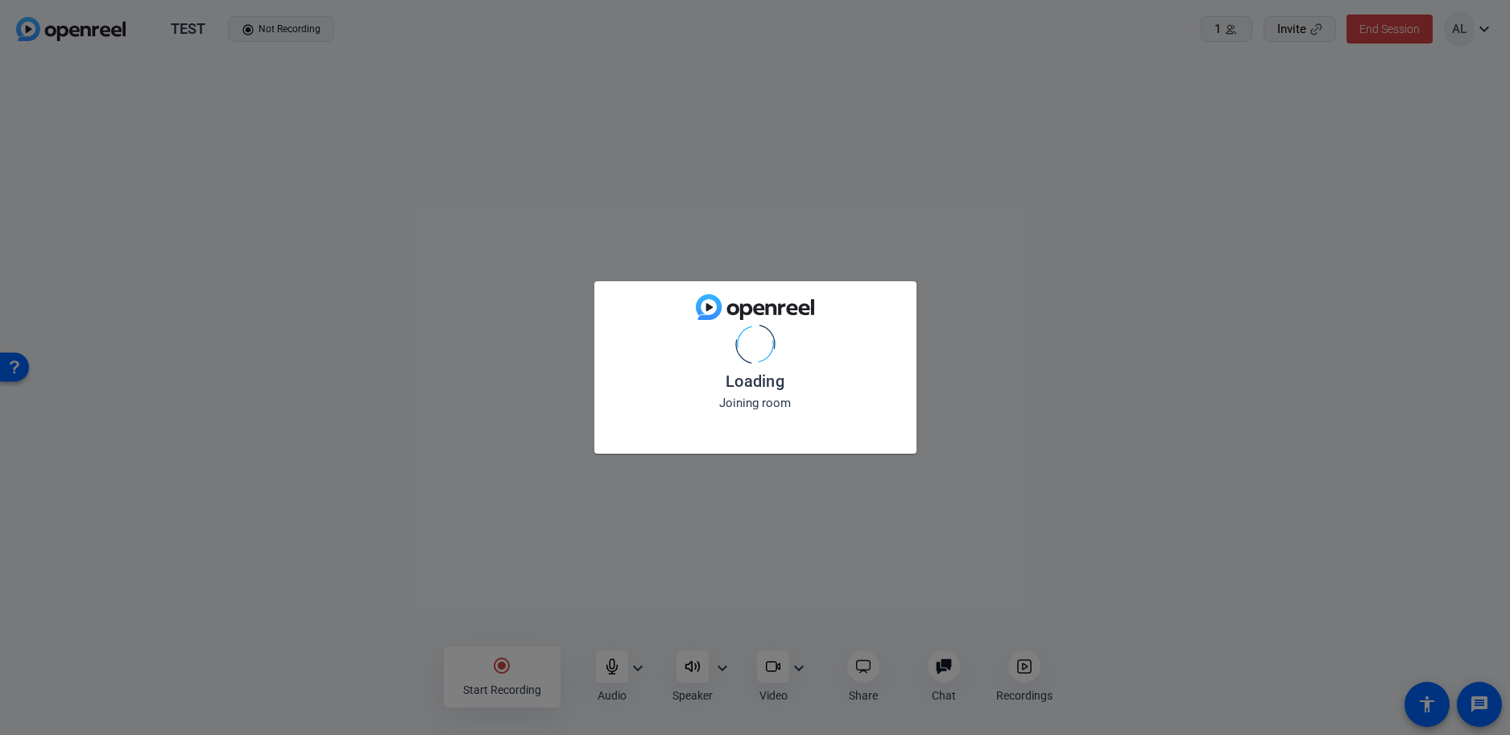
click at [880, 372] on mat-card-title "Loading" at bounding box center [755, 381] width 296 height 26
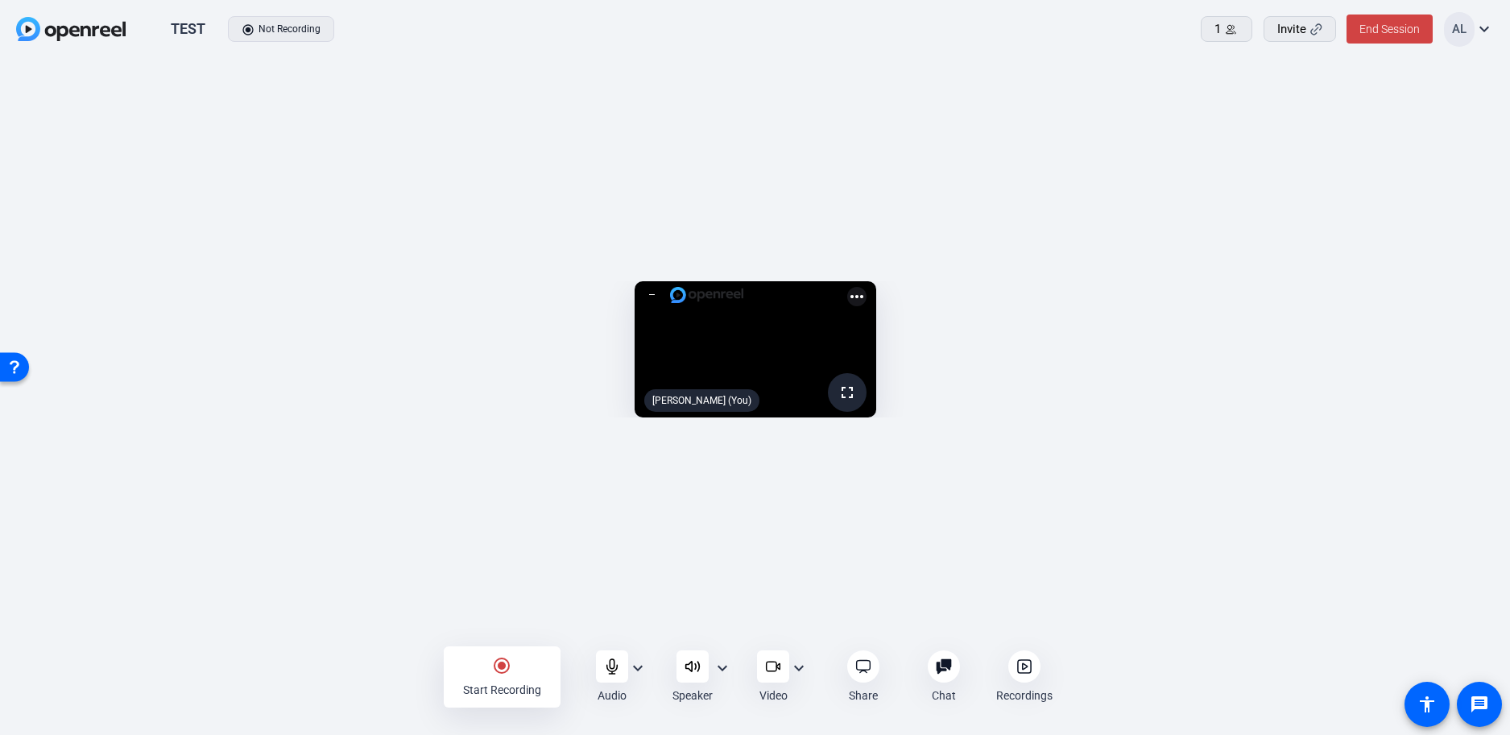
click at [510, 678] on div "radio_button_checked Start Recording" at bounding box center [502, 676] width 117 height 61
click at [524, 670] on div "stop_circle Stop Recording" at bounding box center [502, 676] width 117 height 61
click at [774, 661] on icon at bounding box center [772, 666] width 10 height 10
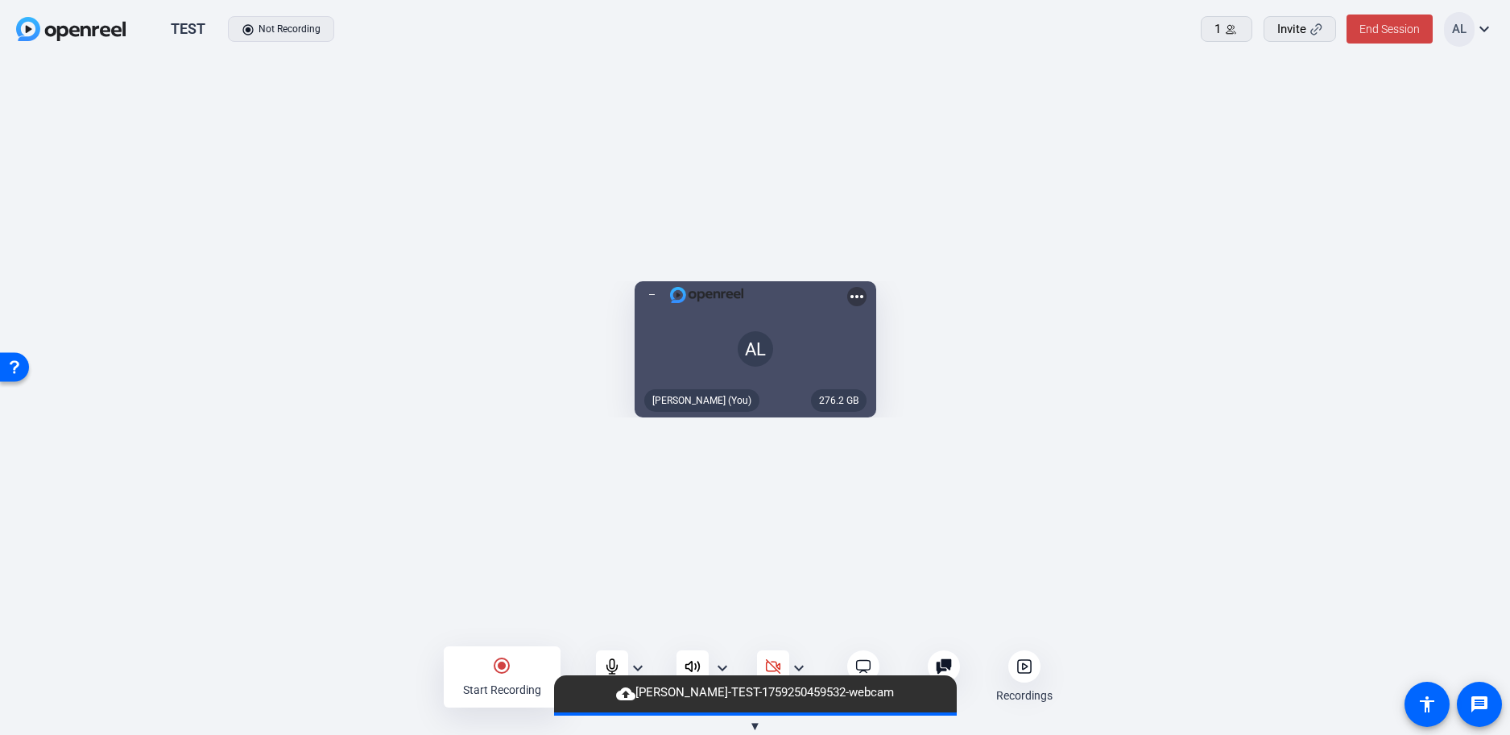
click at [774, 661] on icon at bounding box center [774, 666] width 14 height 14
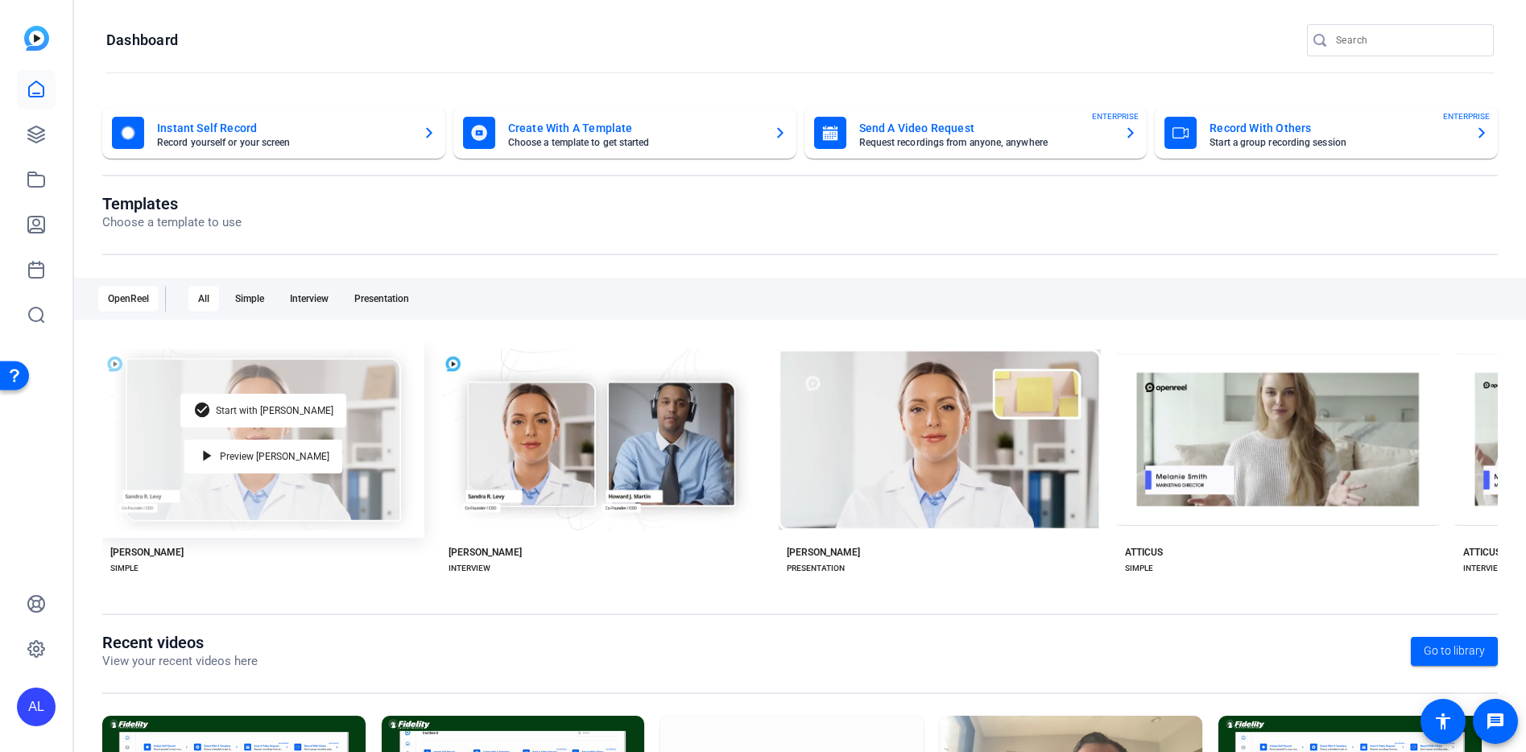
click at [327, 490] on div "check_circle Start with [PERSON_NAME] play_arrow Preview [PERSON_NAME]" at bounding box center [263, 440] width 322 height 197
click at [281, 456] on span "Preview [PERSON_NAME]" at bounding box center [275, 457] width 110 height 10
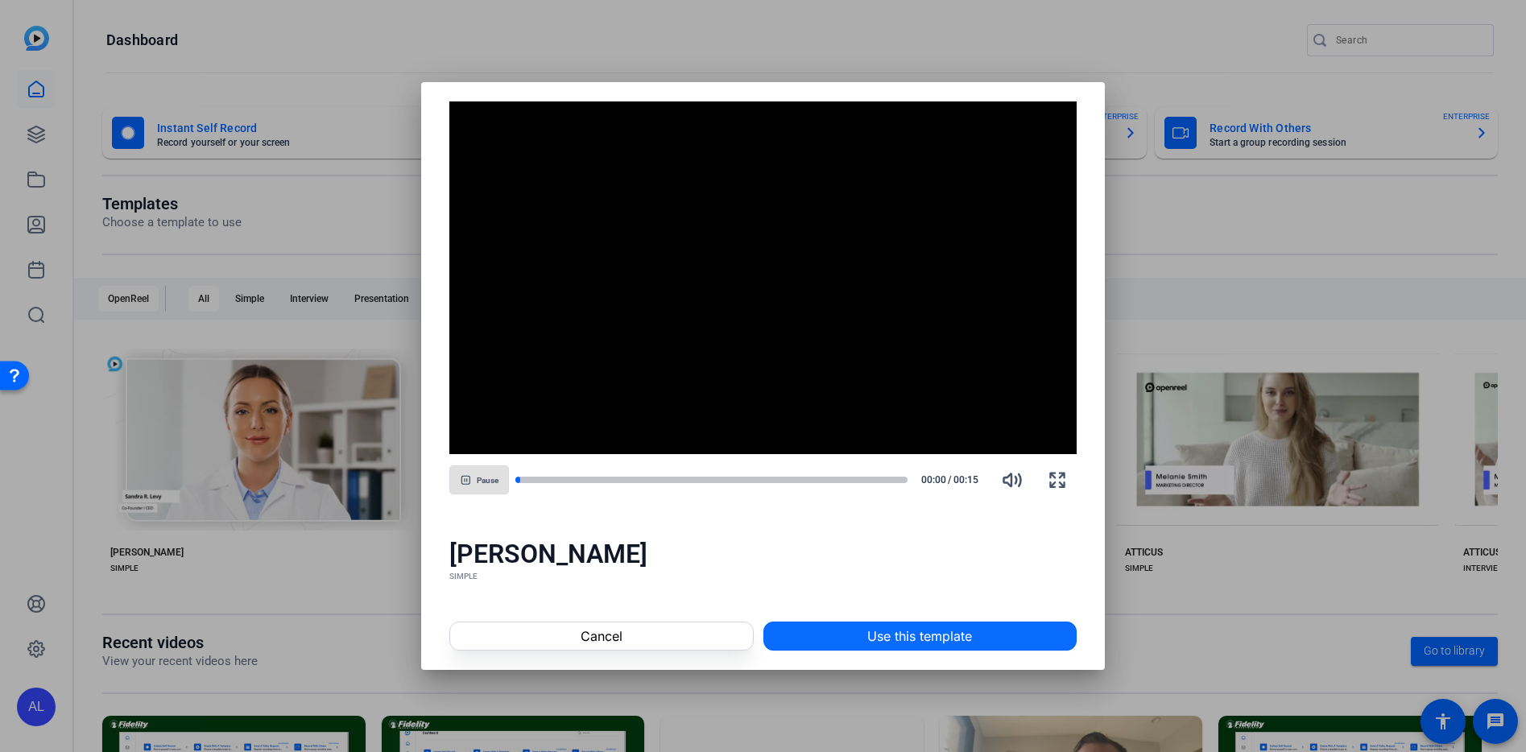
click at [934, 635] on span "Use this template" at bounding box center [919, 636] width 105 height 19
